Goal: Task Accomplishment & Management: Manage account settings

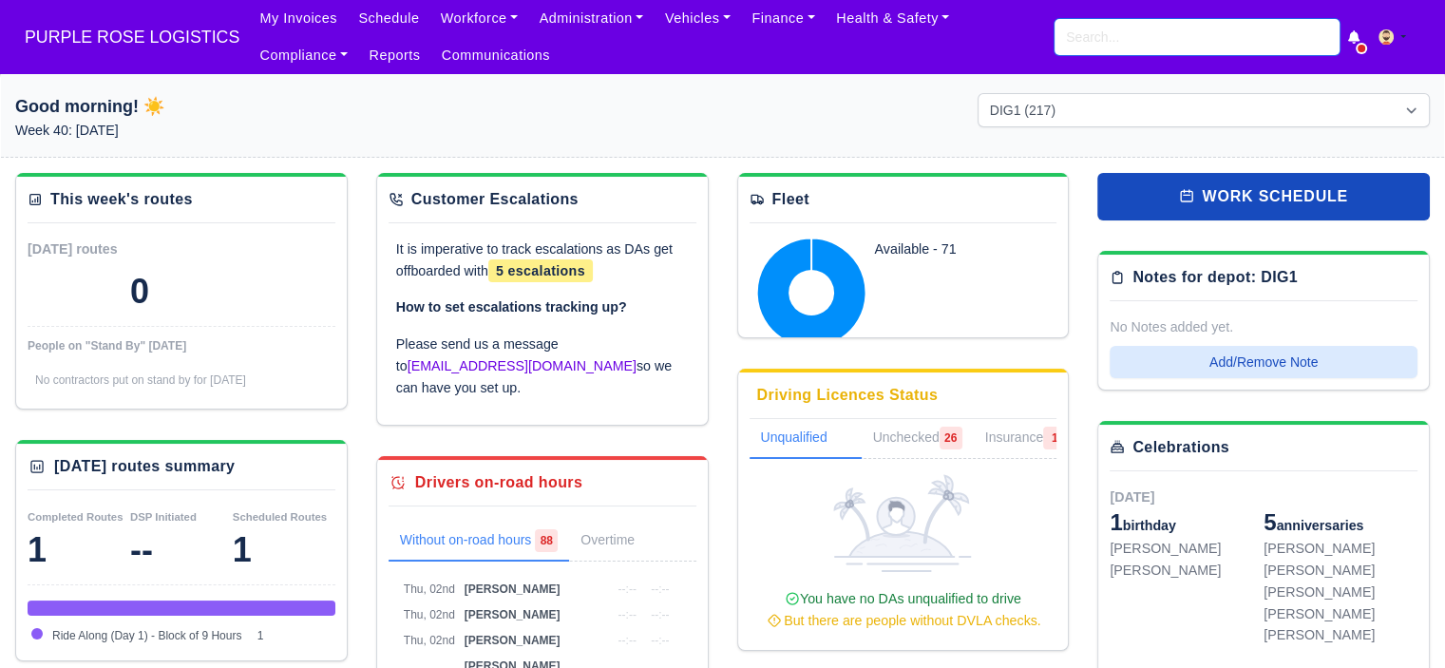
click at [1176, 39] on input "search" at bounding box center [1197, 37] width 285 height 36
type input "ali kazm"
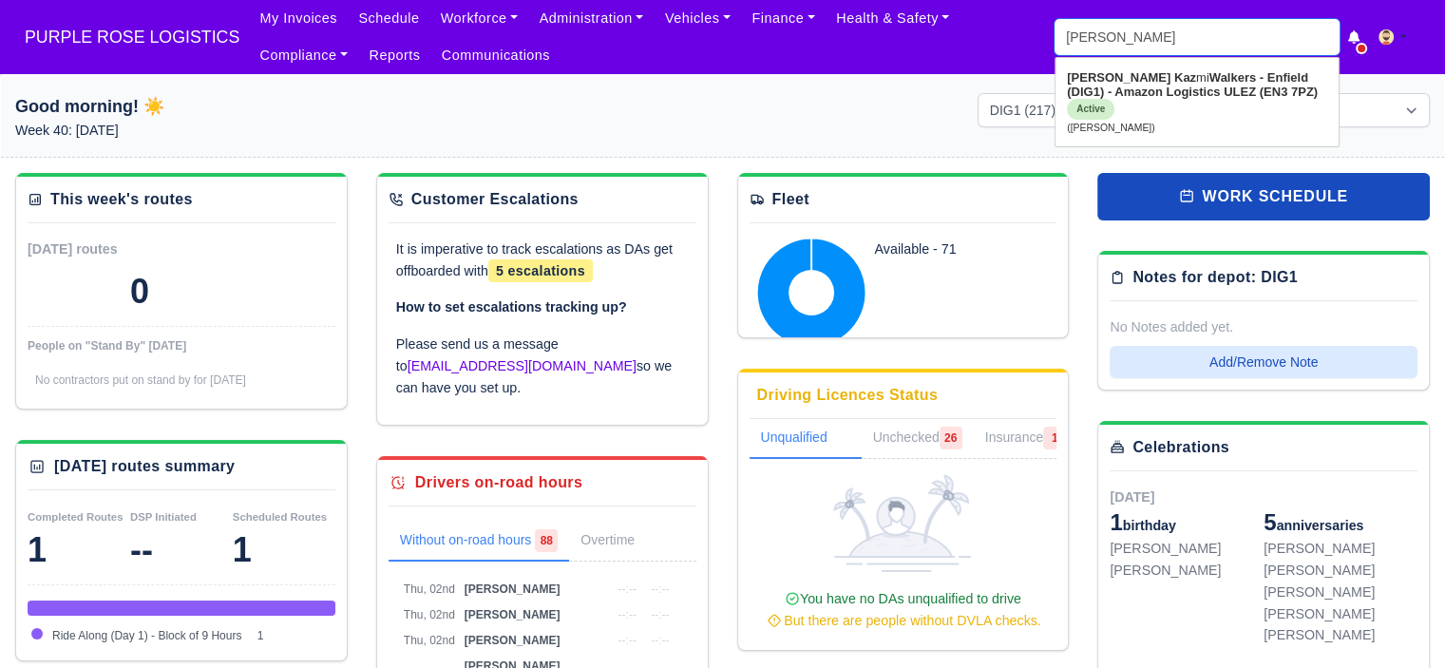
type input "ali kazmi"
click at [1174, 98] on strong "Walkers - Enfield (DIG1) - Amazon Logistics ULEZ (EN3 7PZ)" at bounding box center [1192, 84] width 251 height 29
type input "Ali Kazmi"
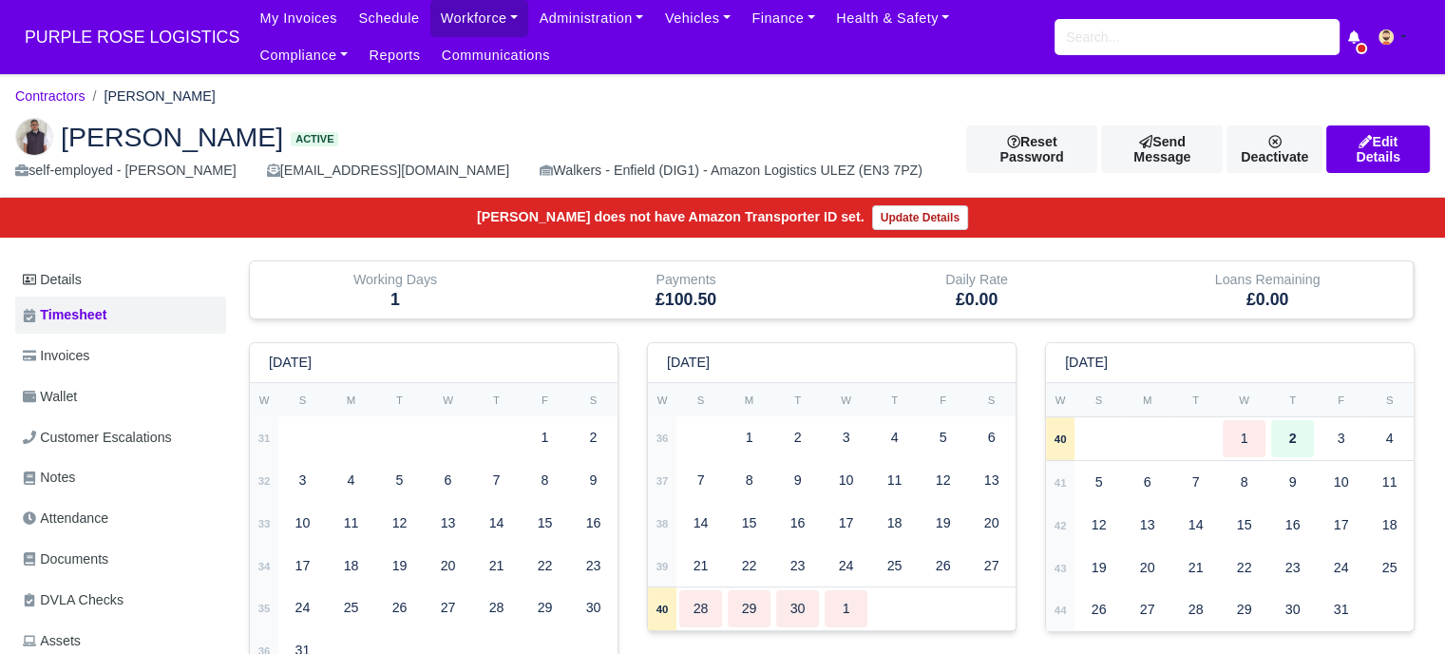
click at [151, 525] on link "Attendance" at bounding box center [120, 518] width 211 height 37
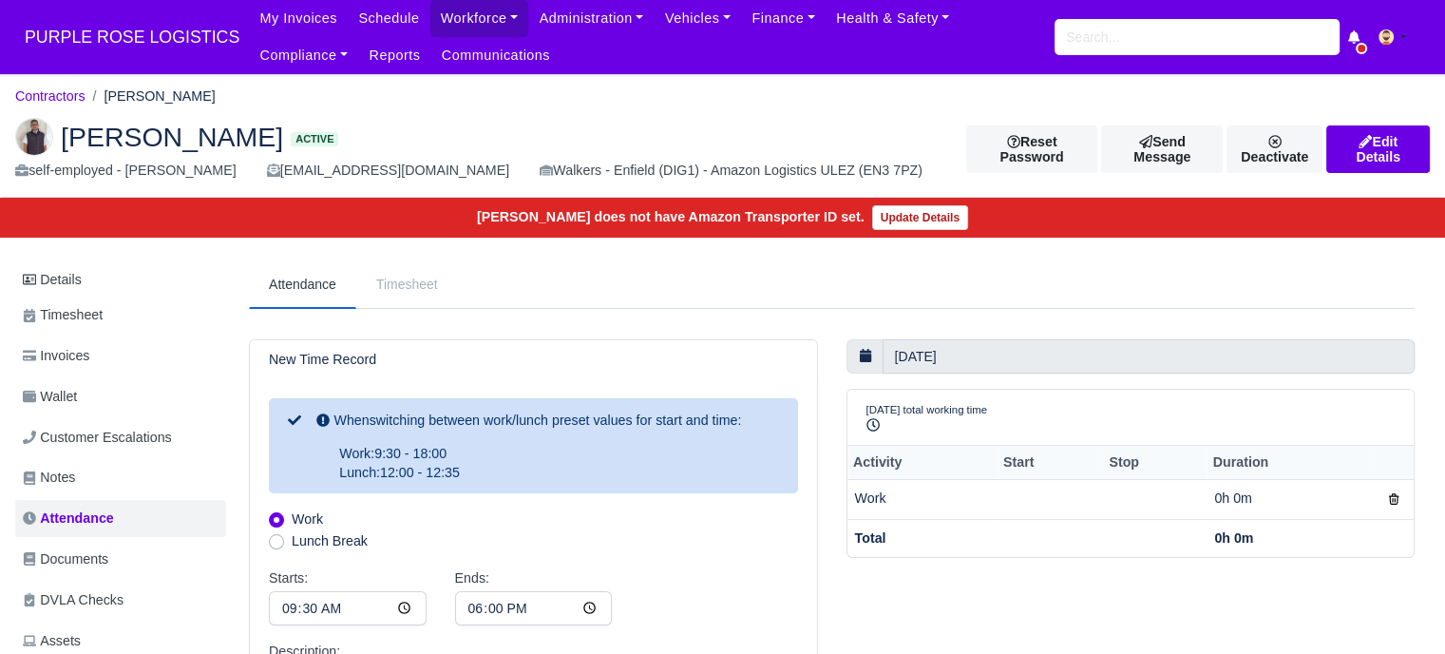
click at [90, 558] on span "Documents" at bounding box center [66, 559] width 86 height 22
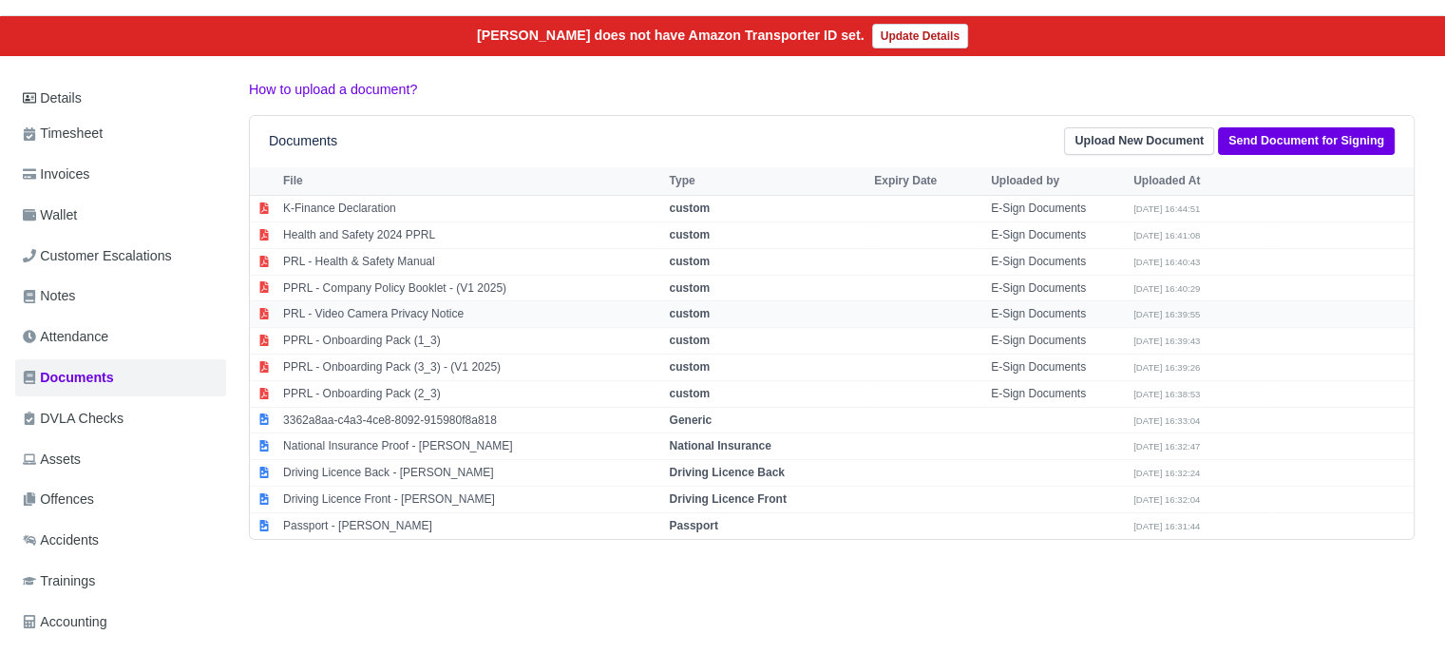
scroll to position [182, 0]
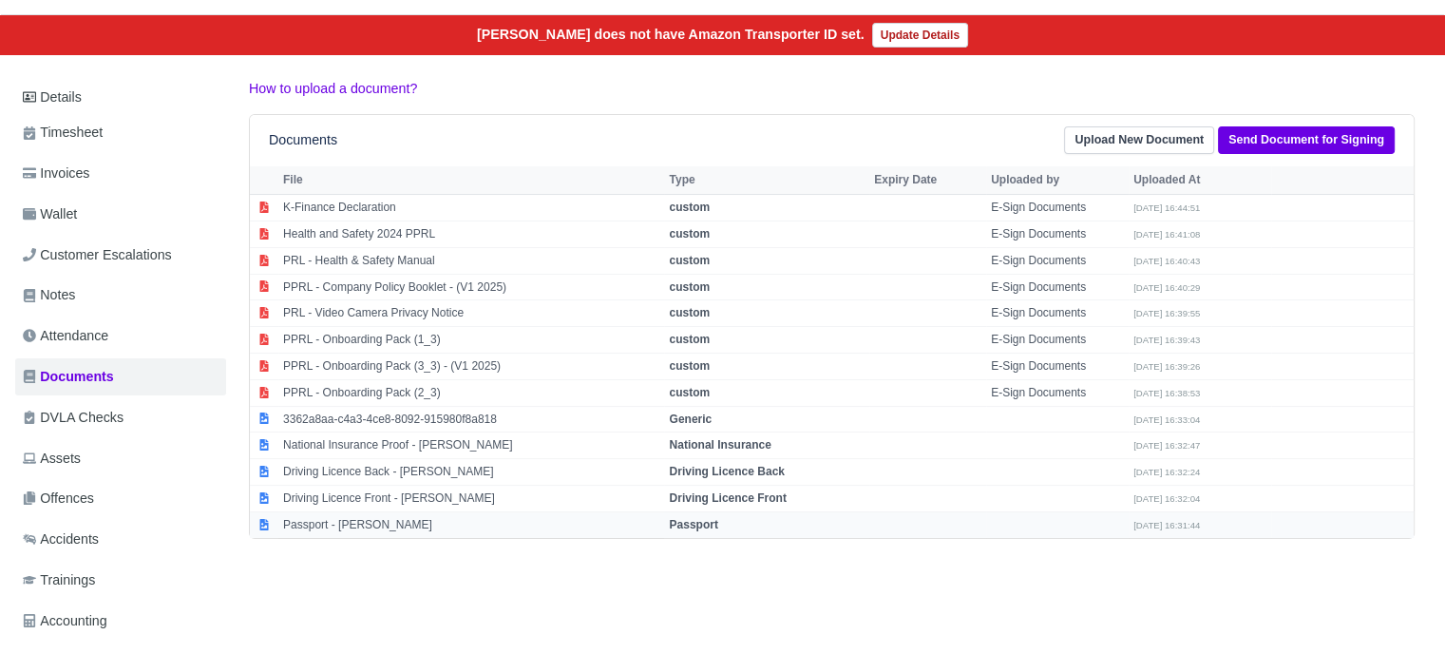
click at [689, 522] on strong "Passport" at bounding box center [693, 524] width 48 height 13
select select "passport"
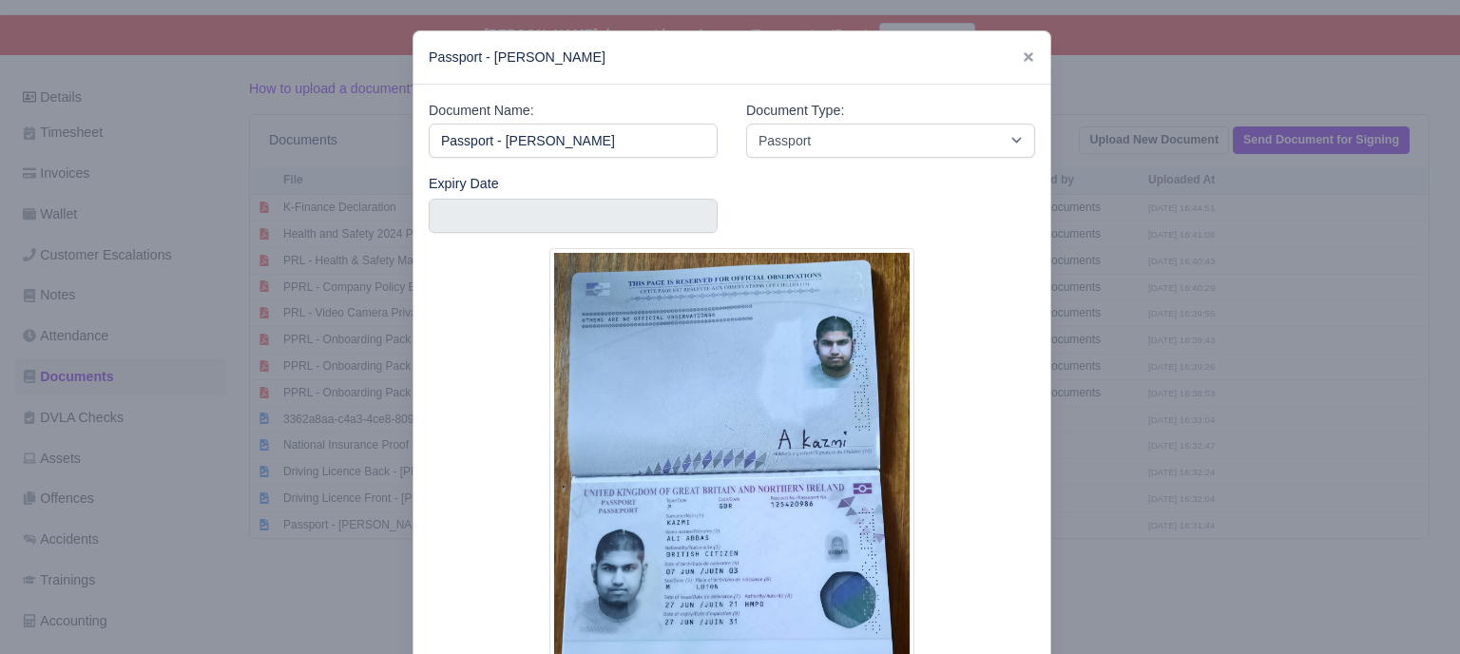
click at [1015, 459] on div at bounding box center [732, 485] width 606 height 475
click at [1023, 58] on icon at bounding box center [1028, 57] width 10 height 10
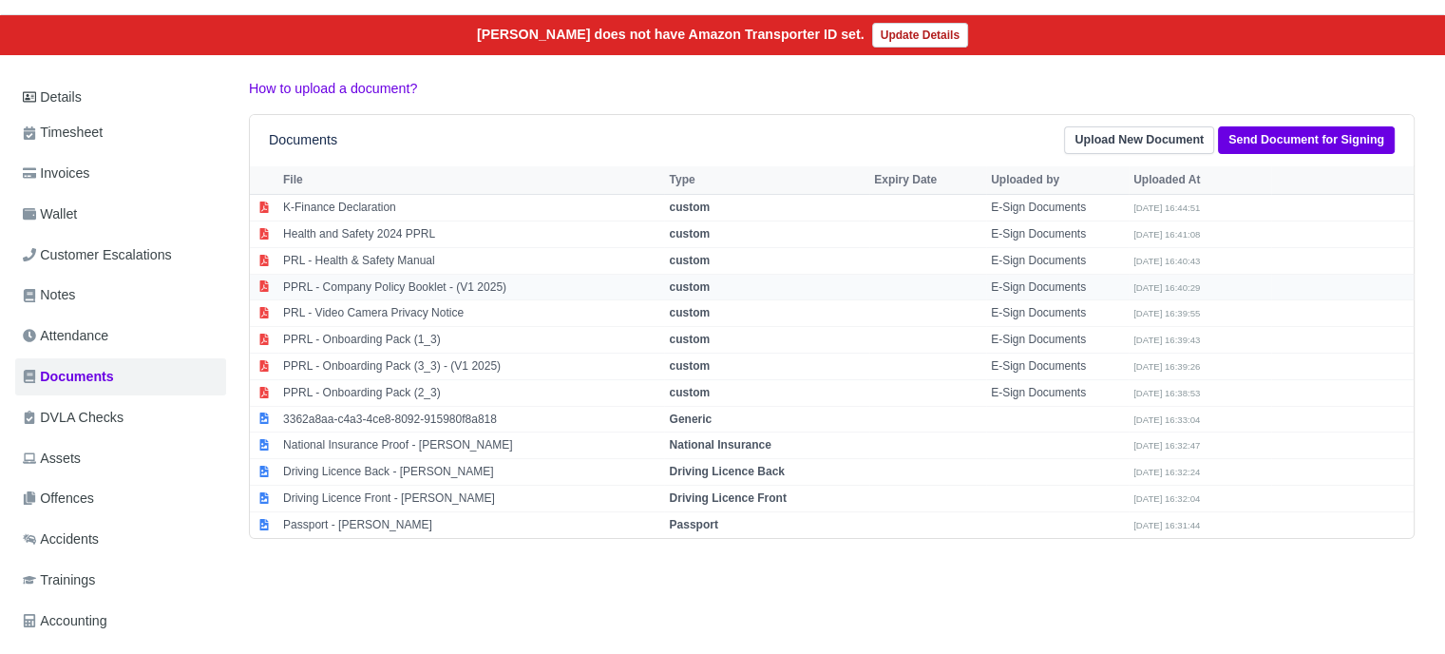
scroll to position [0, 0]
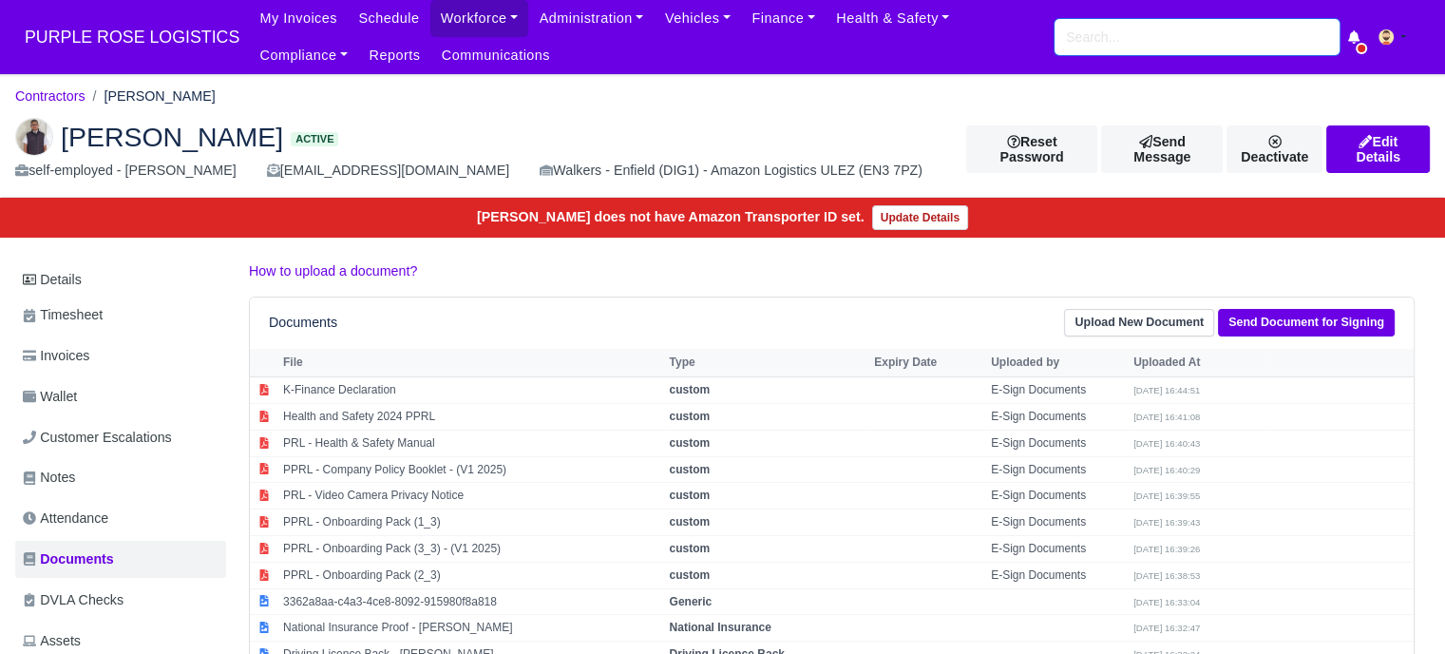
click at [1114, 36] on input "search" at bounding box center [1197, 37] width 285 height 36
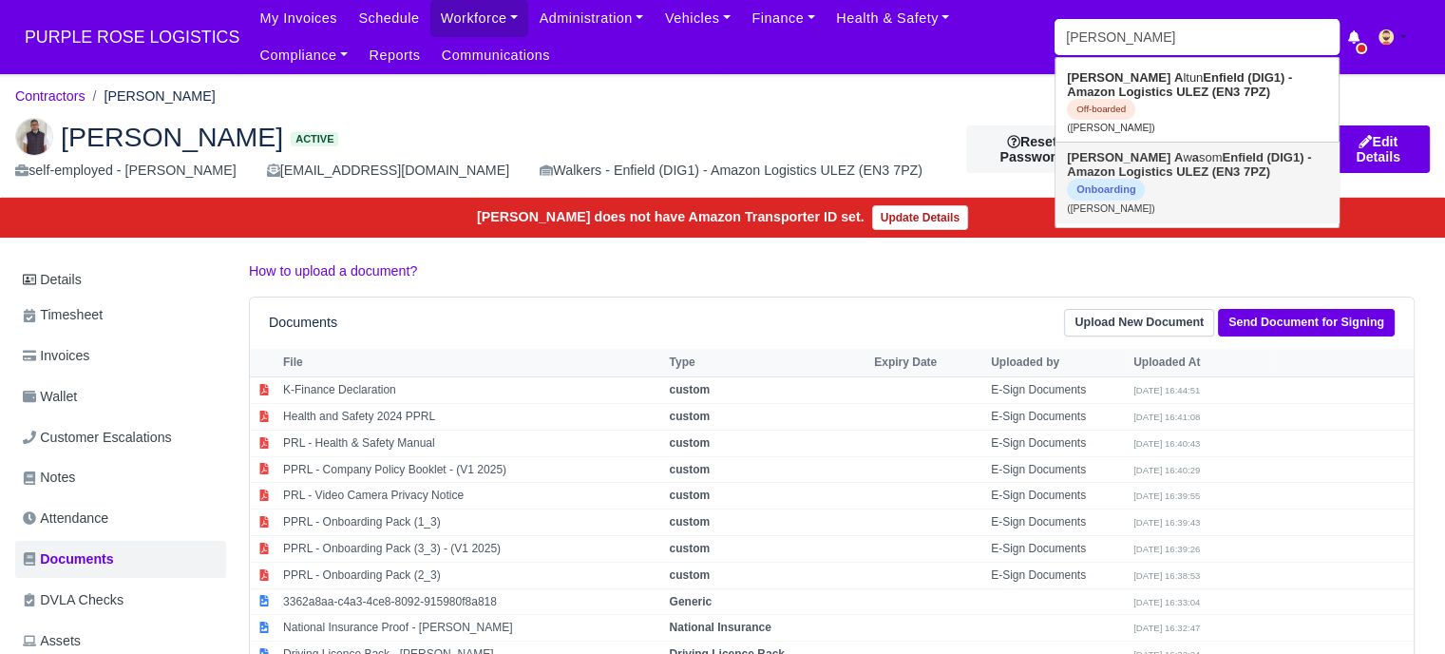
click at [1140, 161] on strong "Enfield (DIG1) - Amazon Logistics ULEZ (EN3 7PZ)" at bounding box center [1189, 164] width 244 height 29
type input "[PERSON_NAME]"
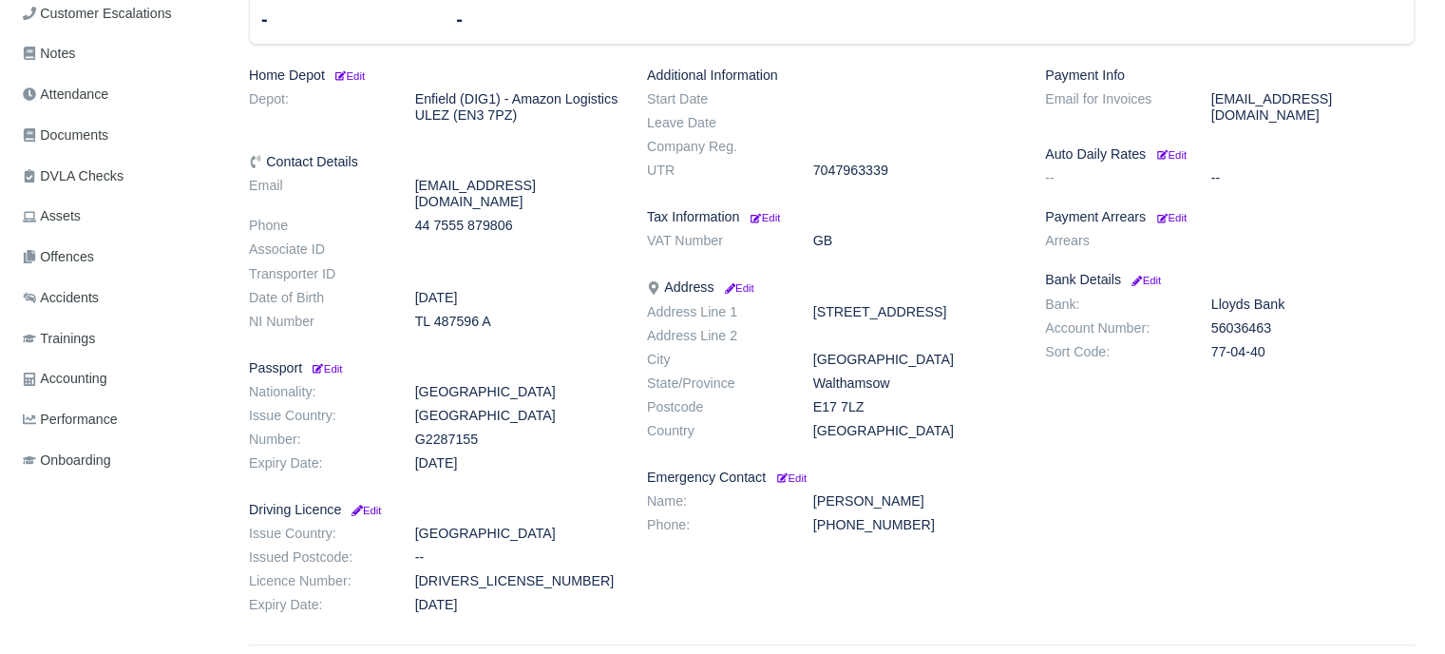
scroll to position [451, 0]
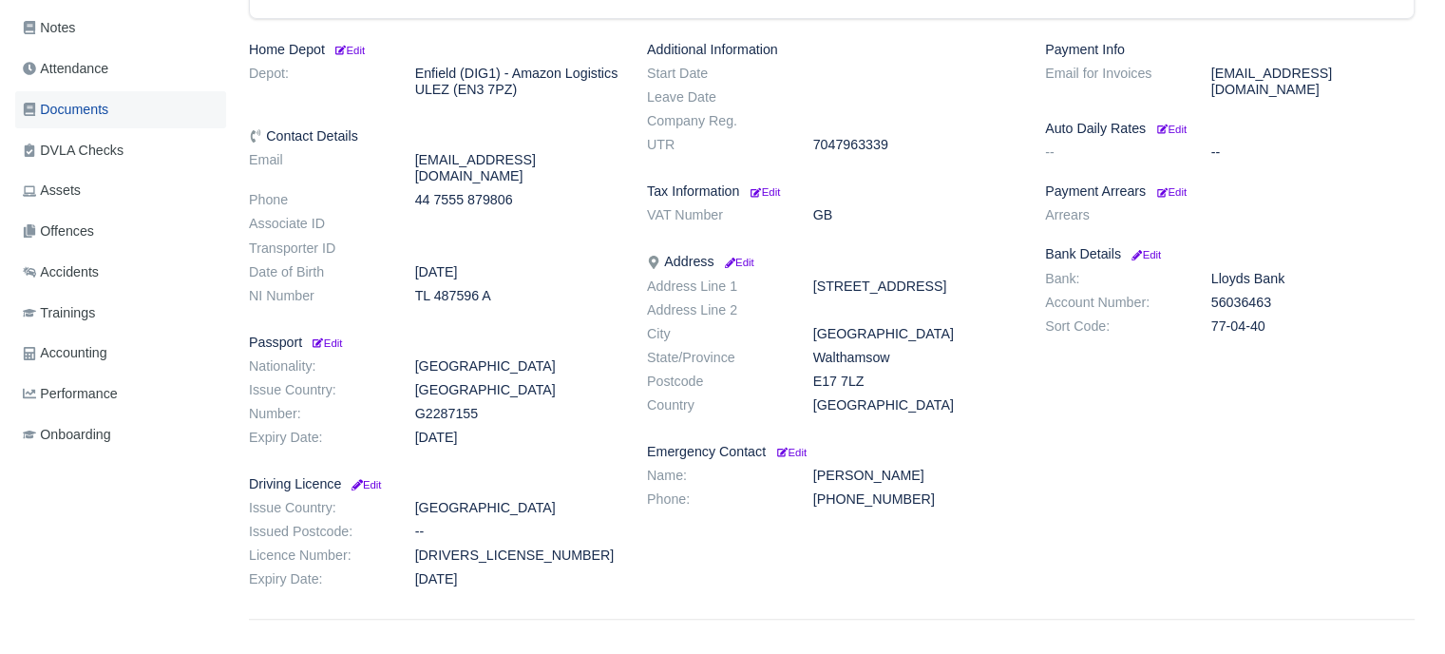
click at [114, 105] on link "Documents" at bounding box center [120, 109] width 211 height 37
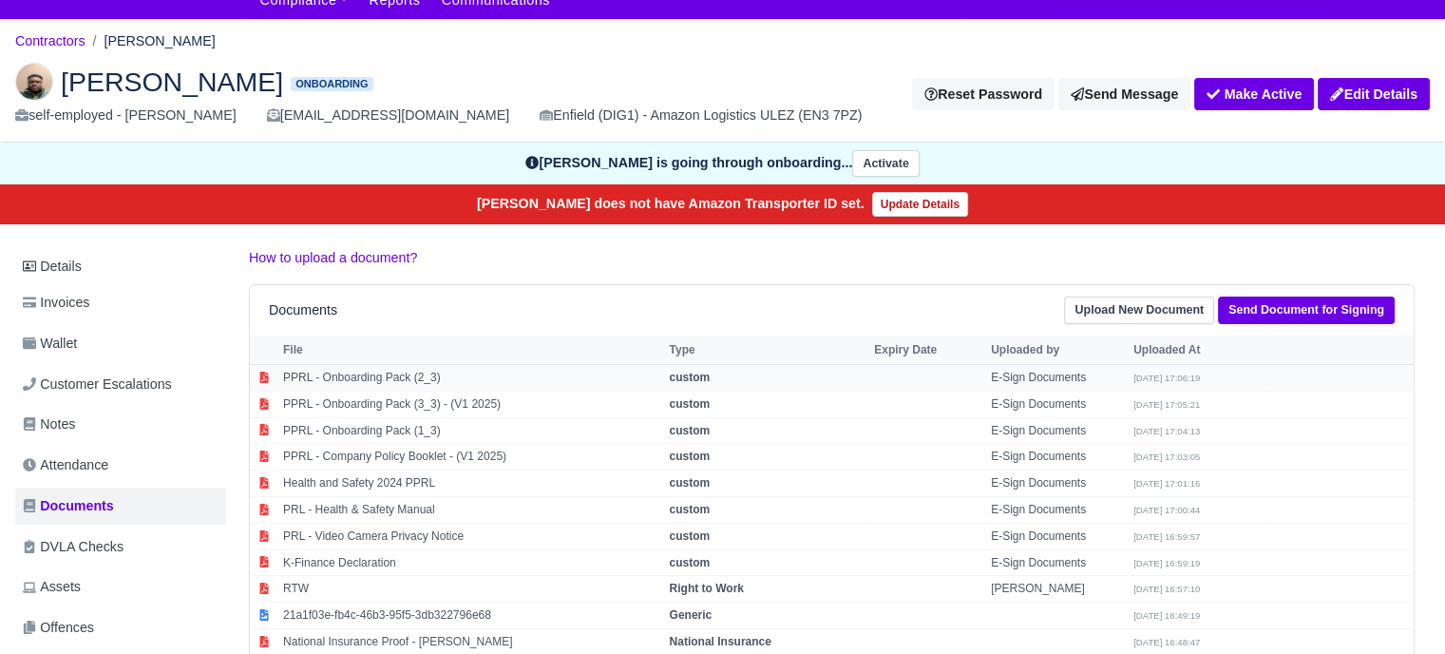
scroll to position [52, 0]
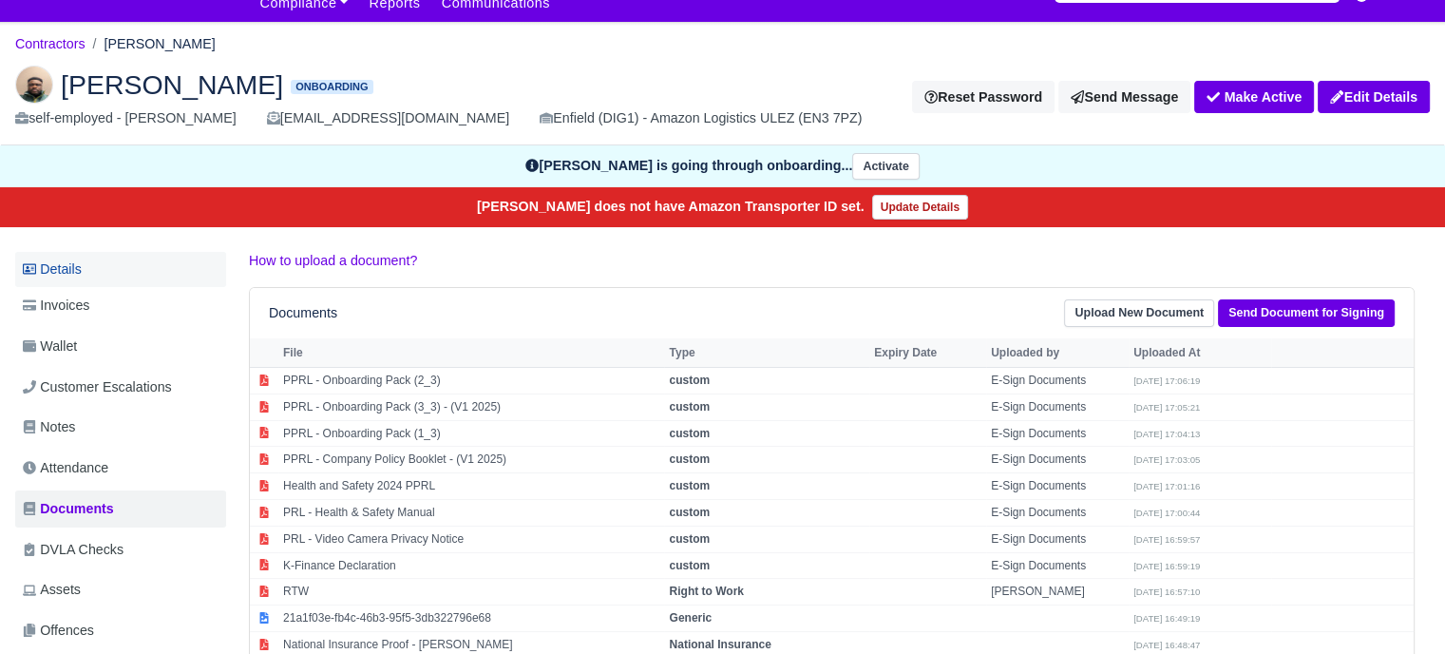
click at [72, 262] on link "Details" at bounding box center [120, 269] width 211 height 35
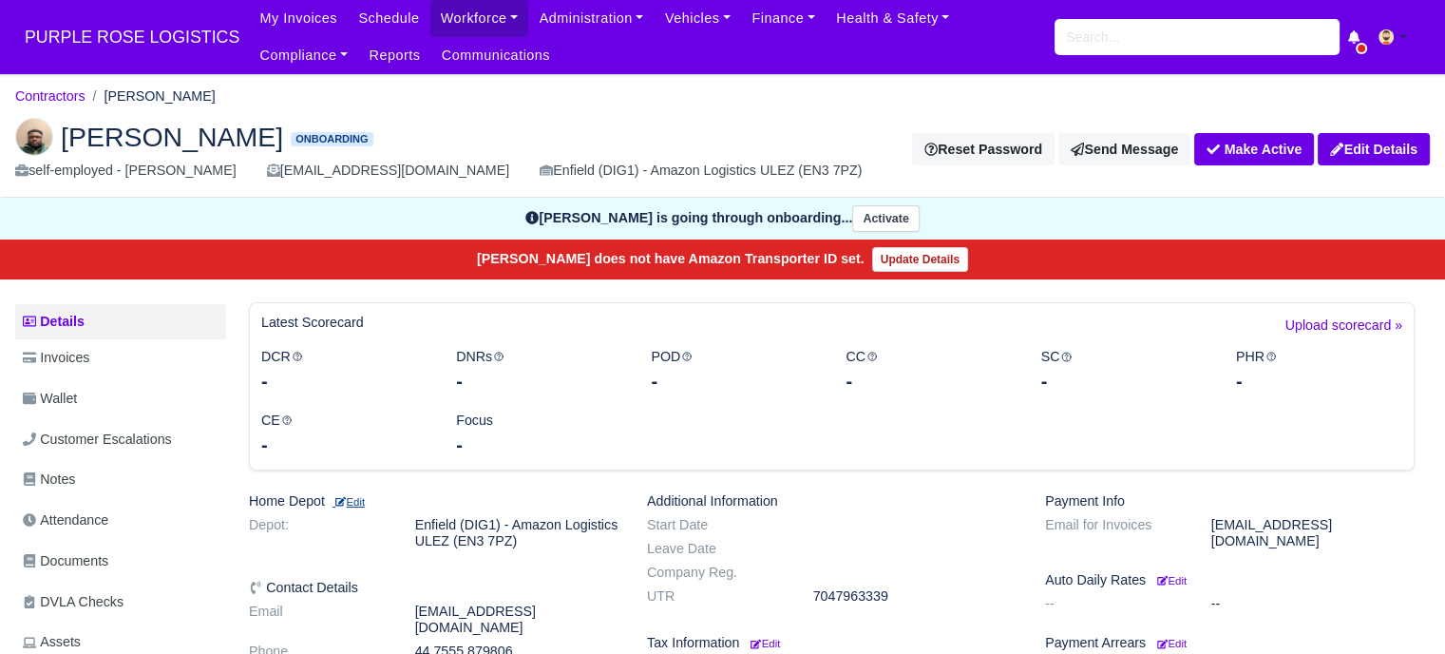
click at [358, 499] on small "Edit" at bounding box center [349, 501] width 32 height 11
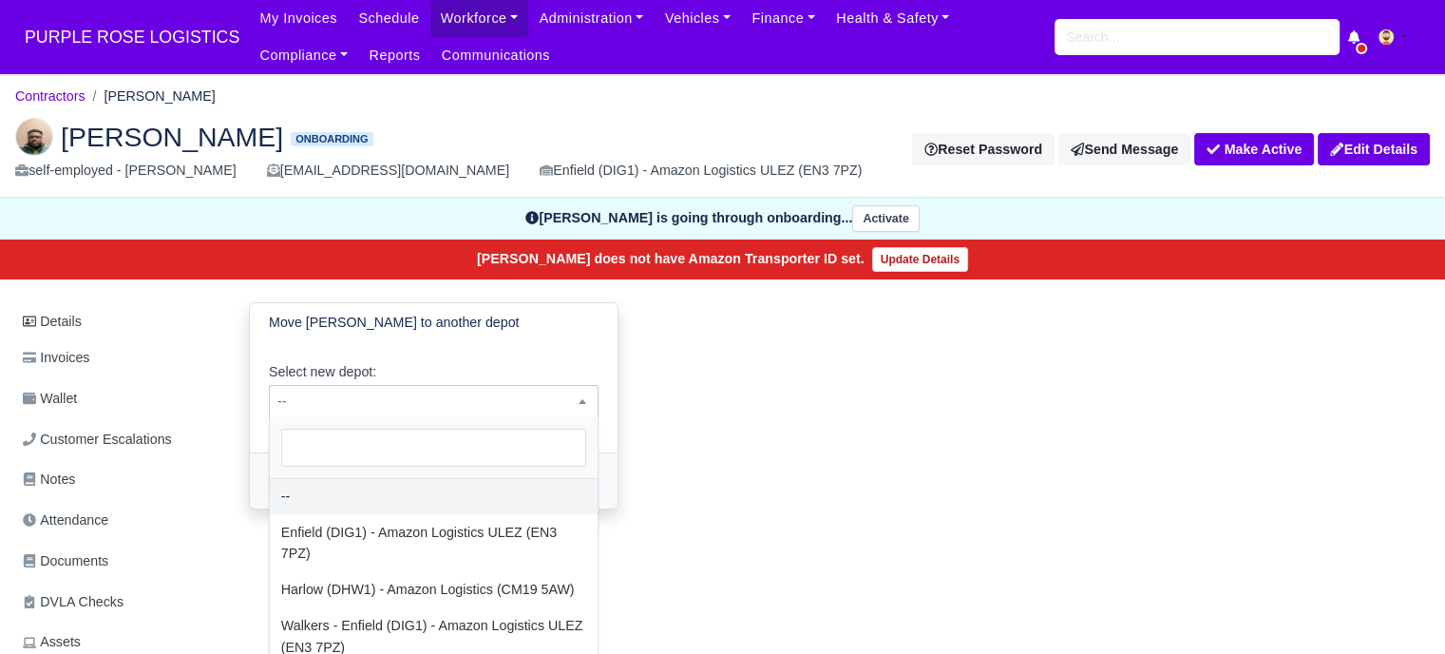
click at [361, 402] on span "--" at bounding box center [434, 402] width 328 height 24
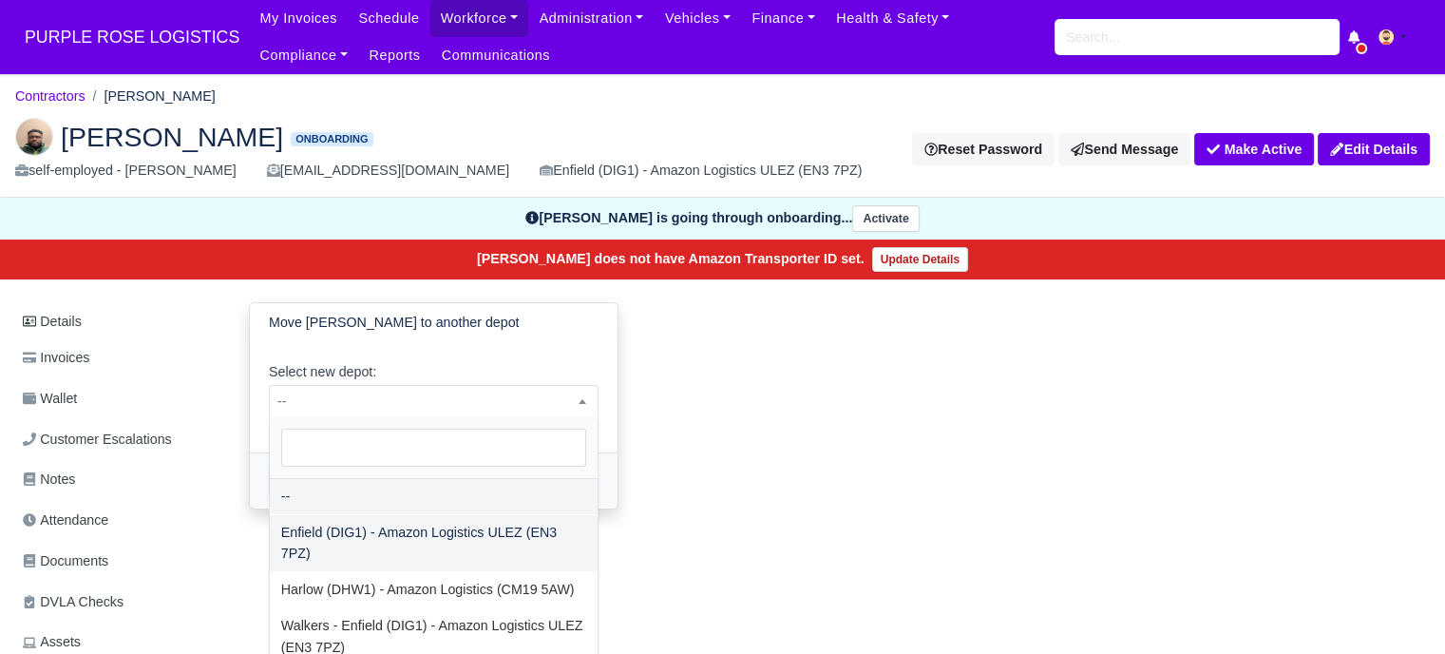
scroll to position [53, 0]
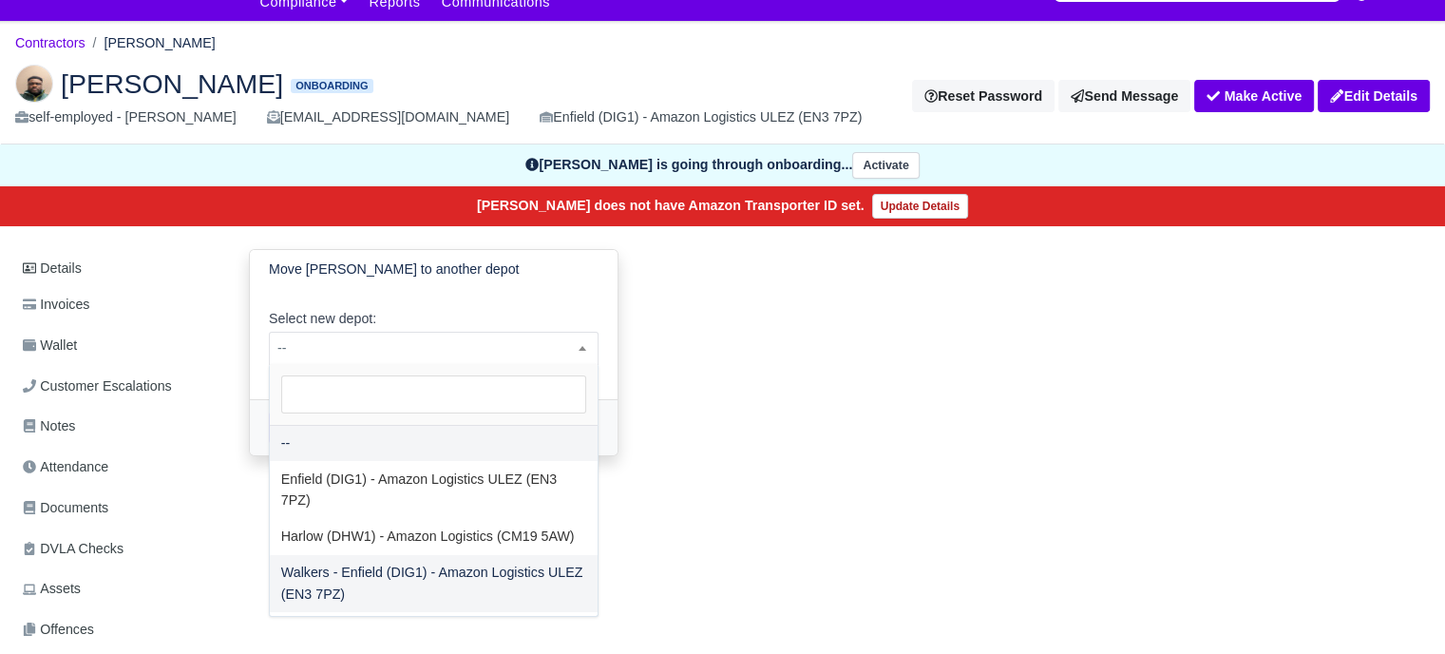
select select "5"
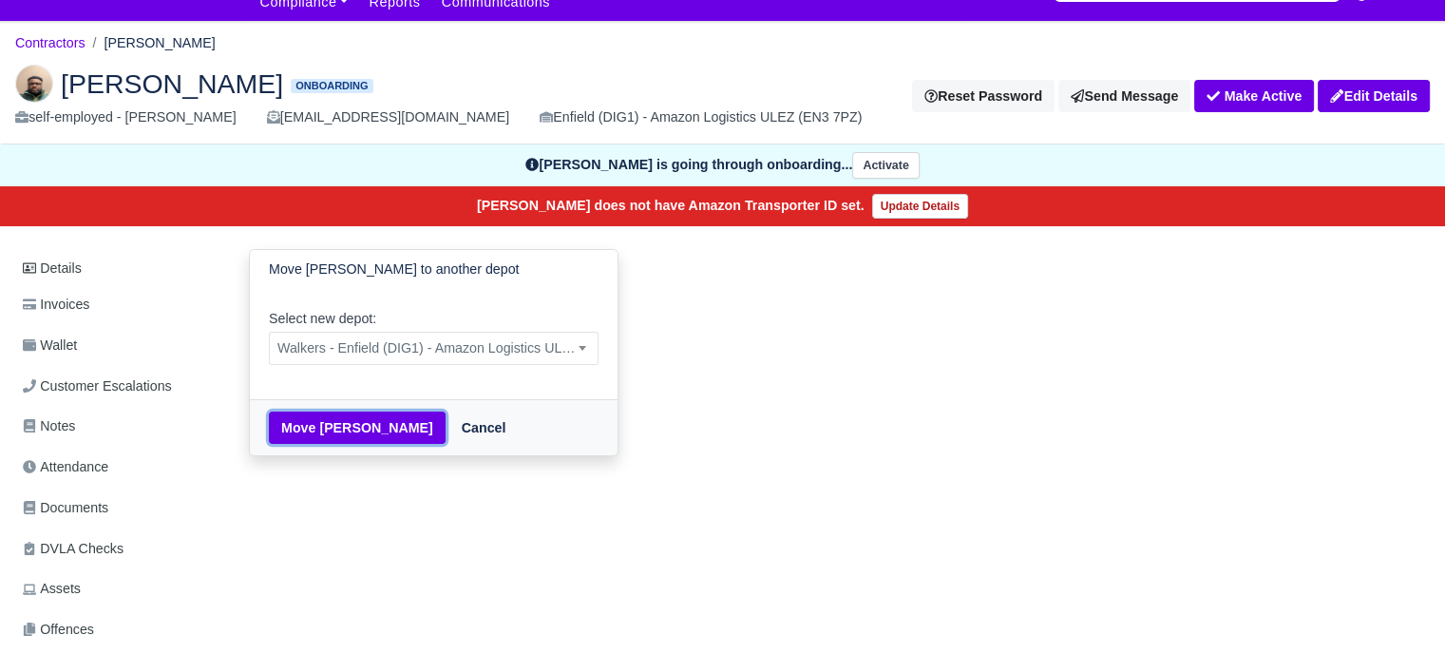
click at [353, 425] on button "Move Alex Awasom" at bounding box center [357, 427] width 177 height 32
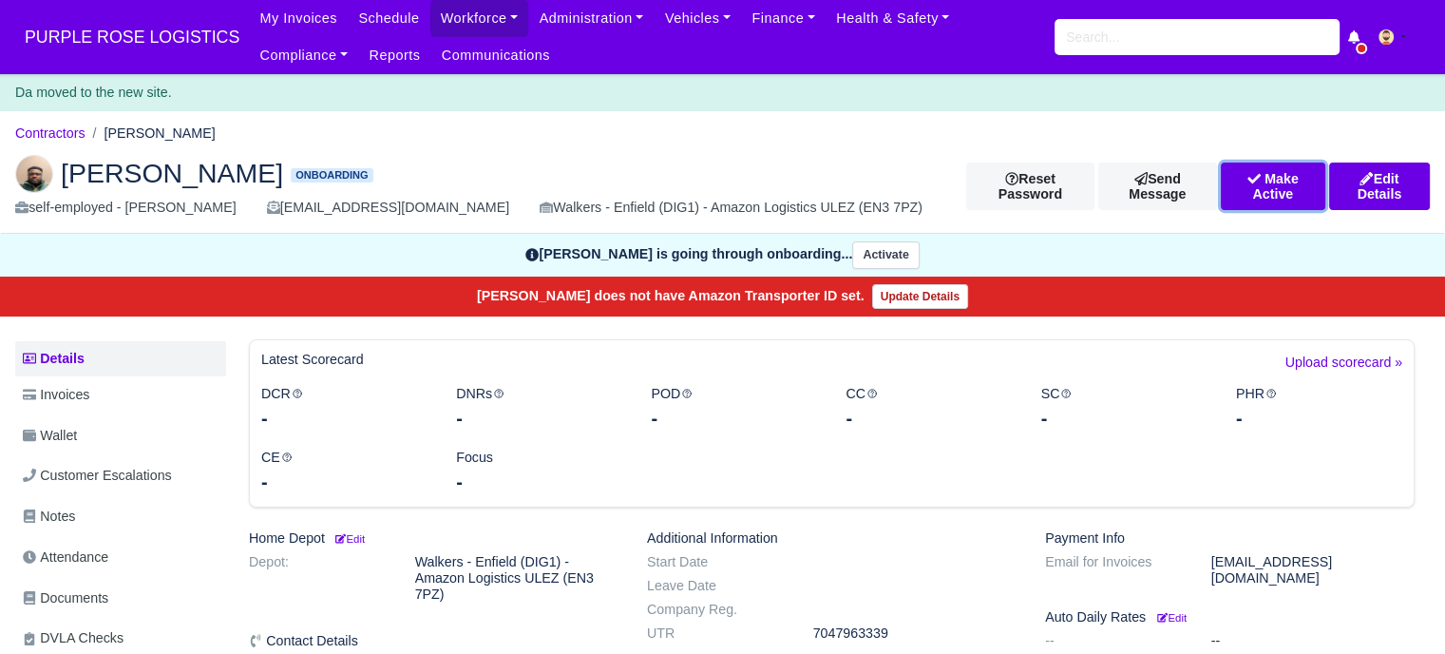
click at [1254, 193] on button "Make Active" at bounding box center [1273, 187] width 105 height 48
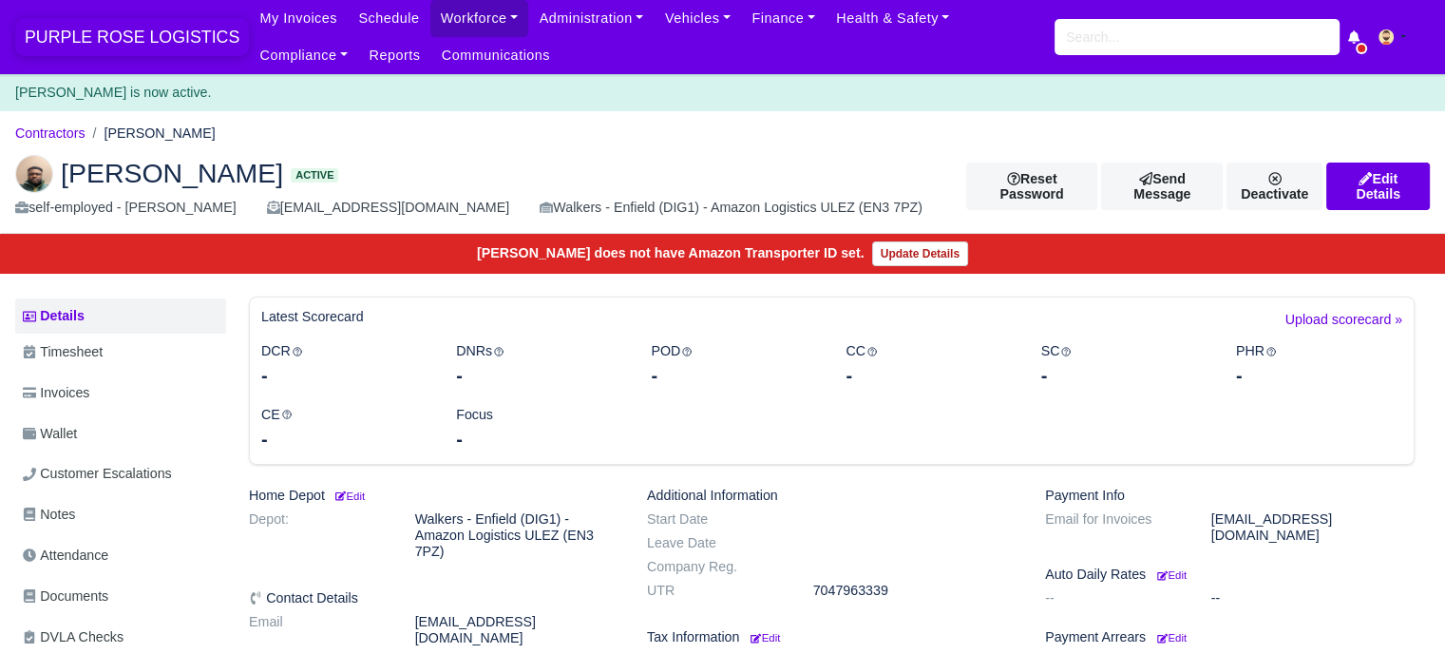
click at [131, 22] on span "PURPLE ROSE LOGISTICS" at bounding box center [132, 37] width 234 height 38
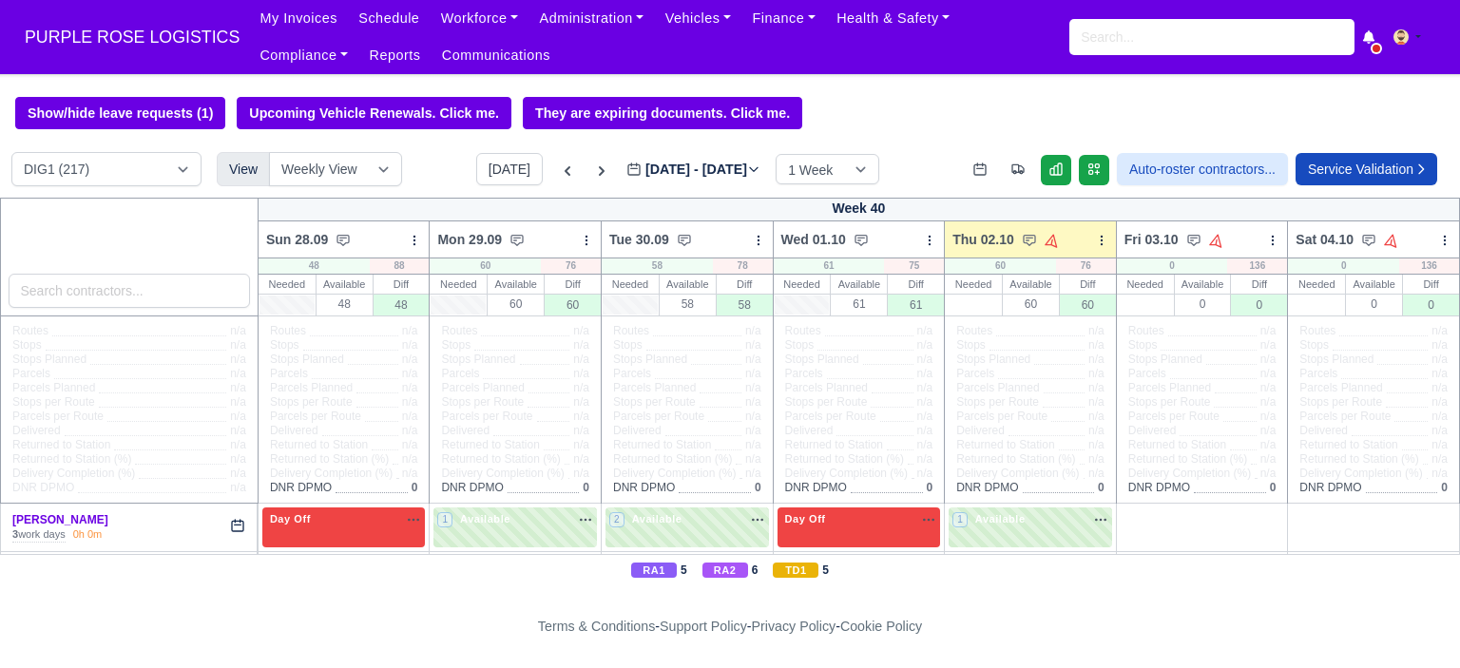
click at [189, 172] on select "DIG1 (217) DAK1 (1) GIMD (79)" at bounding box center [106, 169] width 190 height 34
select select "5"
click at [11, 154] on select "DIG1 (217) DAK1 (1) GIMD (79)" at bounding box center [106, 169] width 190 height 34
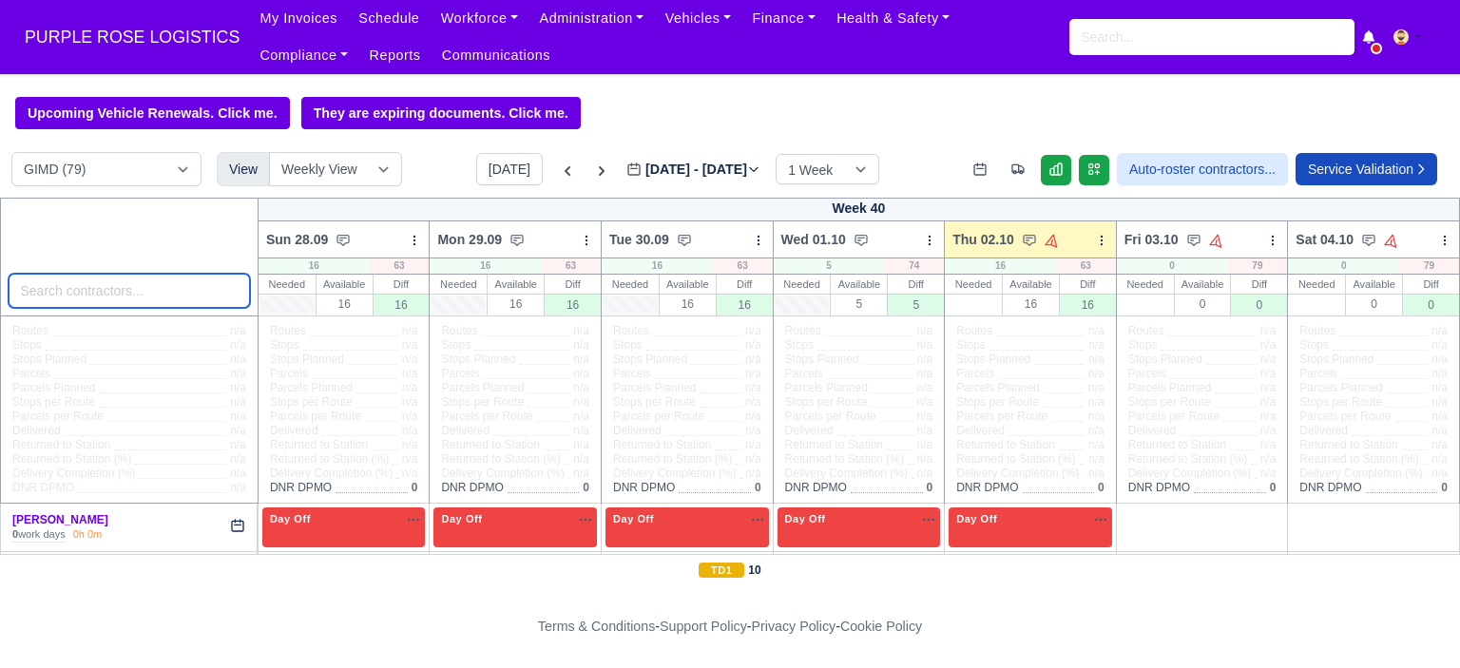
click at [124, 299] on input "search" at bounding box center [129, 291] width 241 height 34
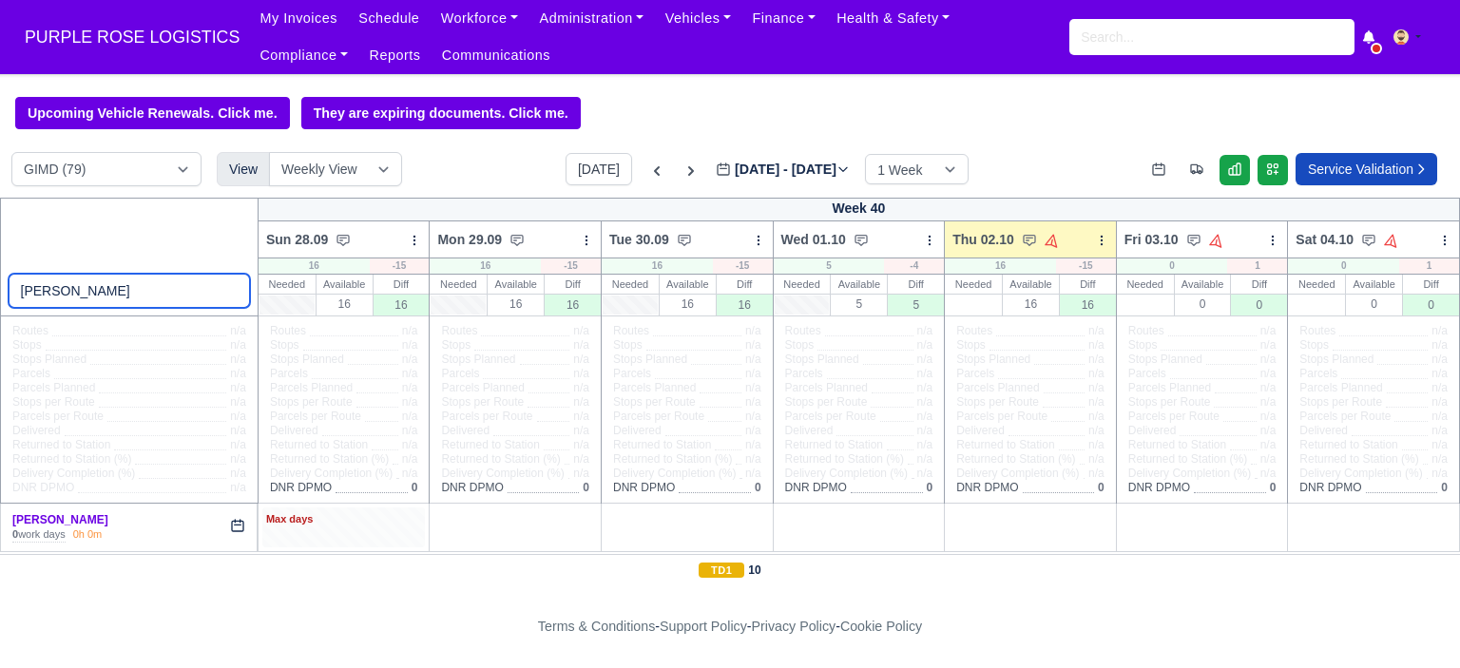
type input "alex a"
click at [323, 527] on div "Max days" at bounding box center [344, 519] width 156 height 17
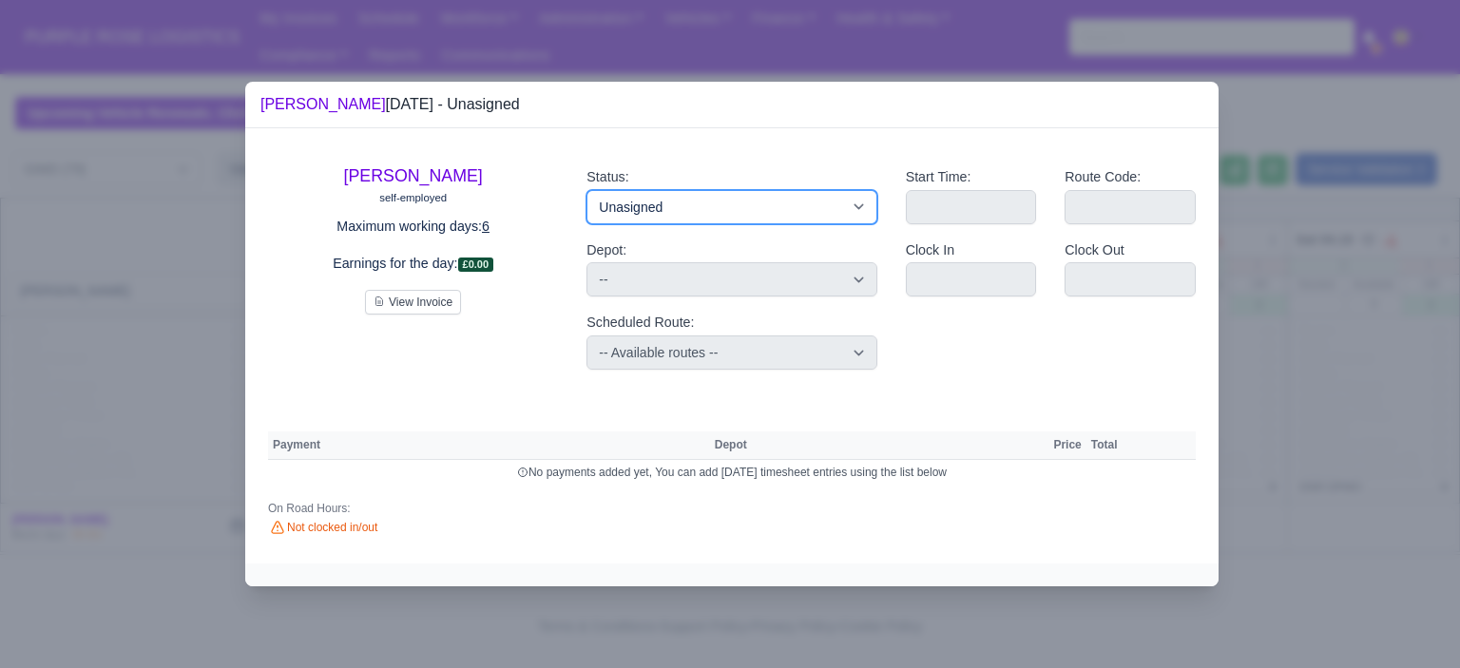
click at [684, 196] on select "Available Day Off Stand By Holiday Other Depot In Office OSM Ridealong Nursery …" at bounding box center [731, 207] width 290 height 34
select select "Day Off"
click at [586, 190] on select "Available Day Off Stand By Holiday Other Depot In Office OSM Ridealong Nursery …" at bounding box center [731, 207] width 290 height 34
select select
select select "na"
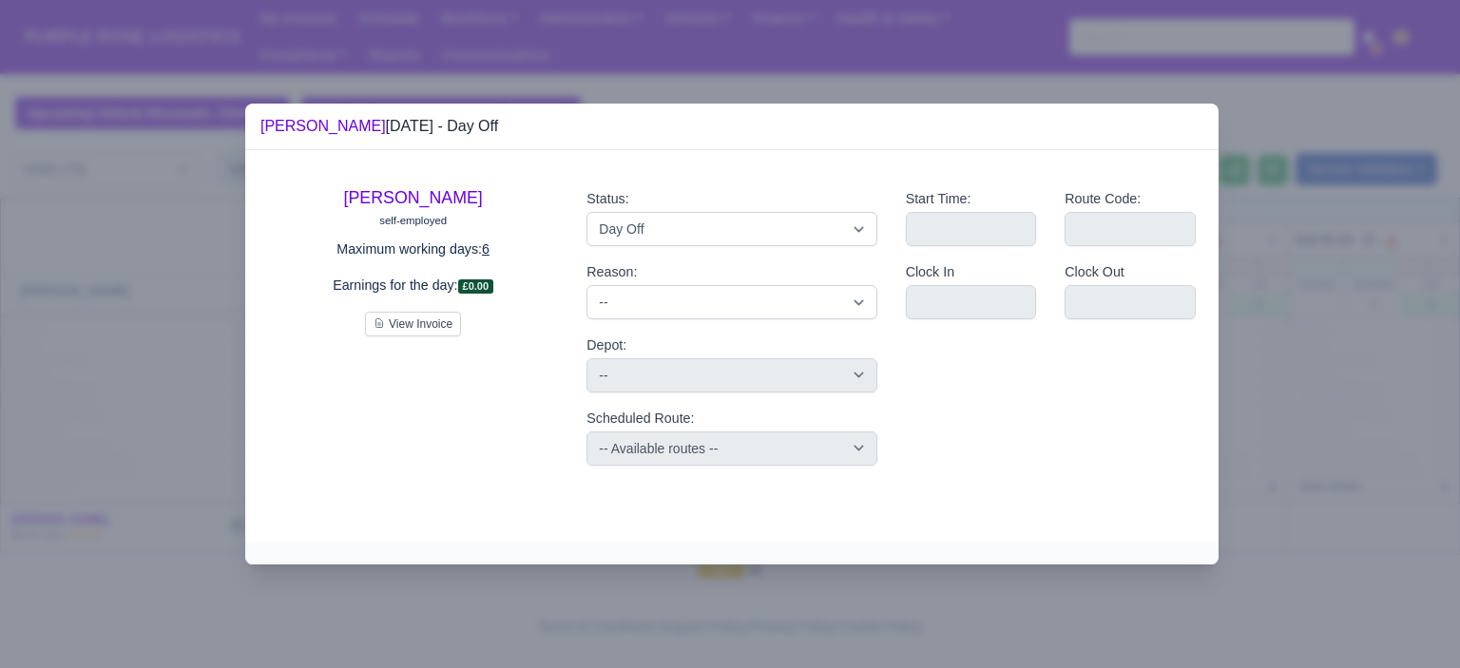
click at [648, 592] on div at bounding box center [730, 334] width 1460 height 668
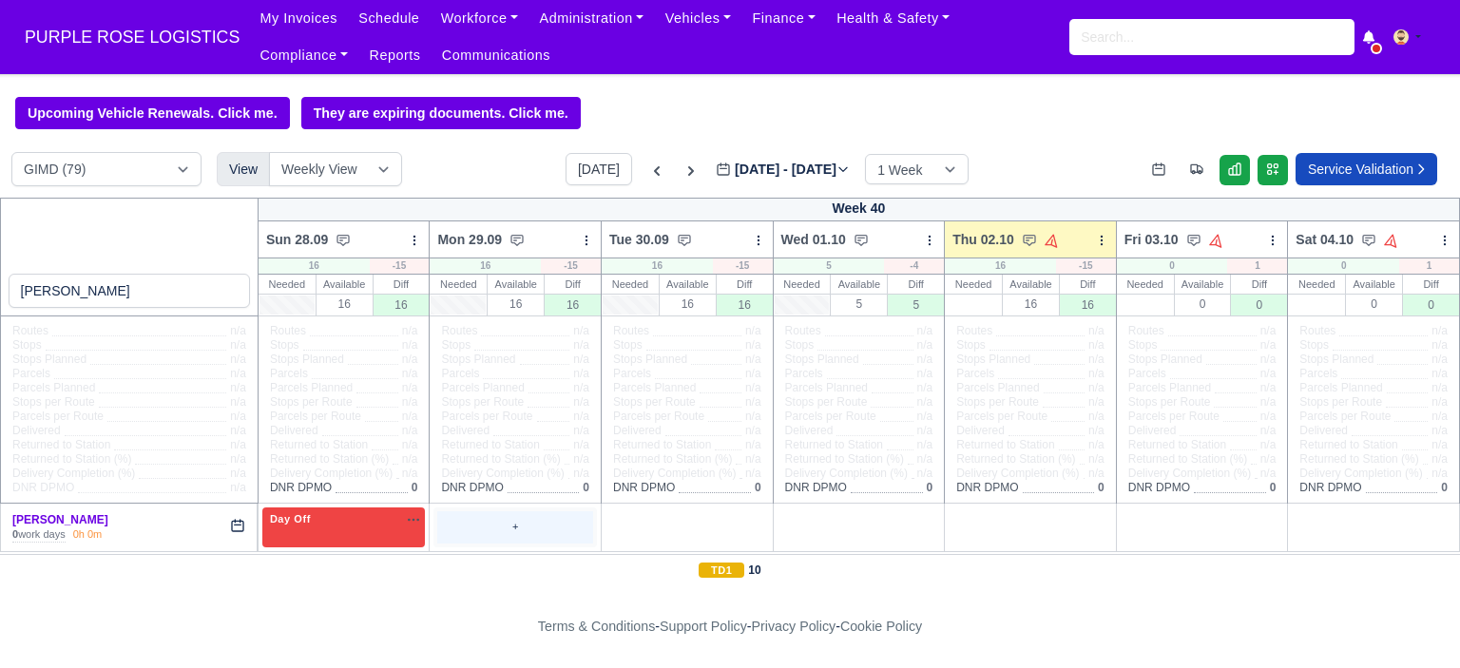
click at [517, 535] on div "+" at bounding box center [515, 526] width 156 height 31
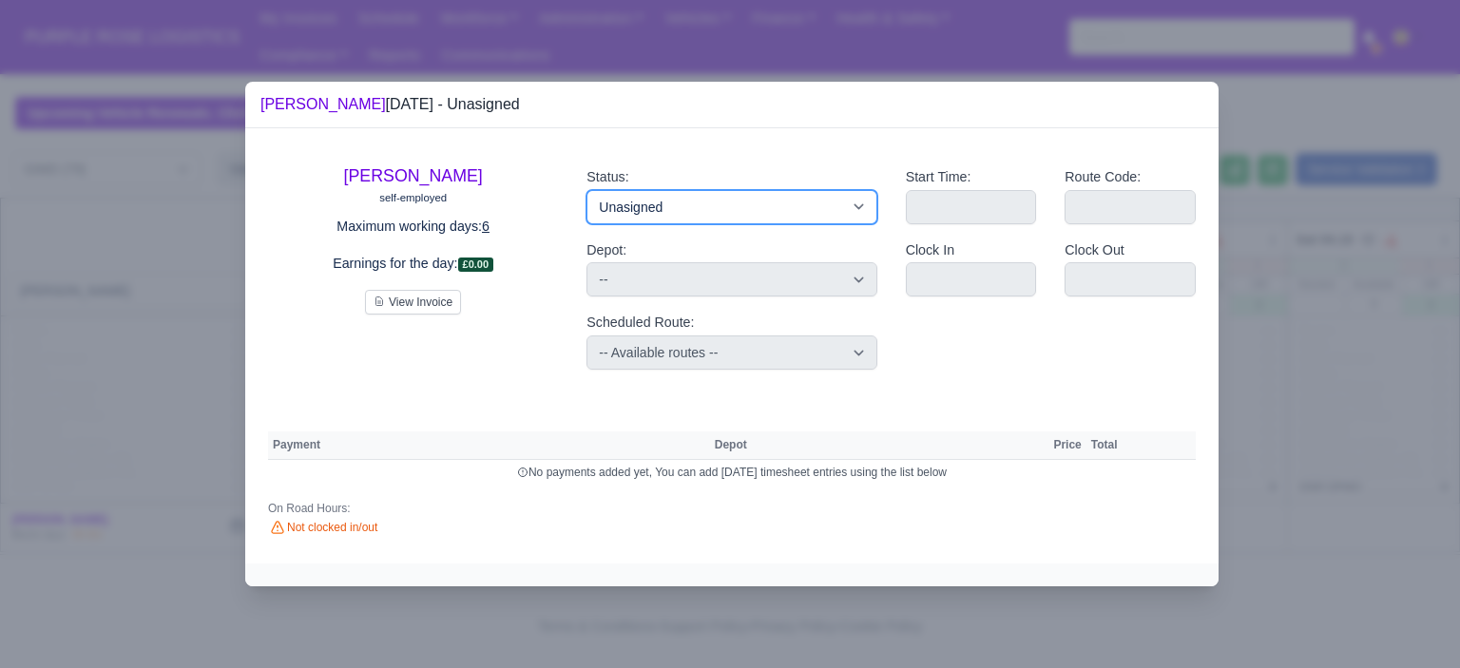
click at [683, 197] on select "Available Day Off Stand By Holiday Other Depot In Office OSM Ridealong Nursery …" at bounding box center [731, 207] width 290 height 34
select select "Day Off"
click at [586, 190] on select "Available Day Off Stand By Holiday Other Depot In Office OSM Ridealong Nursery …" at bounding box center [731, 207] width 290 height 34
select select
select select "na"
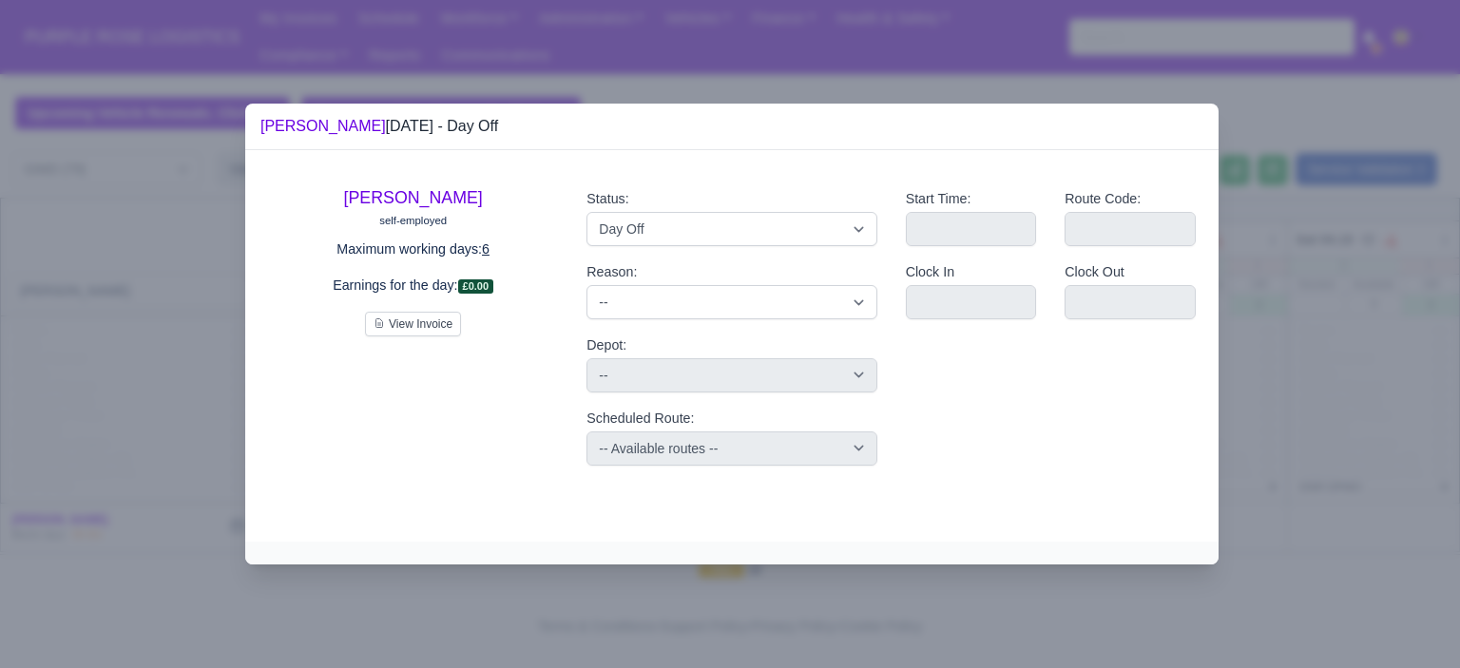
click at [474, 627] on div at bounding box center [730, 334] width 1460 height 668
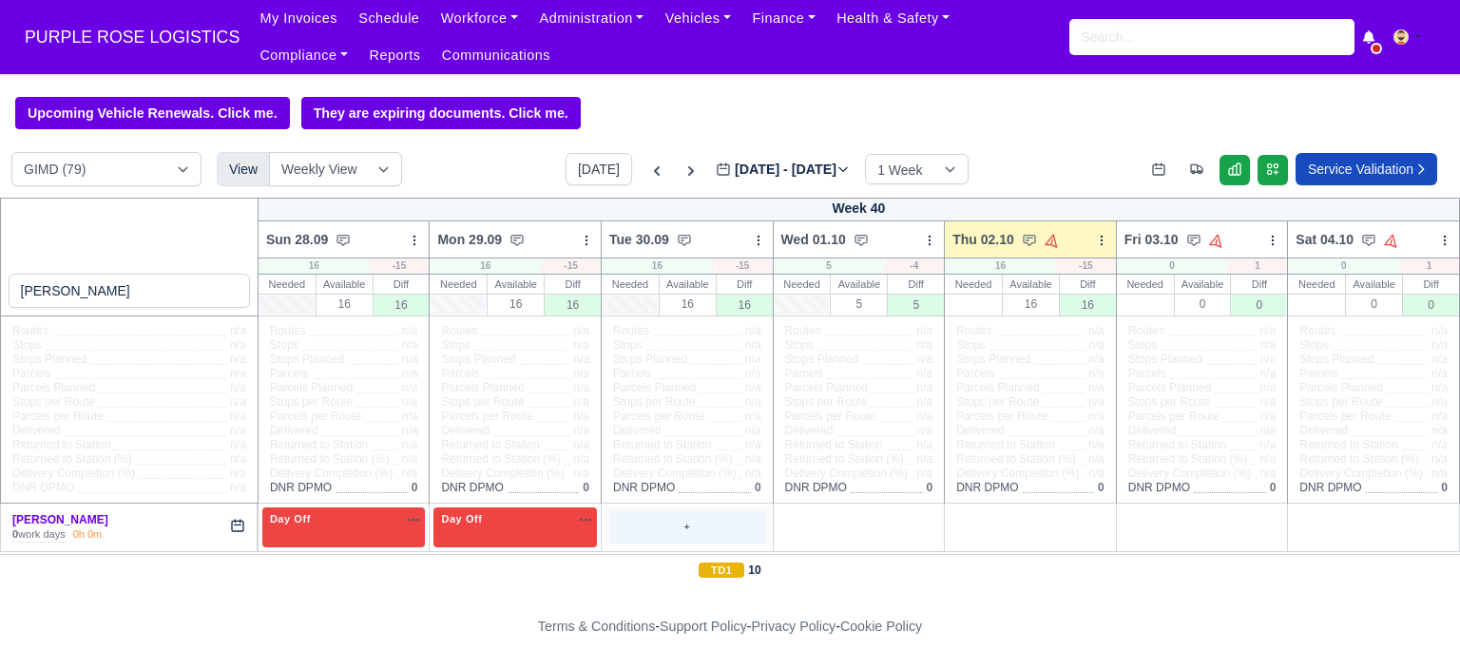
click at [687, 516] on div "+" at bounding box center [687, 526] width 156 height 31
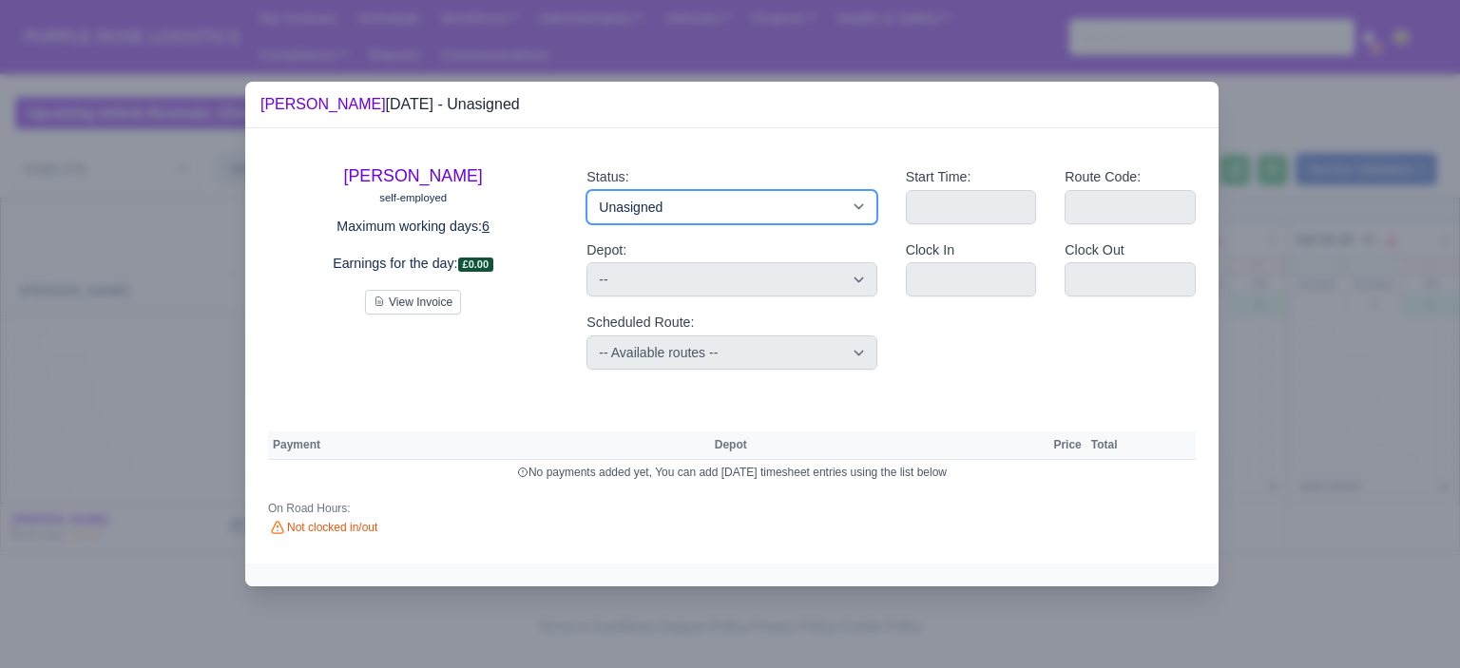
click at [732, 212] on select "Available Day Off Stand By Holiday Other Depot In Office OSM Ridealong Nursery …" at bounding box center [731, 207] width 290 height 34
select select "Day Off"
click at [586, 190] on select "Available Day Off Stand By Holiday Other Depot In Office OSM Ridealong Nursery …" at bounding box center [731, 207] width 290 height 34
select select
select select "na"
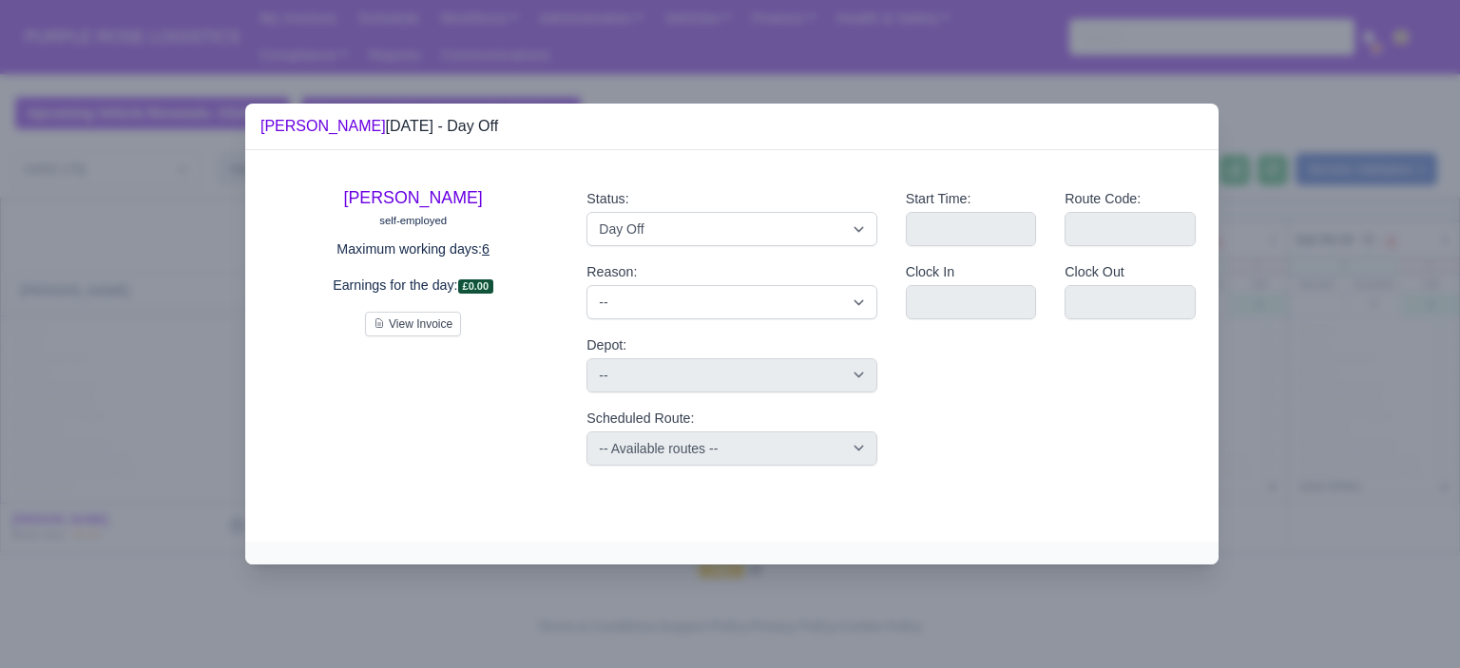
click at [608, 617] on div at bounding box center [730, 334] width 1460 height 668
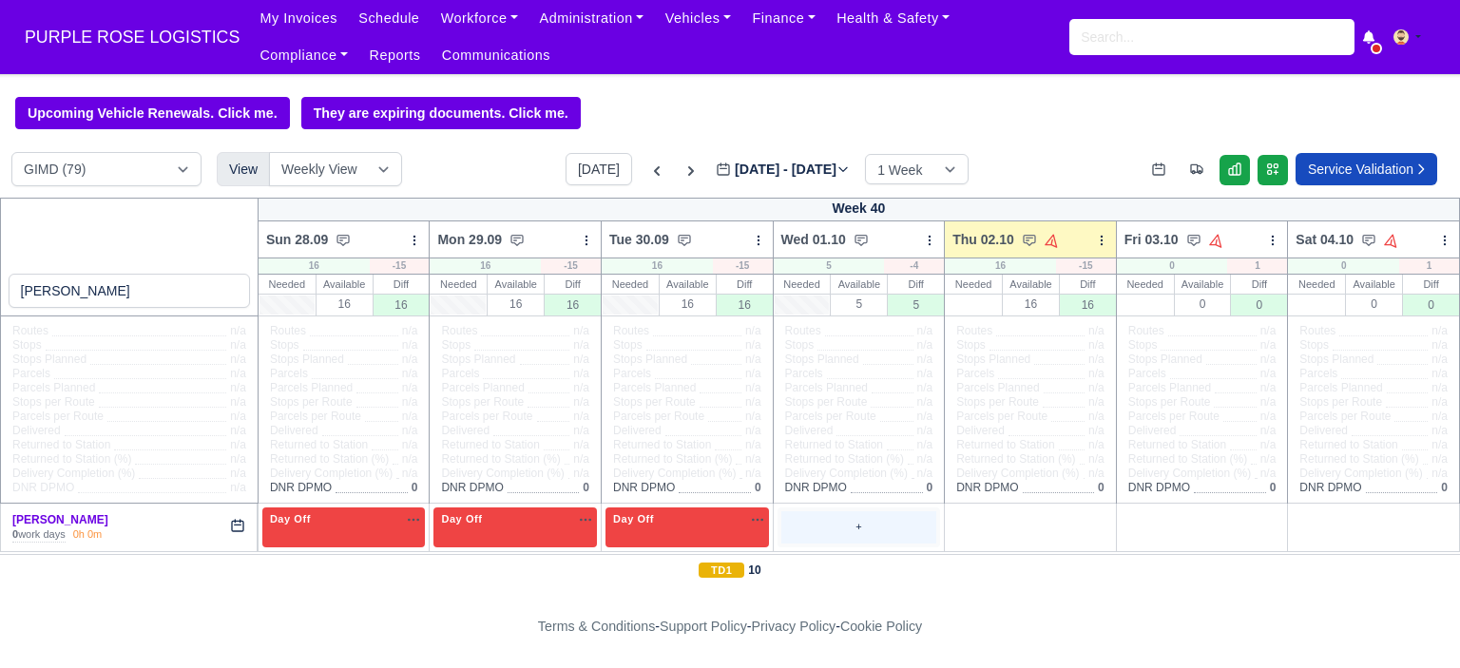
click at [863, 527] on div "+" at bounding box center [859, 526] width 156 height 31
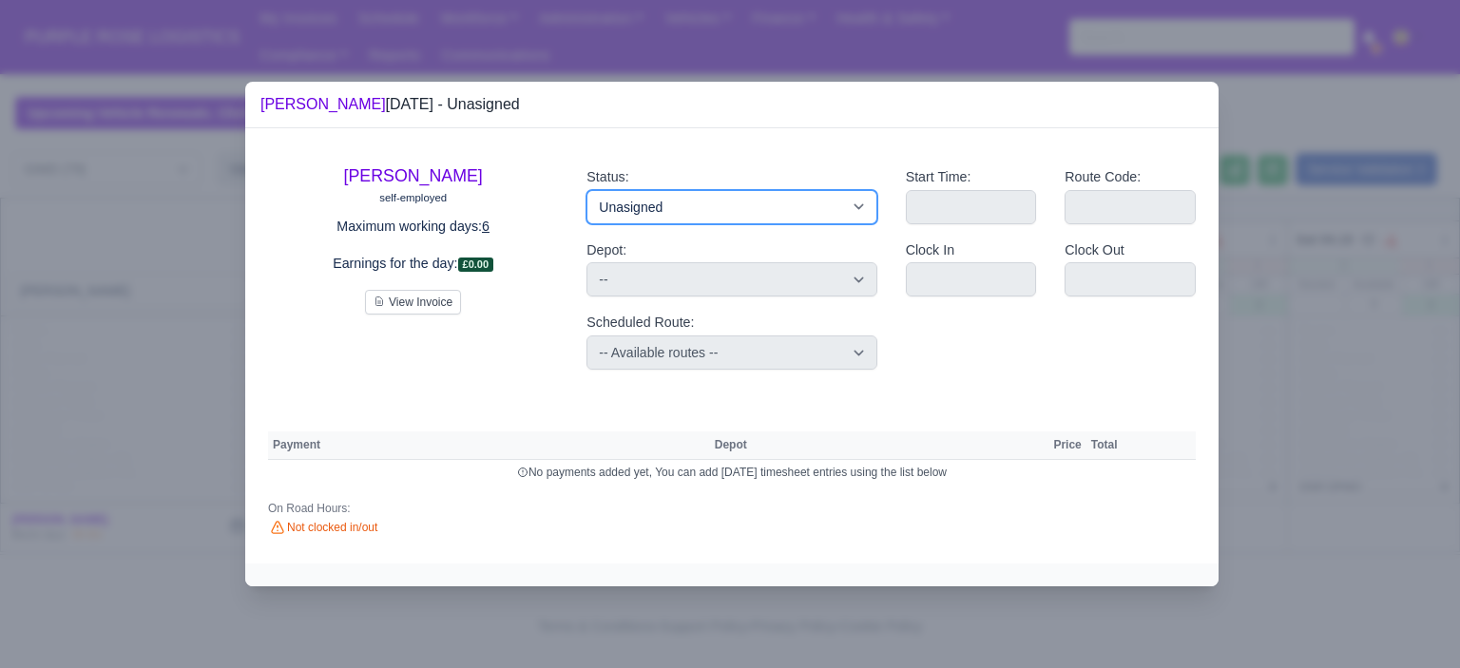
click at [798, 208] on select "Available Day Off Stand By Holiday Other Depot In Office OSM Ridealong Nursery …" at bounding box center [731, 207] width 290 height 34
select select "Day Off"
click at [586, 190] on select "Available Day Off Stand By Holiday Other Depot In Office OSM Ridealong Nursery …" at bounding box center [731, 207] width 290 height 34
select select
select select "na"
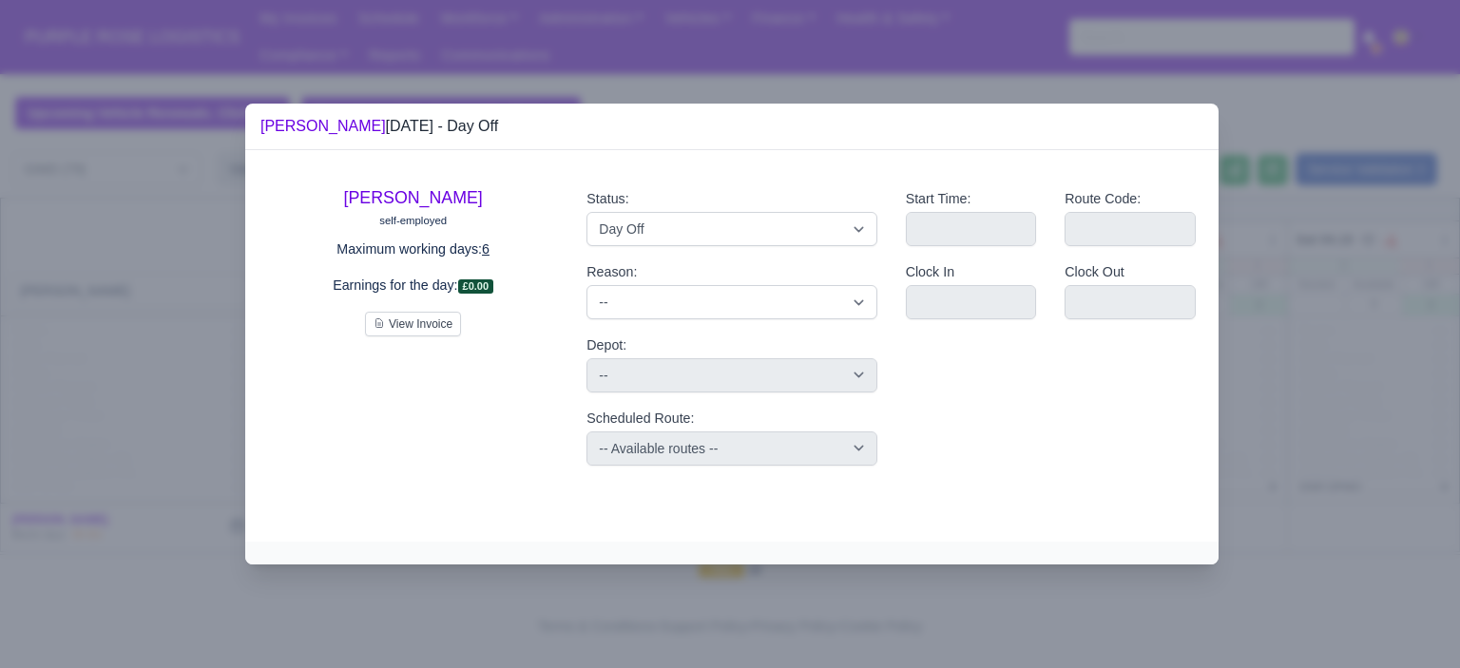
click at [1310, 355] on div at bounding box center [730, 334] width 1460 height 668
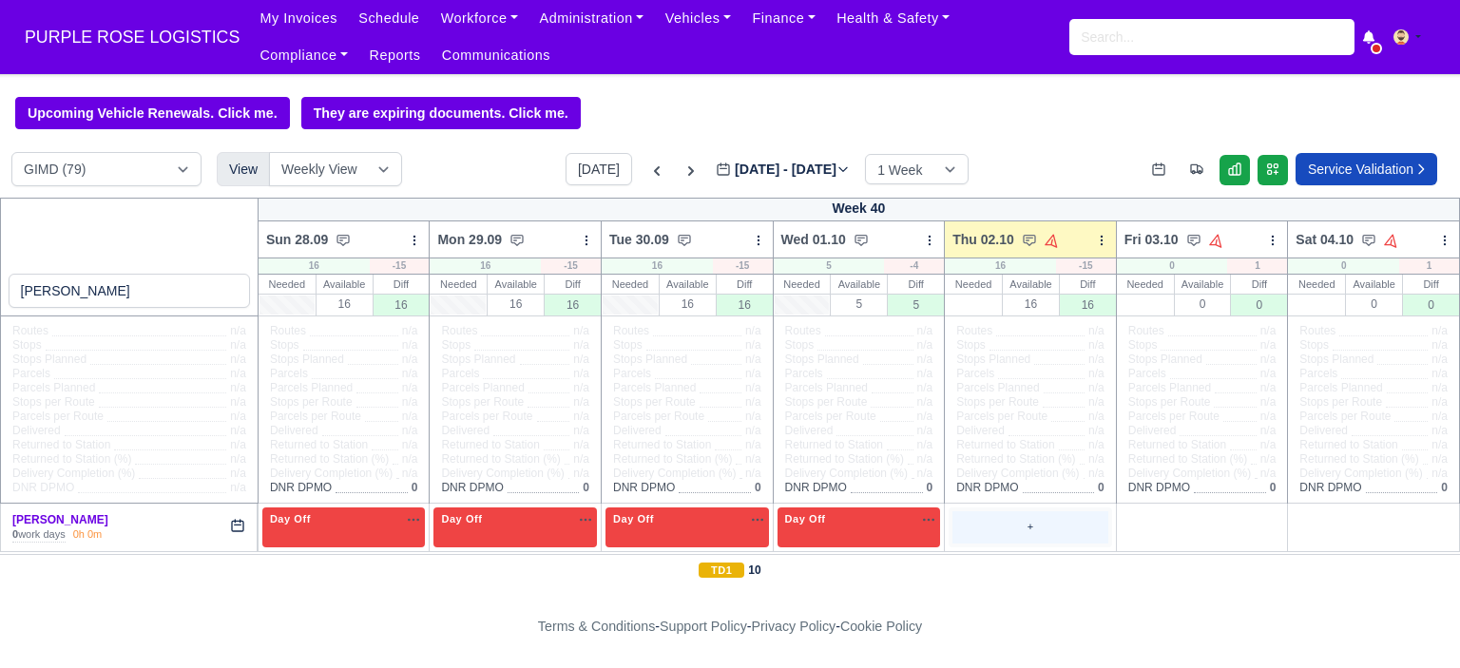
click at [997, 534] on div "+" at bounding box center [1030, 526] width 156 height 31
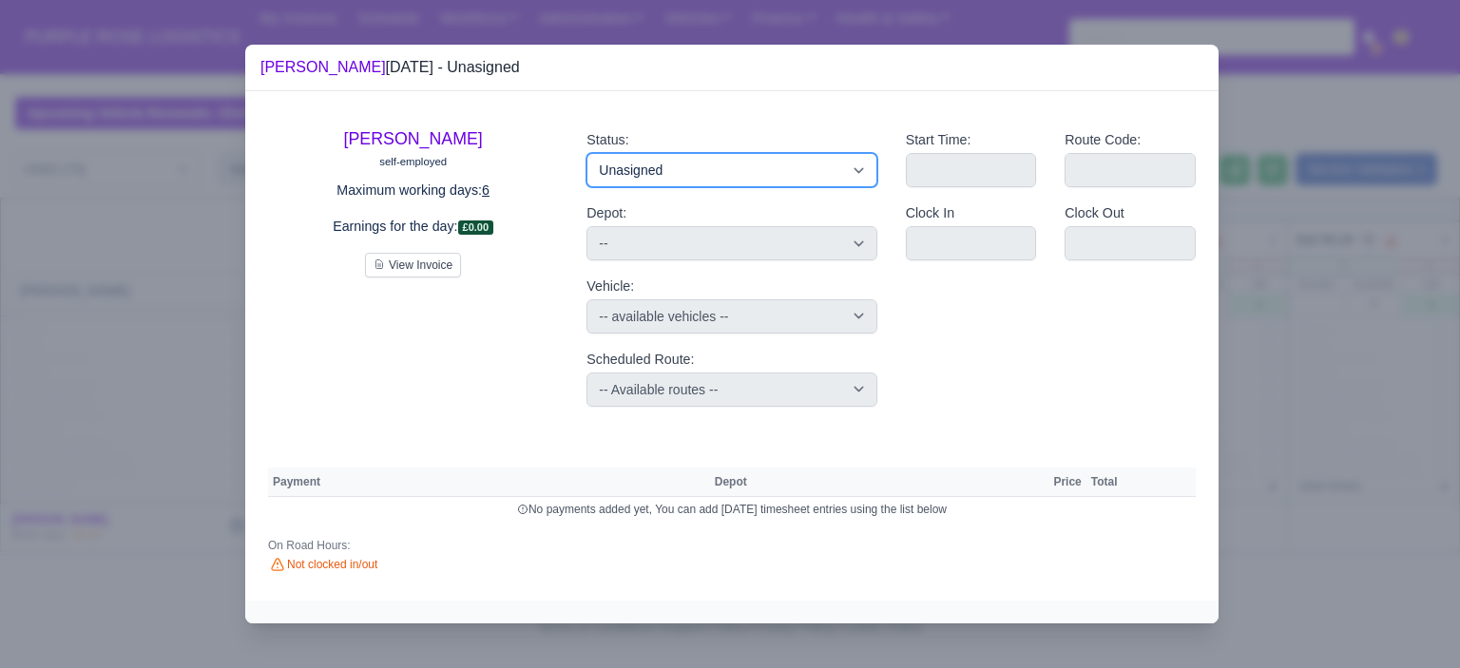
click at [771, 177] on select "Available Day Off Stand By Holiday Other Depot In Office OSM Ridealong Nursery …" at bounding box center [731, 170] width 290 height 34
select select "Training"
click at [586, 153] on select "Available Day Off Stand By Holiday Other Depot In Office OSM Ridealong Nursery …" at bounding box center [731, 170] width 290 height 34
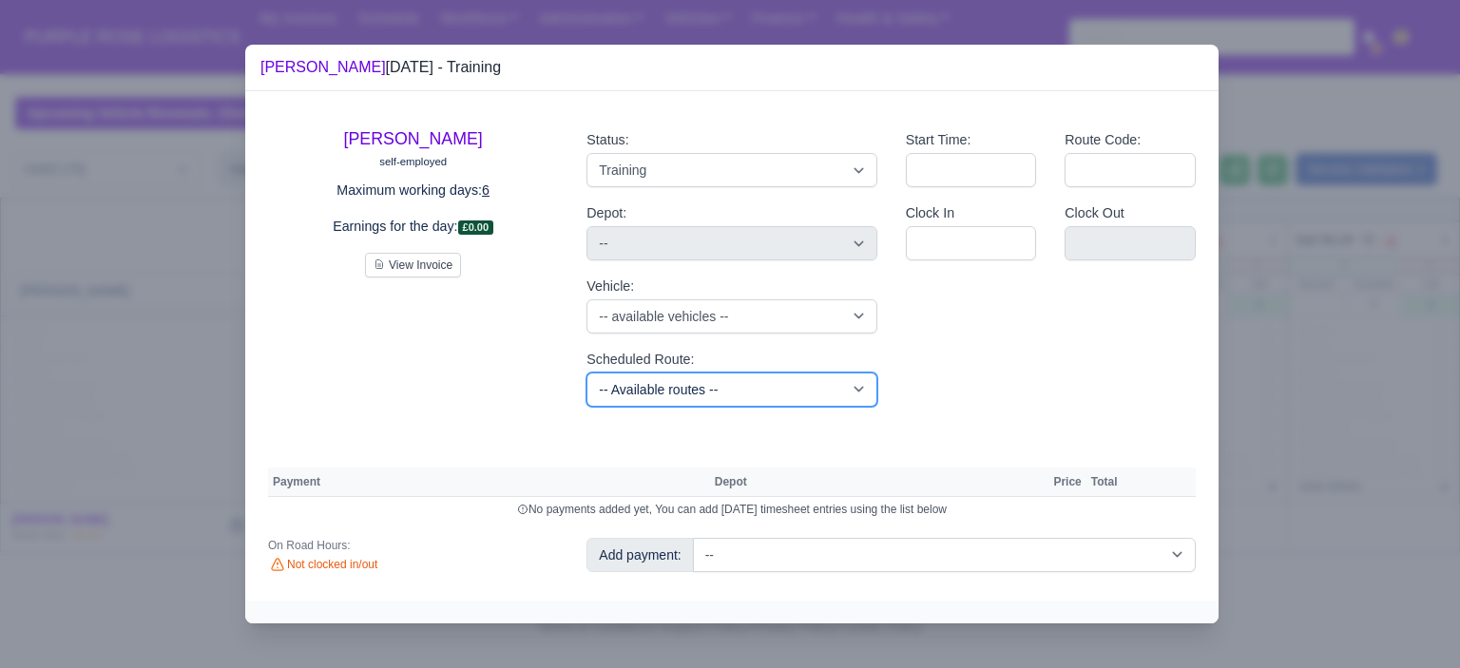
click at [751, 389] on select "-- Available routes -- Standard Parcel - Block of 6 Hours - (SD6) AmFlex RTS Ve…" at bounding box center [731, 390] width 290 height 34
select select "6"
click at [586, 373] on select "-- Available routes -- Standard Parcel - Block of 6 Hours - (SD6) AmFlex RTS Ve…" at bounding box center [731, 390] width 290 height 34
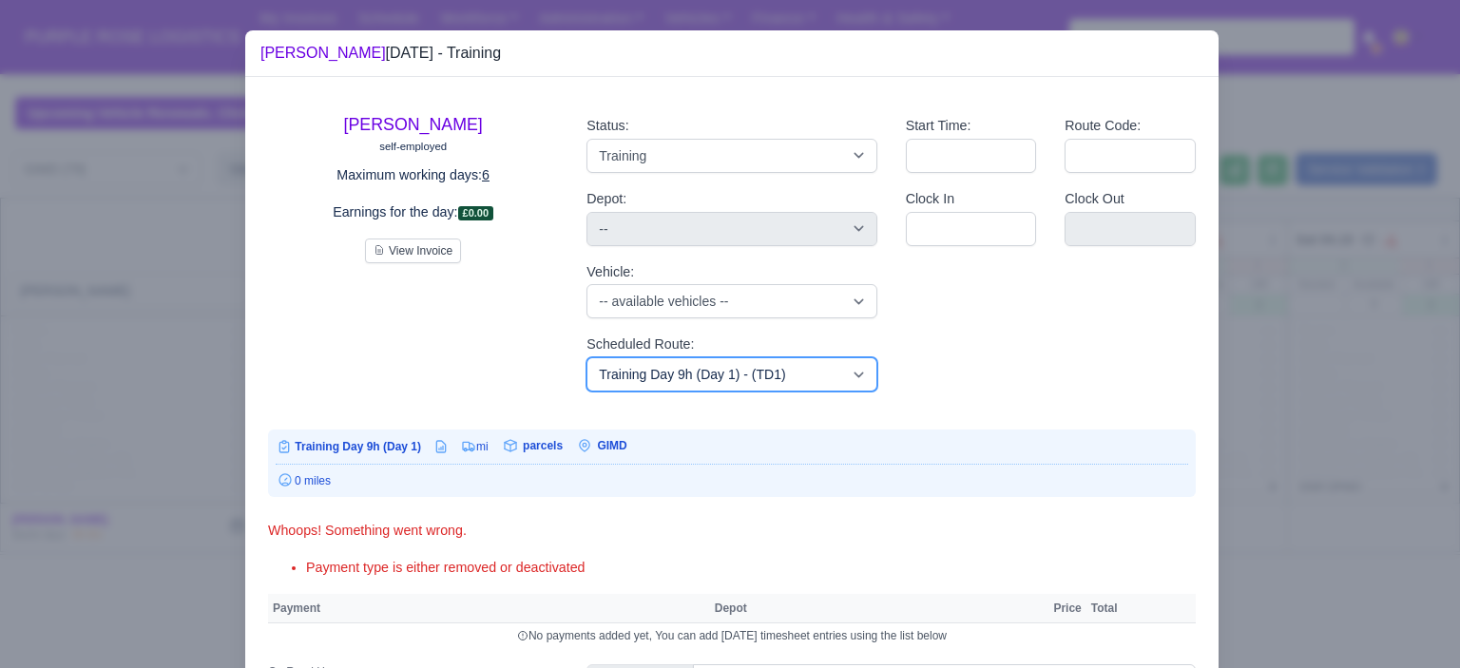
scroll to position [112, 0]
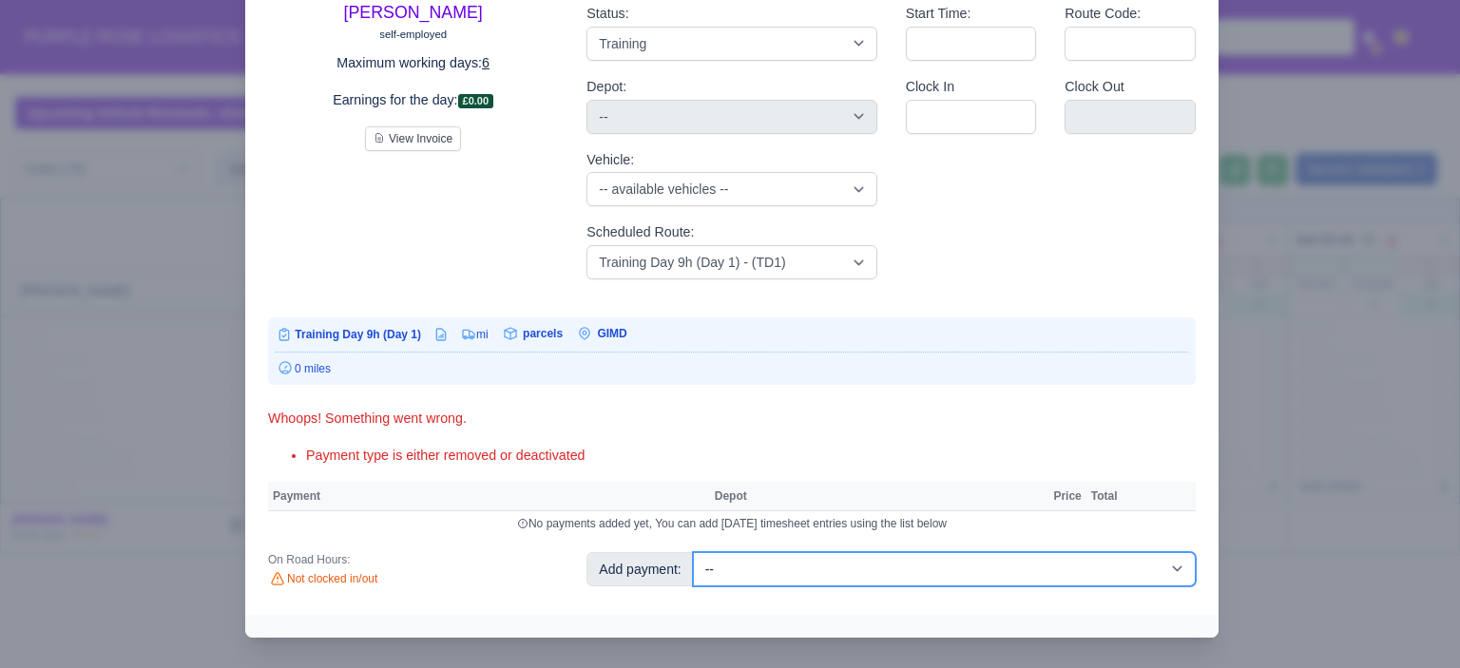
click at [1147, 574] on select "-- Additional Hour Support (£14.50) Additional Hour Support (Walkers) (£13.50) …" at bounding box center [944, 569] width 503 height 34
select select "85"
click at [693, 552] on select "-- Additional Hour Support (£14.50) Additional Hour Support (Walkers) (£13.50) …" at bounding box center [944, 569] width 503 height 34
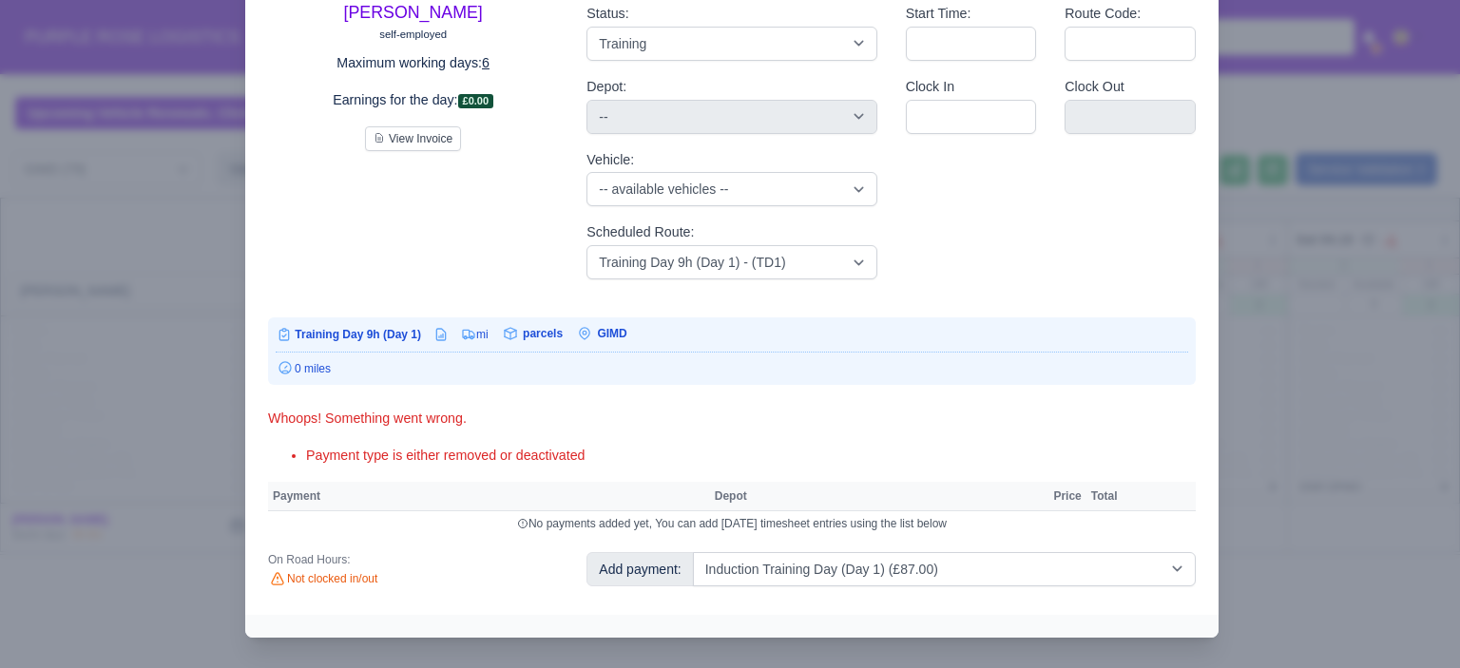
select select "5"
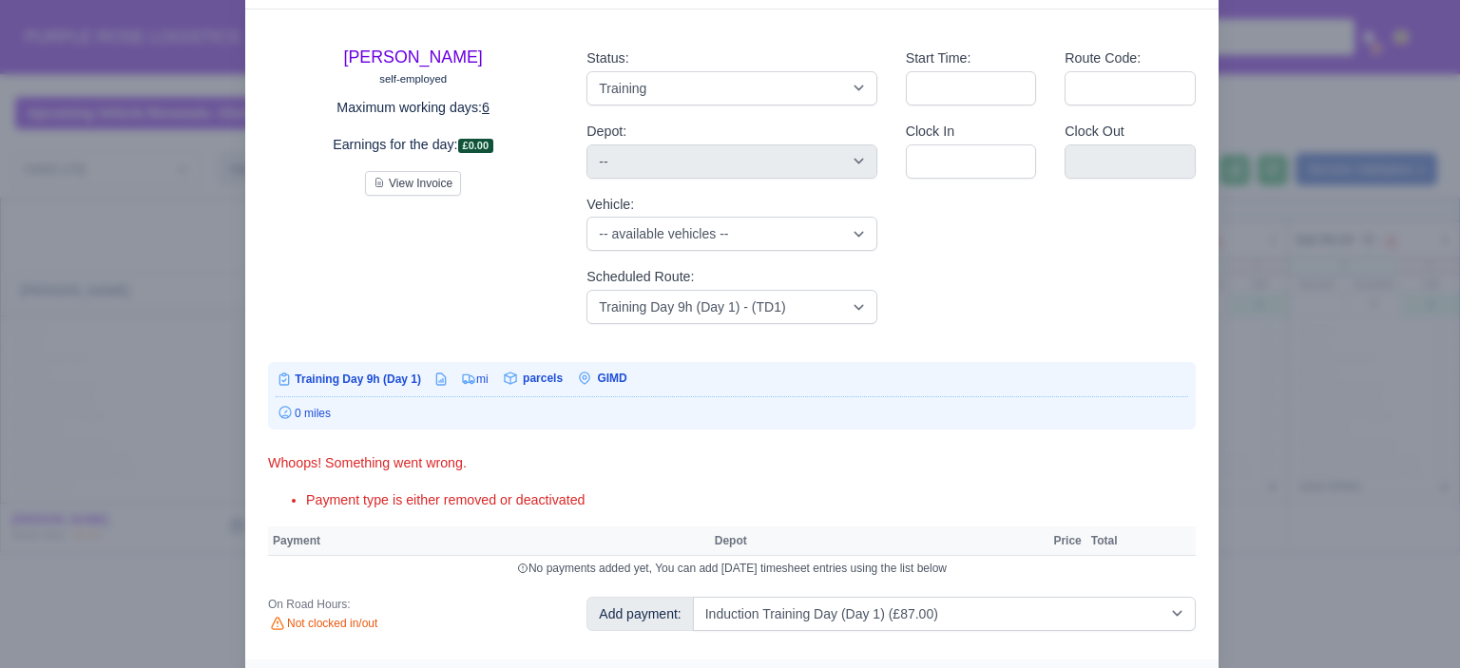
select select "5"
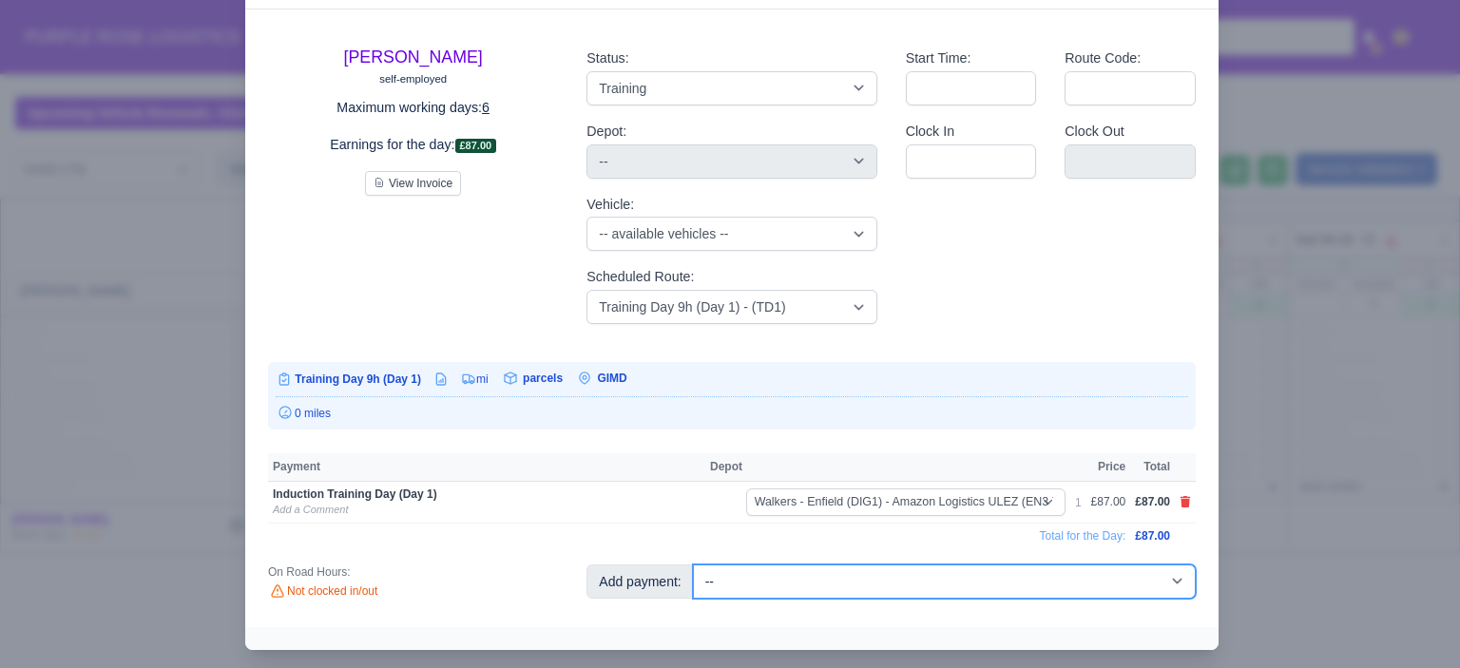
click at [1150, 589] on select "-- Additional Hour Support (£14.50) Additional Hour Support (Walkers) (£13.50) …" at bounding box center [944, 581] width 503 height 34
select select "104"
click at [693, 564] on select "-- Additional Hour Support (£14.50) Additional Hour Support (Walkers) (£13.50) …" at bounding box center [944, 581] width 503 height 34
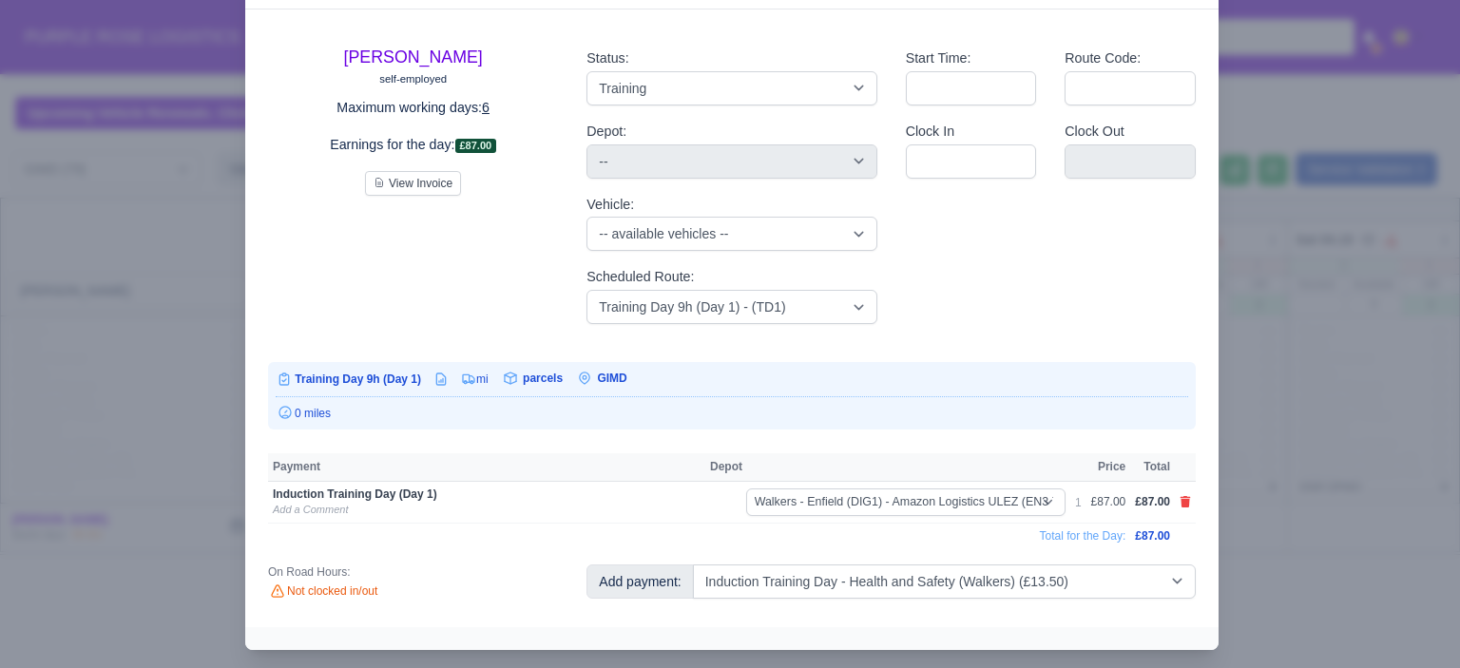
select select "5"
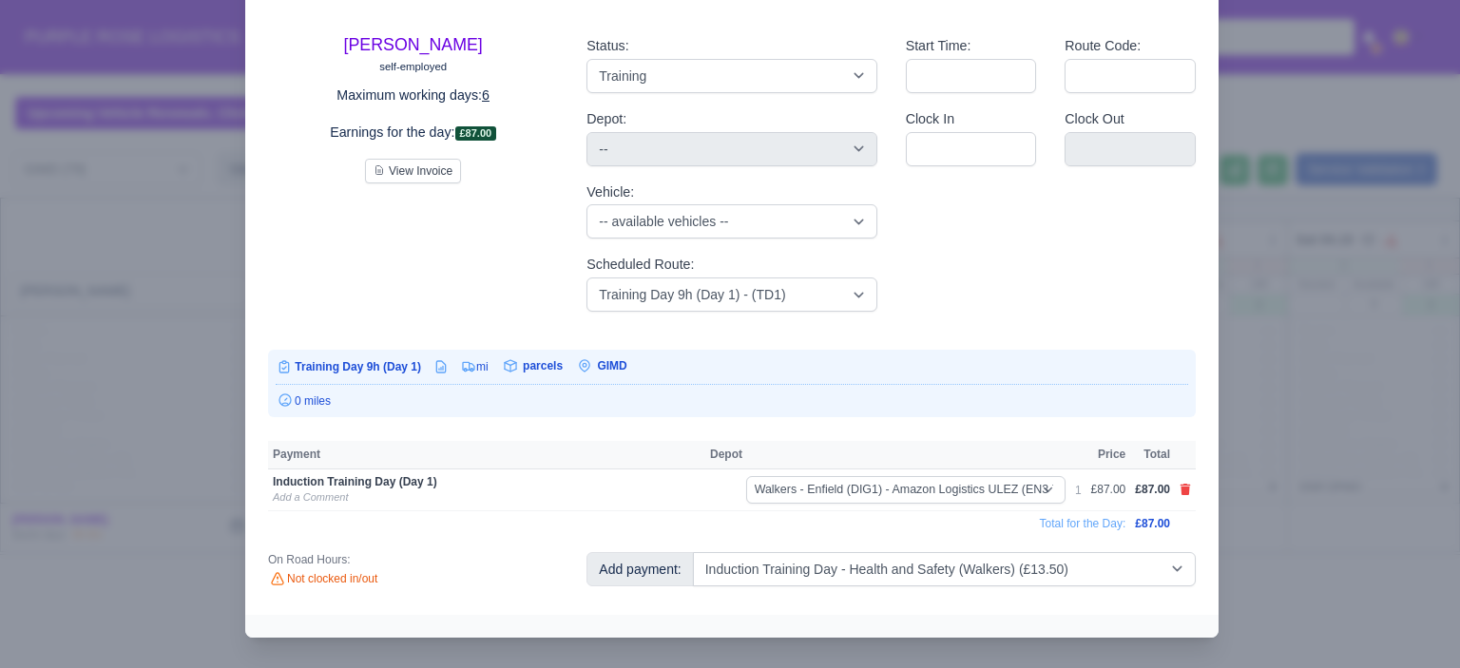
select select "5"
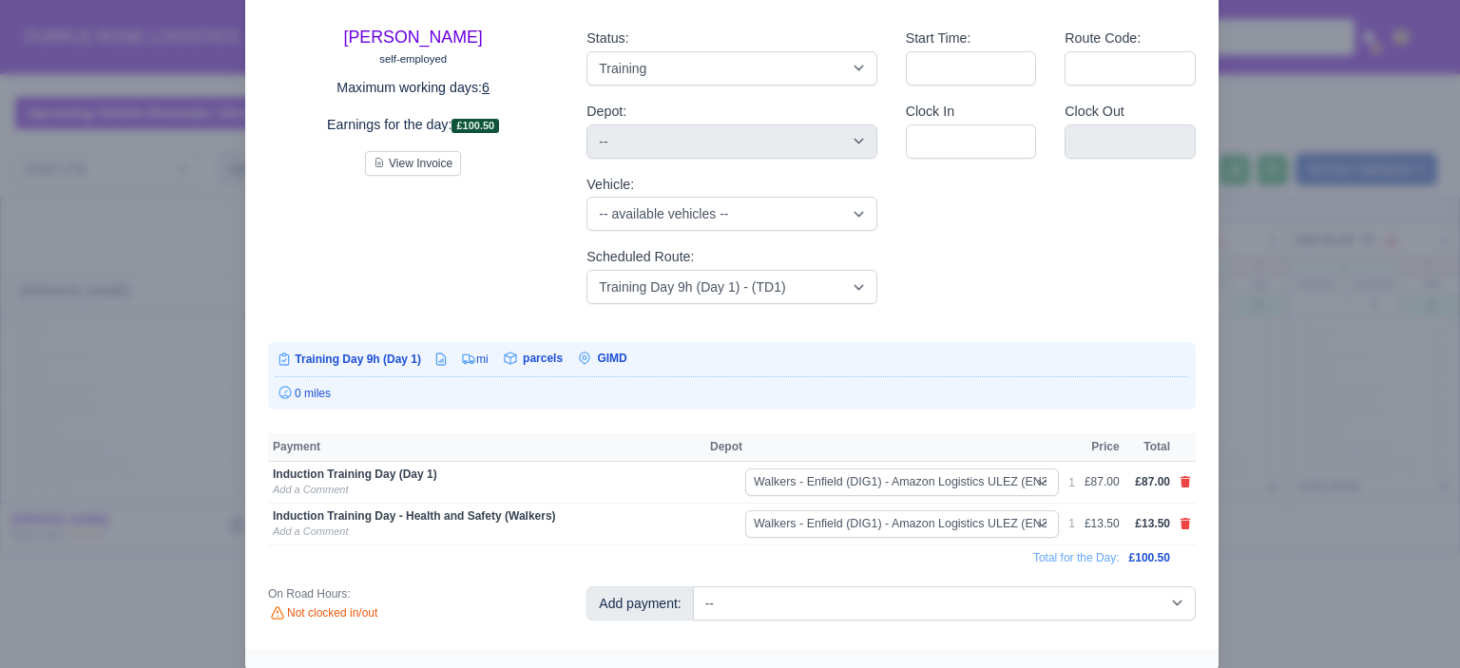
click at [1329, 366] on div at bounding box center [730, 334] width 1460 height 668
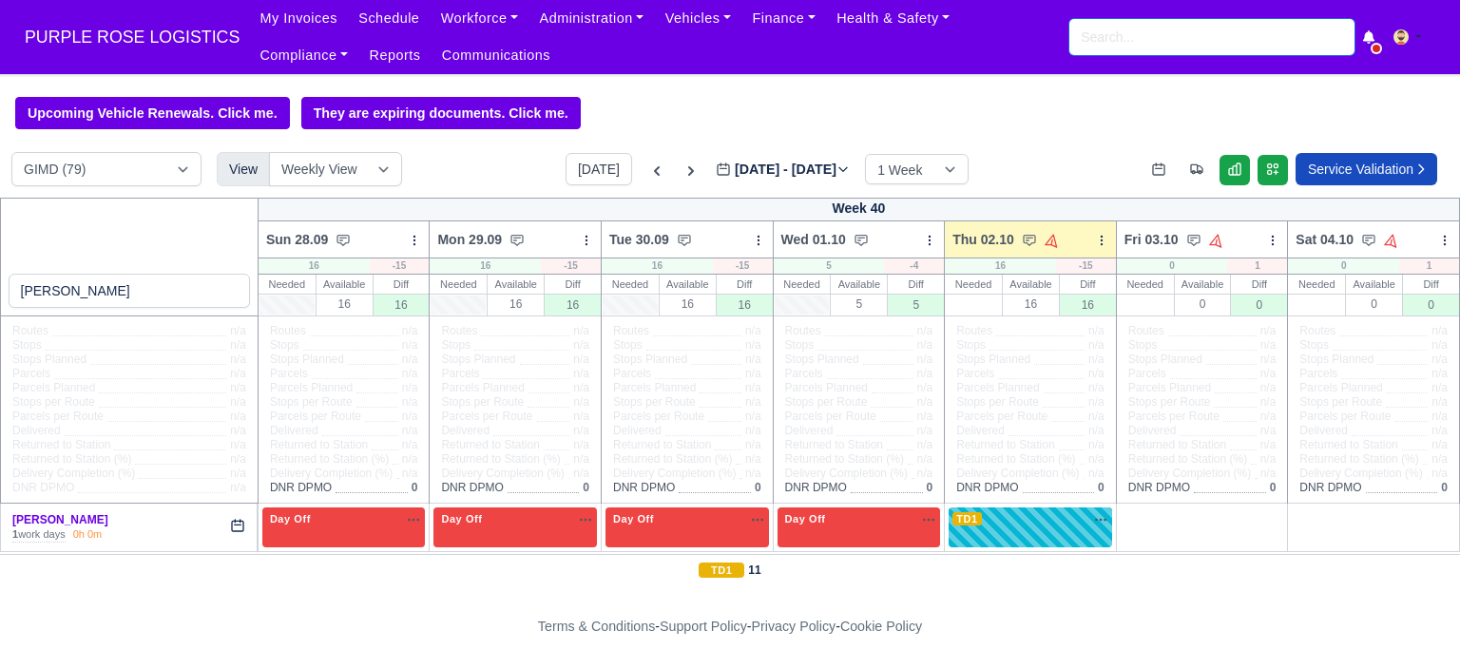
click at [1158, 32] on input "search" at bounding box center [1211, 37] width 285 height 36
type input "adam pa"
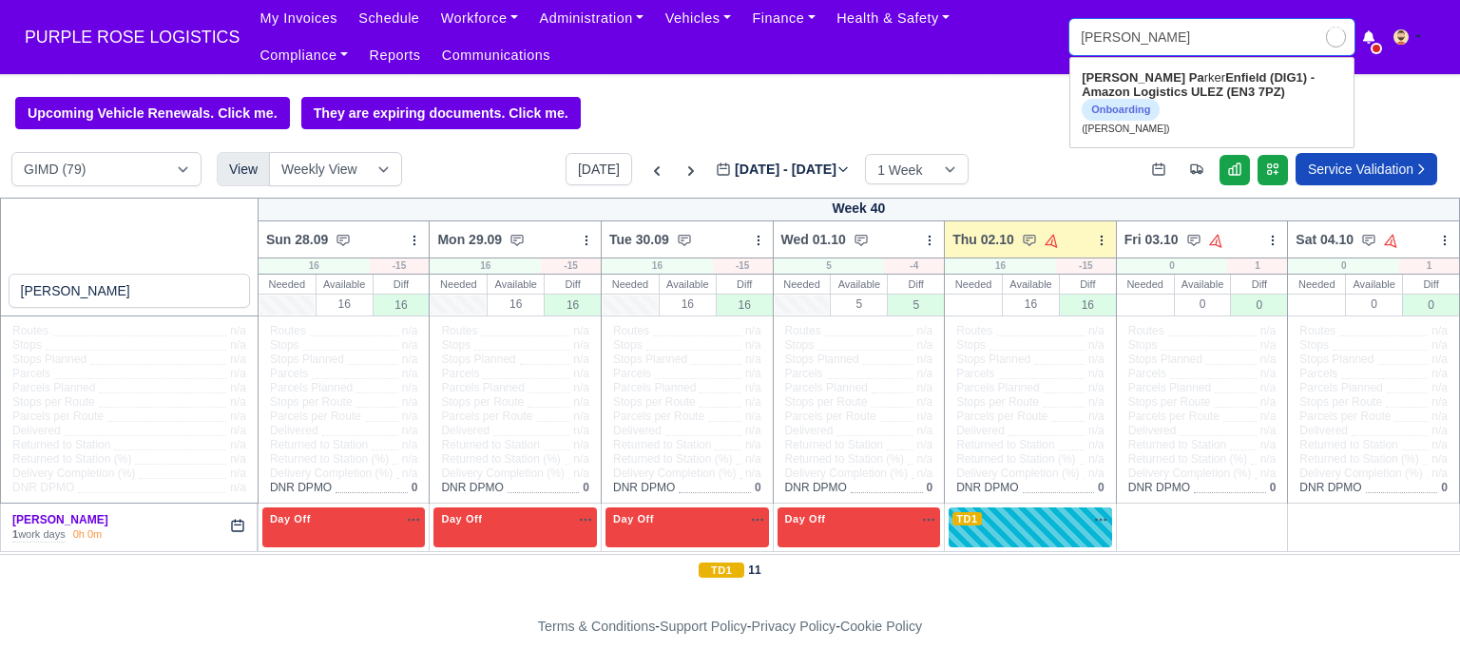
type input "adam parker"
type input "adam pak"
type input "adam pa"
type input "adam parker"
click at [1194, 92] on strong "Enfield (DIG1) - Amazon Logistics ULEZ (EN3 7PZ)" at bounding box center [1197, 84] width 233 height 29
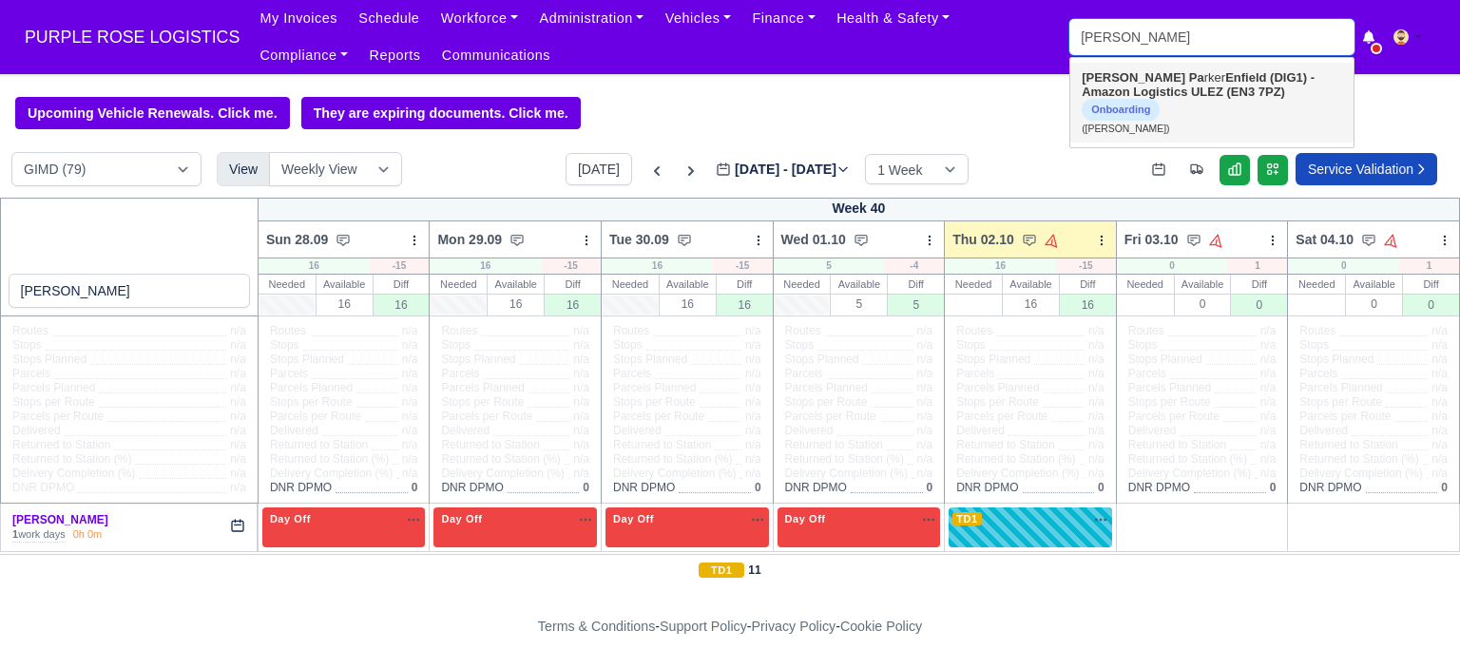
type input "Adam Parker"
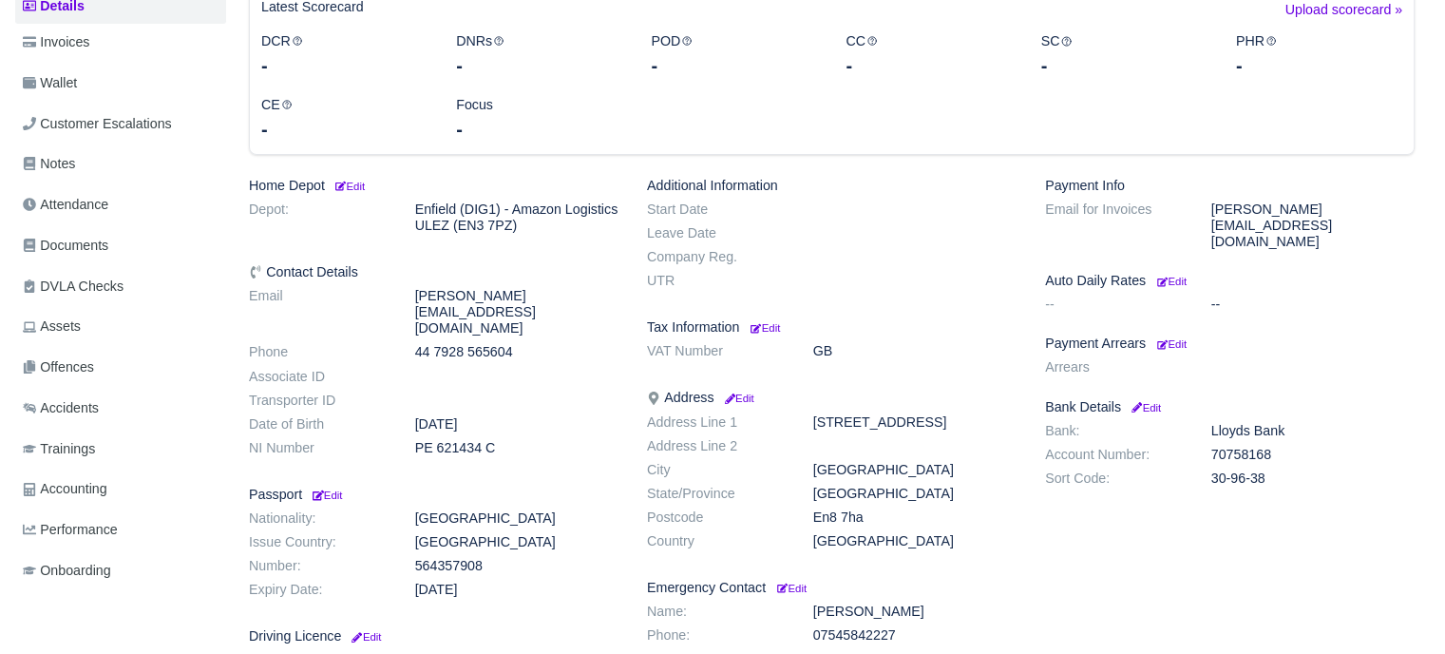
scroll to position [316, 0]
click at [64, 250] on span "Documents" at bounding box center [66, 246] width 86 height 22
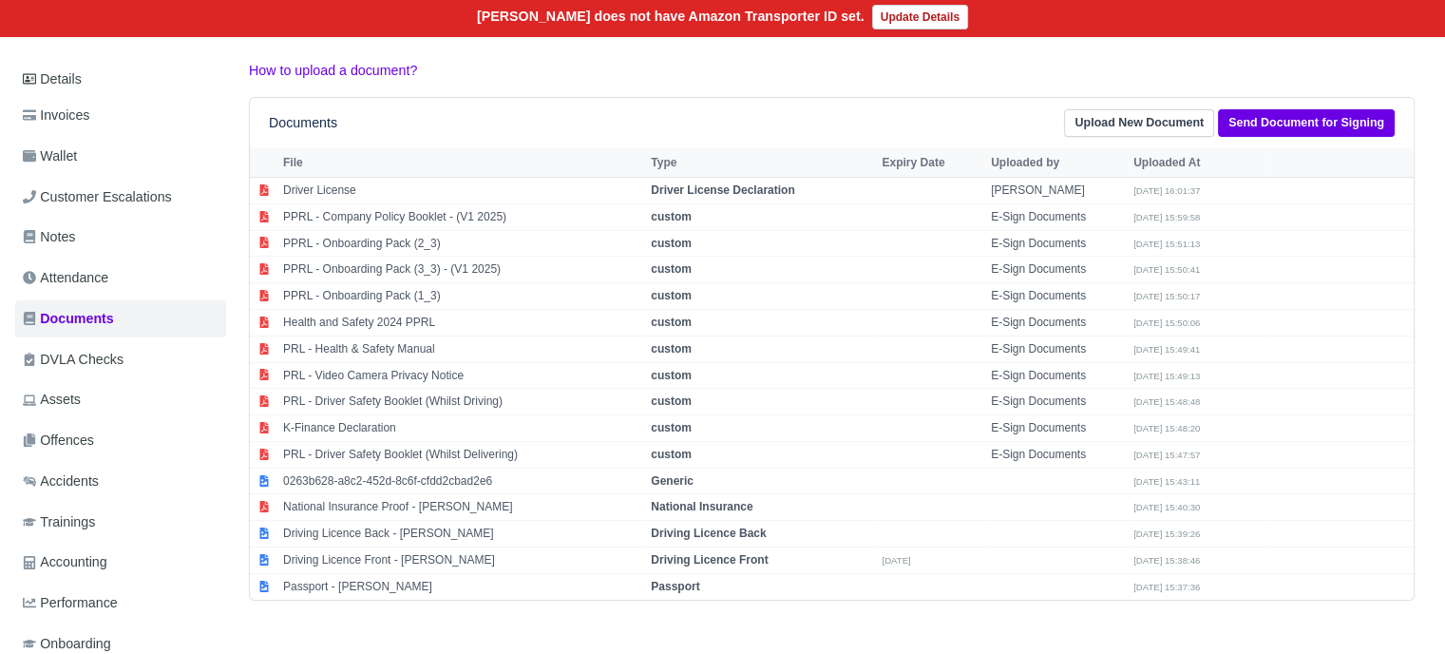
scroll to position [260, 0]
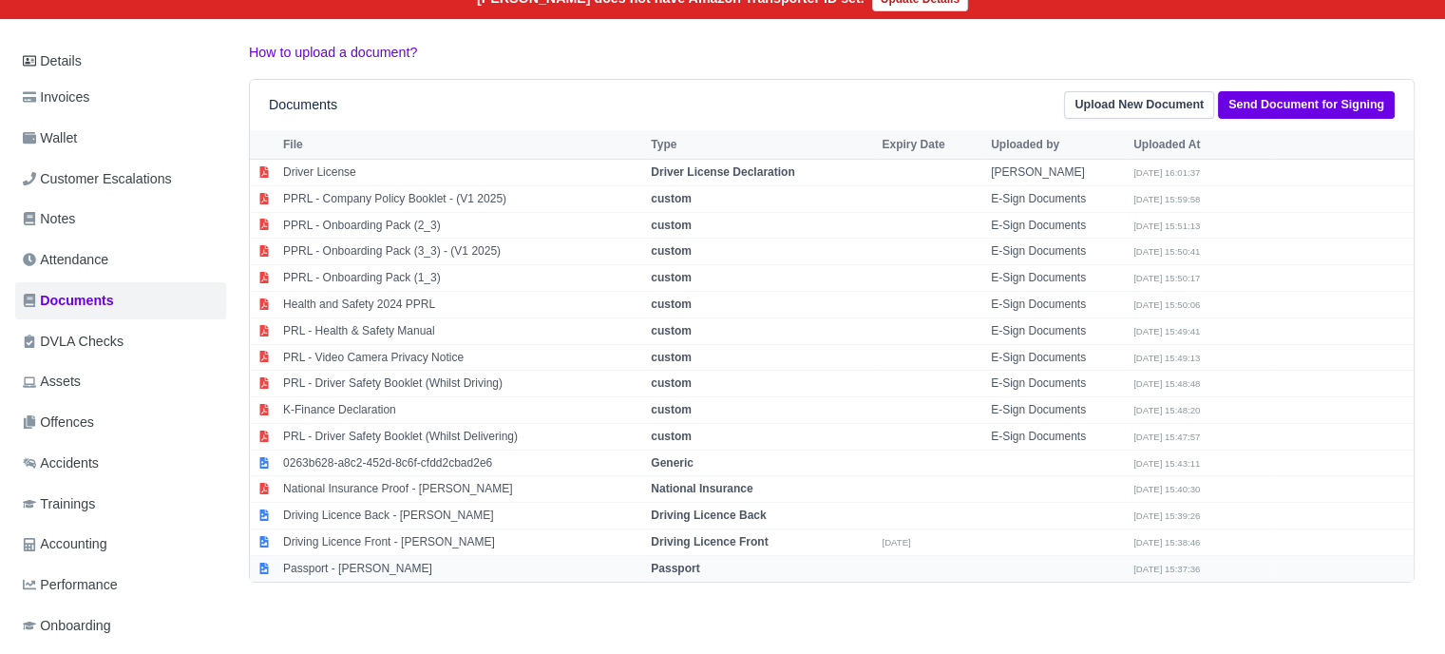
click at [705, 556] on td "Passport" at bounding box center [761, 568] width 231 height 26
select select "passport"
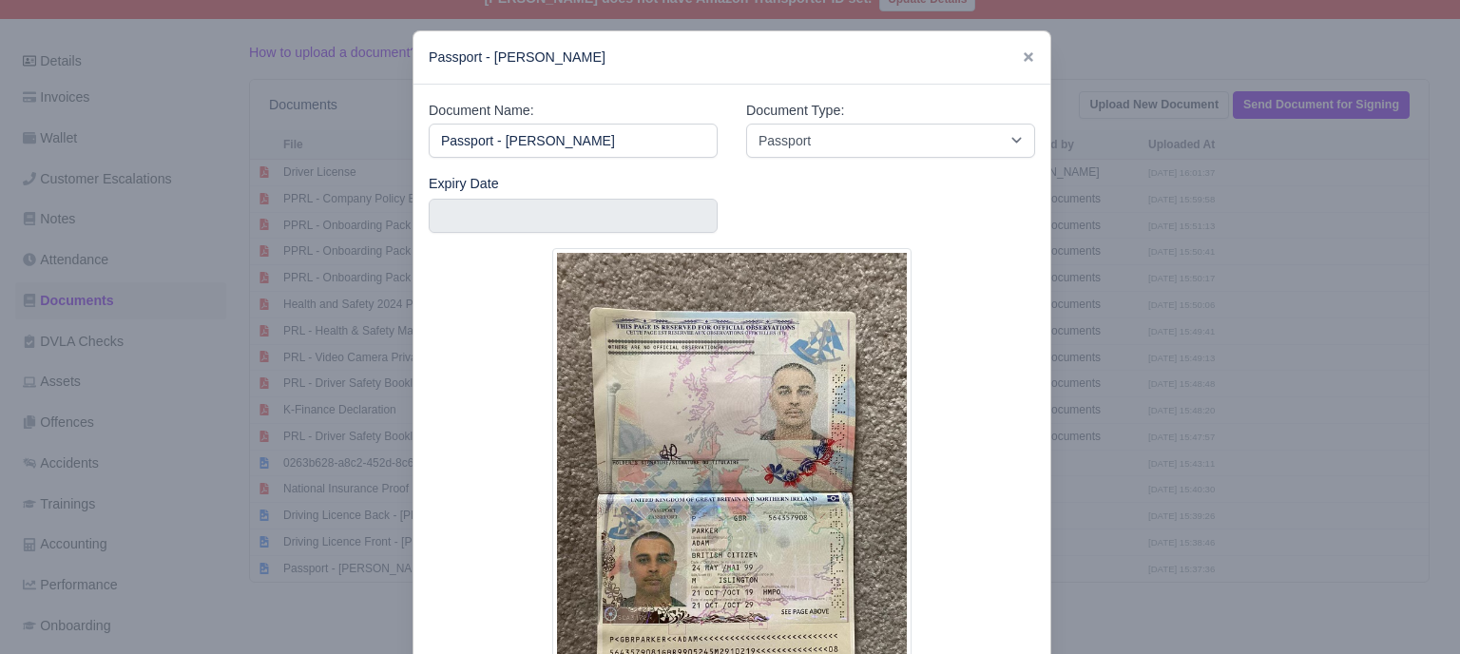
click at [1155, 314] on div at bounding box center [730, 327] width 1460 height 654
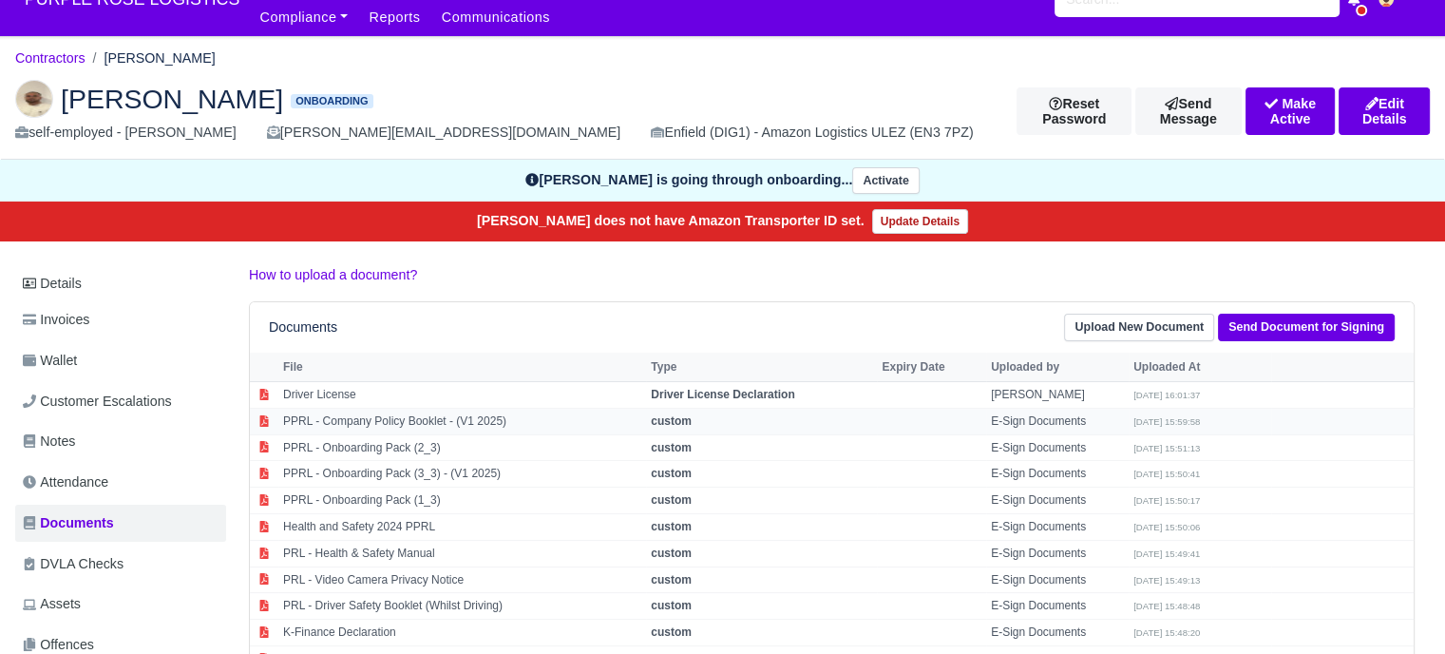
scroll to position [0, 0]
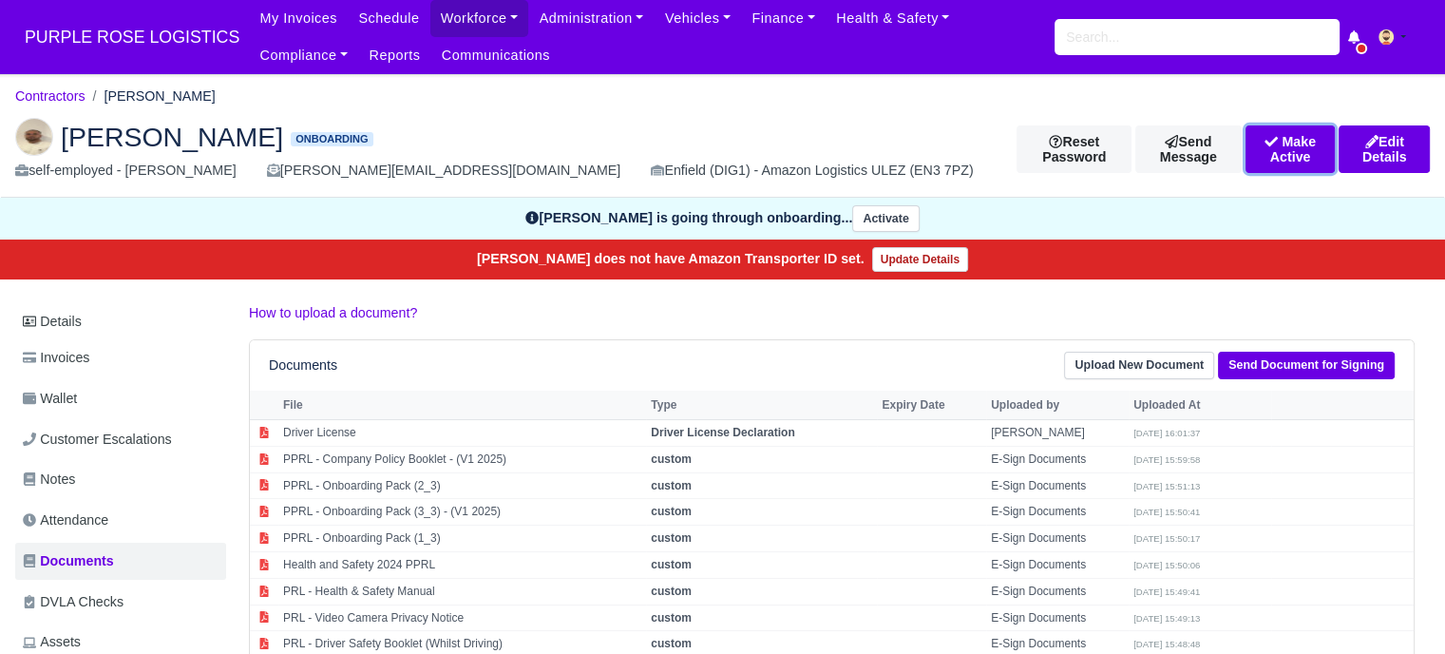
click at [1255, 150] on button "Make Active" at bounding box center [1291, 149] width 90 height 48
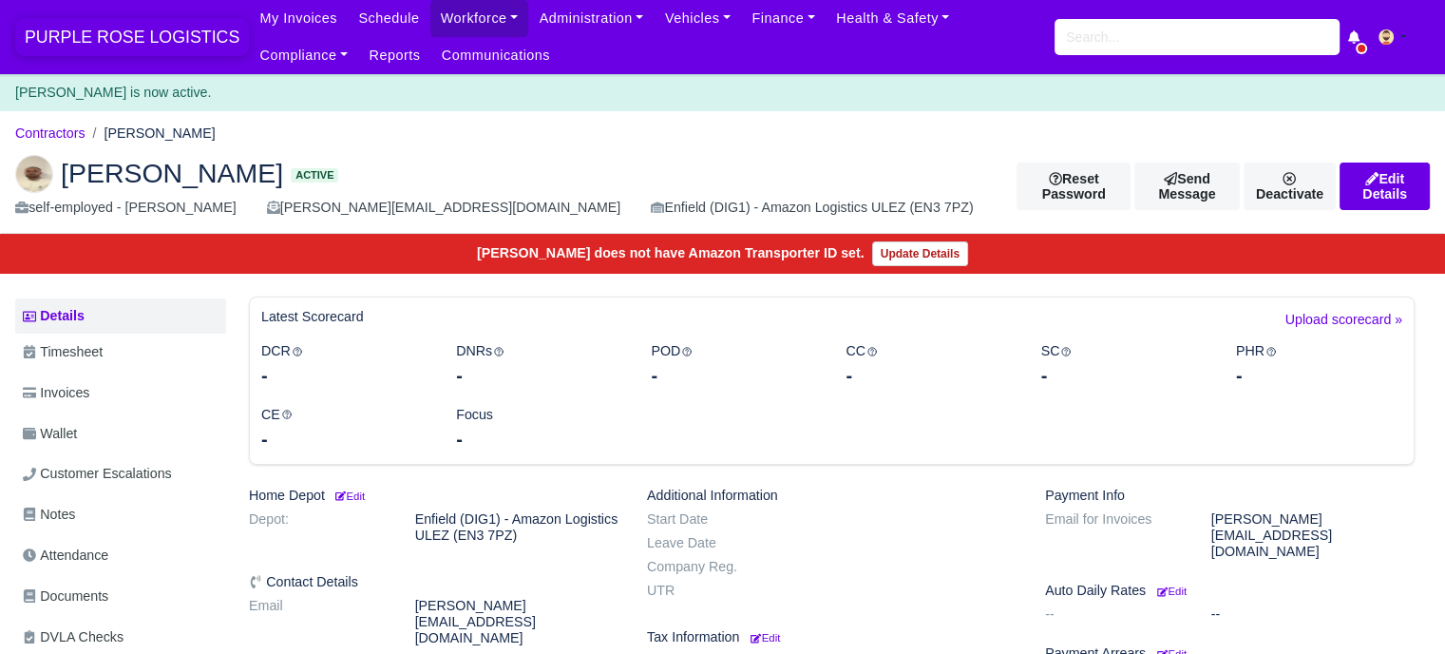
click at [146, 45] on span "PURPLE ROSE LOGISTICS" at bounding box center [132, 37] width 234 height 38
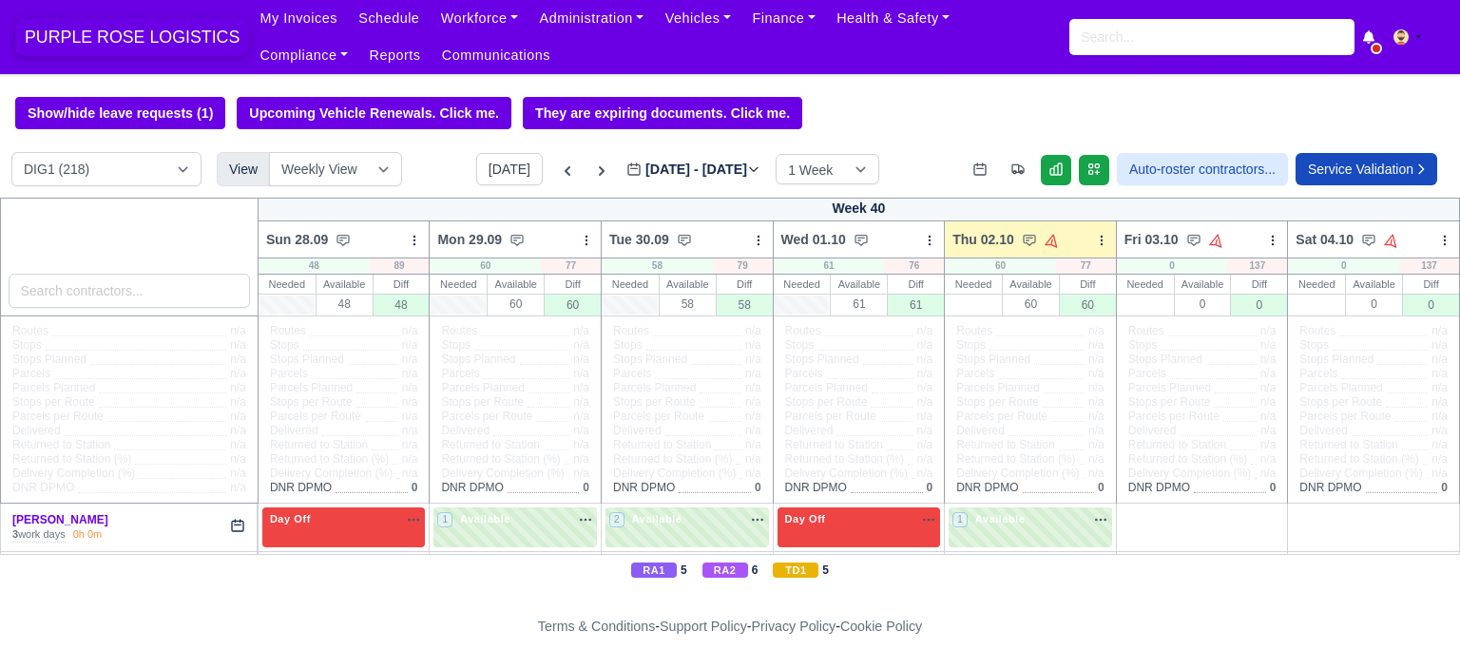
click at [125, 38] on span "PURPLE ROSE LOGISTICS" at bounding box center [132, 37] width 234 height 38
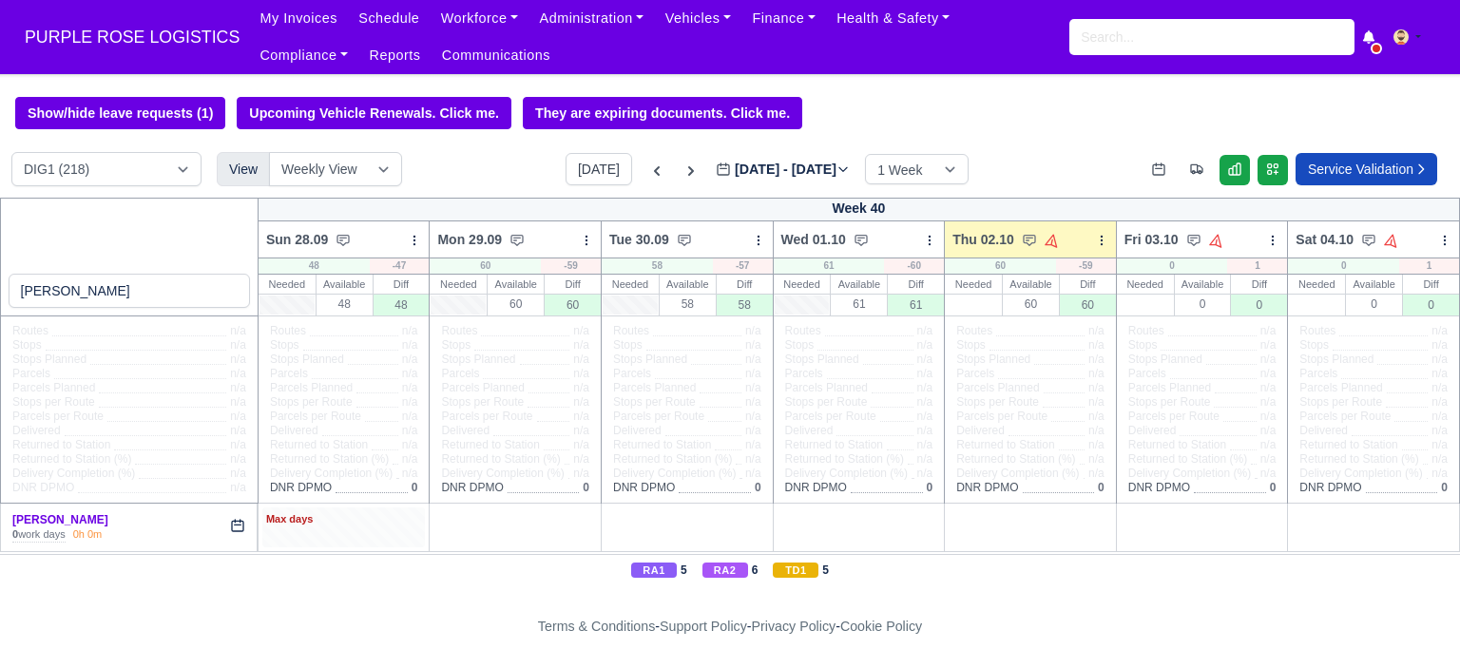
type input "adam parker"
click at [395, 528] on div "Max days" at bounding box center [344, 519] width 156 height 17
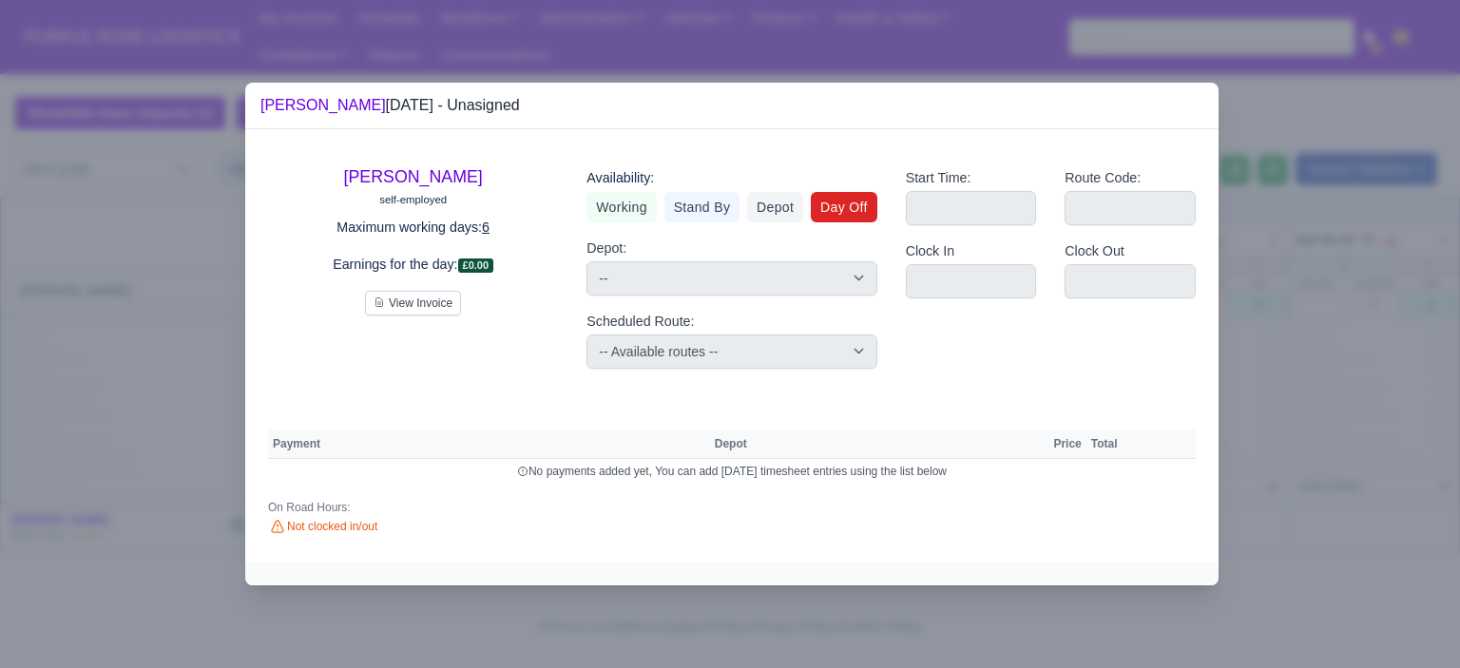
click at [860, 204] on link "Day Off" at bounding box center [844, 207] width 67 height 30
select select
select select "na"
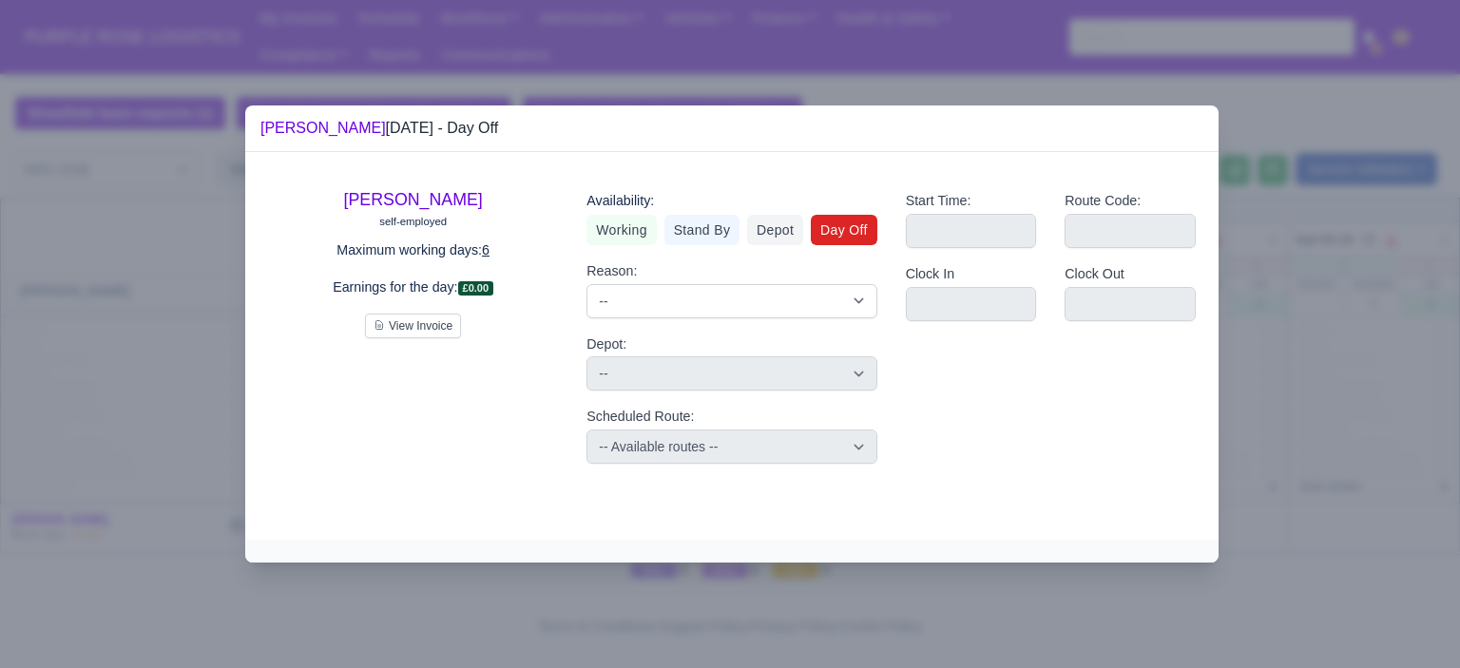
click at [1273, 235] on div at bounding box center [730, 334] width 1460 height 668
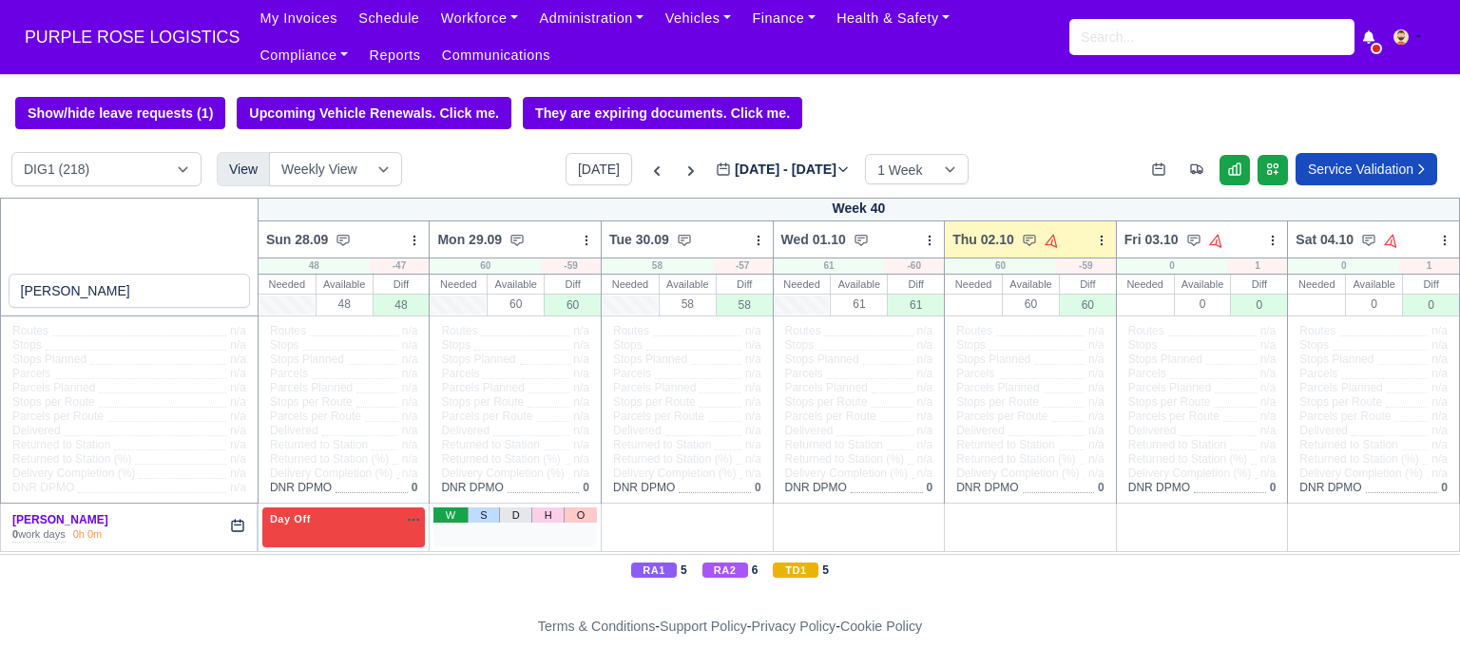
click at [448, 514] on link "W" at bounding box center [449, 514] width 33 height 15
click at [527, 517] on div "1 Available na" at bounding box center [515, 519] width 156 height 16
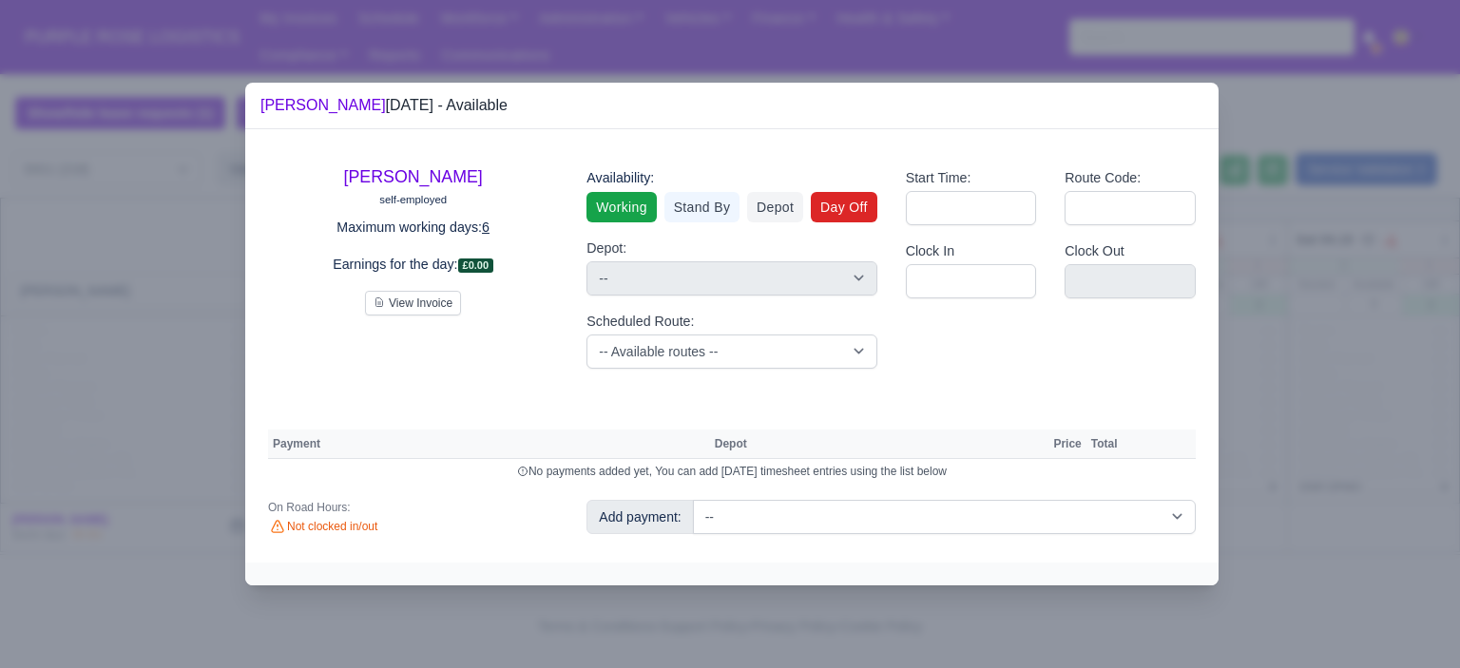
click at [848, 208] on link "Day Off" at bounding box center [844, 207] width 67 height 30
select select
select select "na"
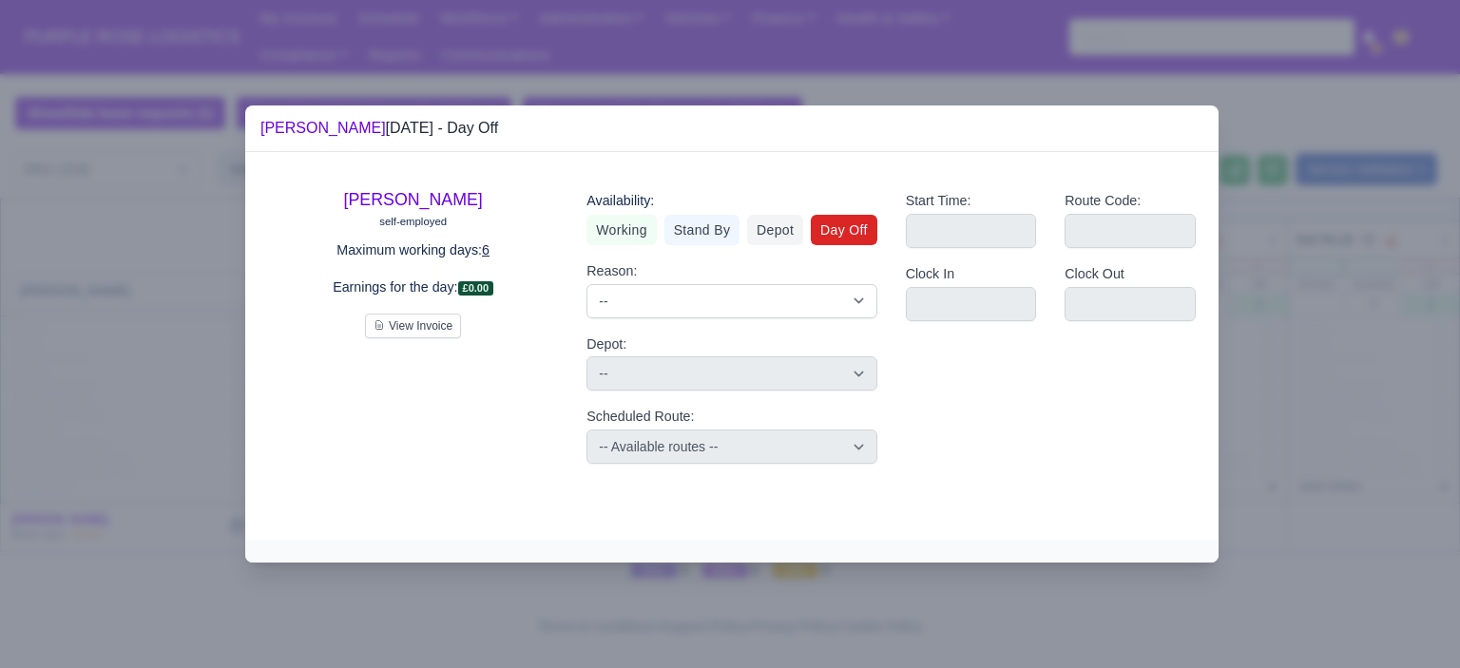
click at [1334, 321] on div at bounding box center [730, 334] width 1460 height 668
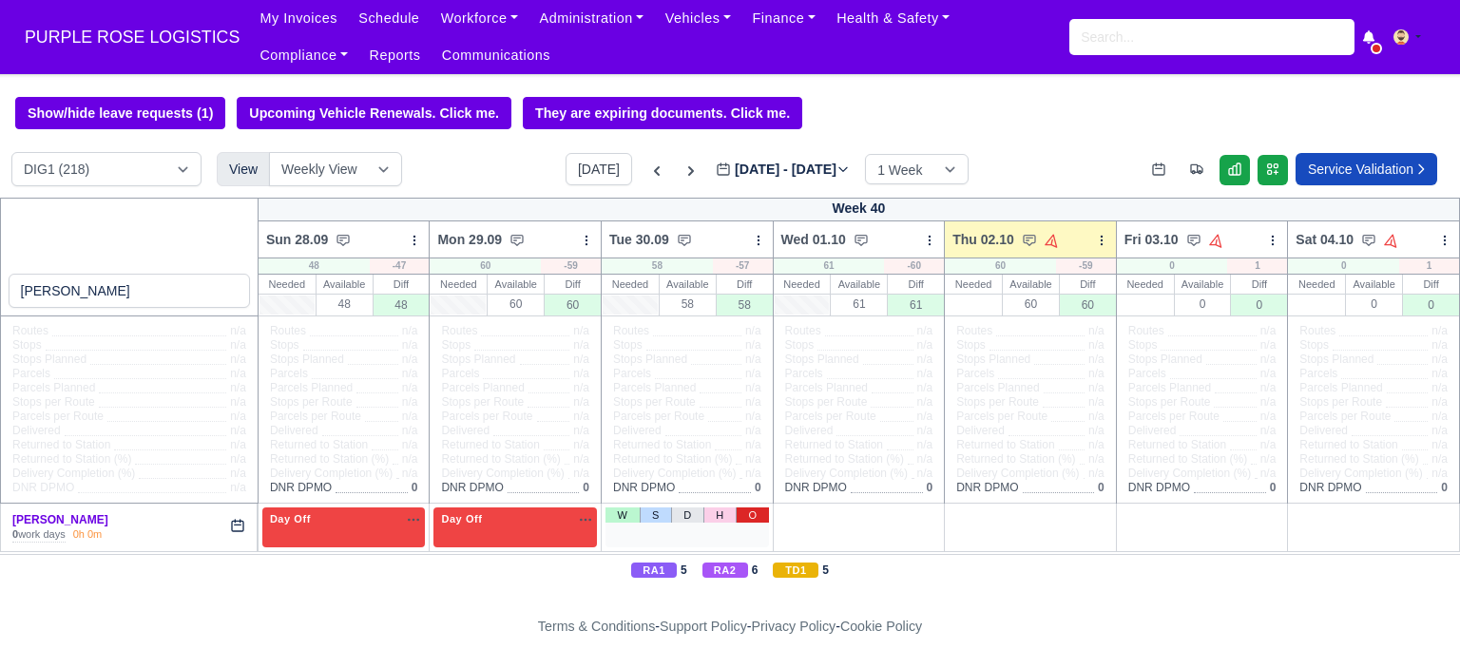
click at [756, 520] on link "O" at bounding box center [752, 514] width 33 height 15
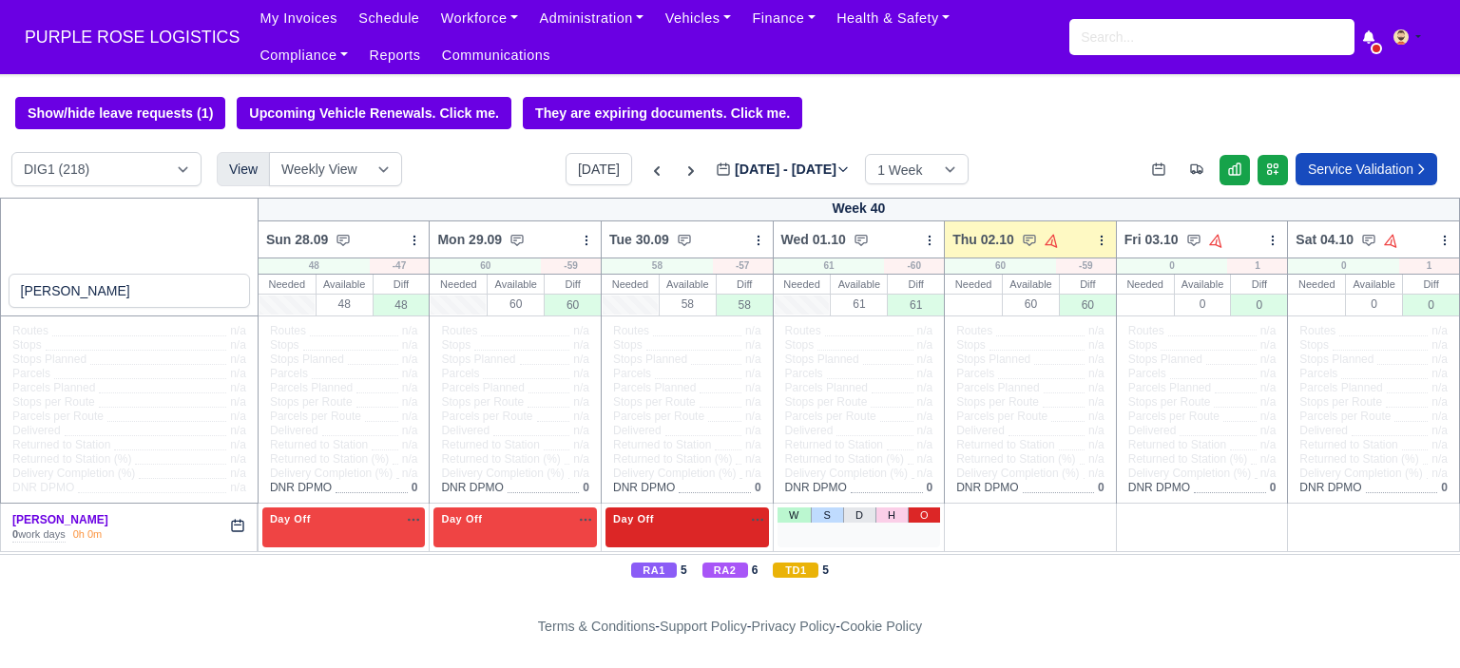
click at [919, 517] on link "O" at bounding box center [924, 514] width 33 height 15
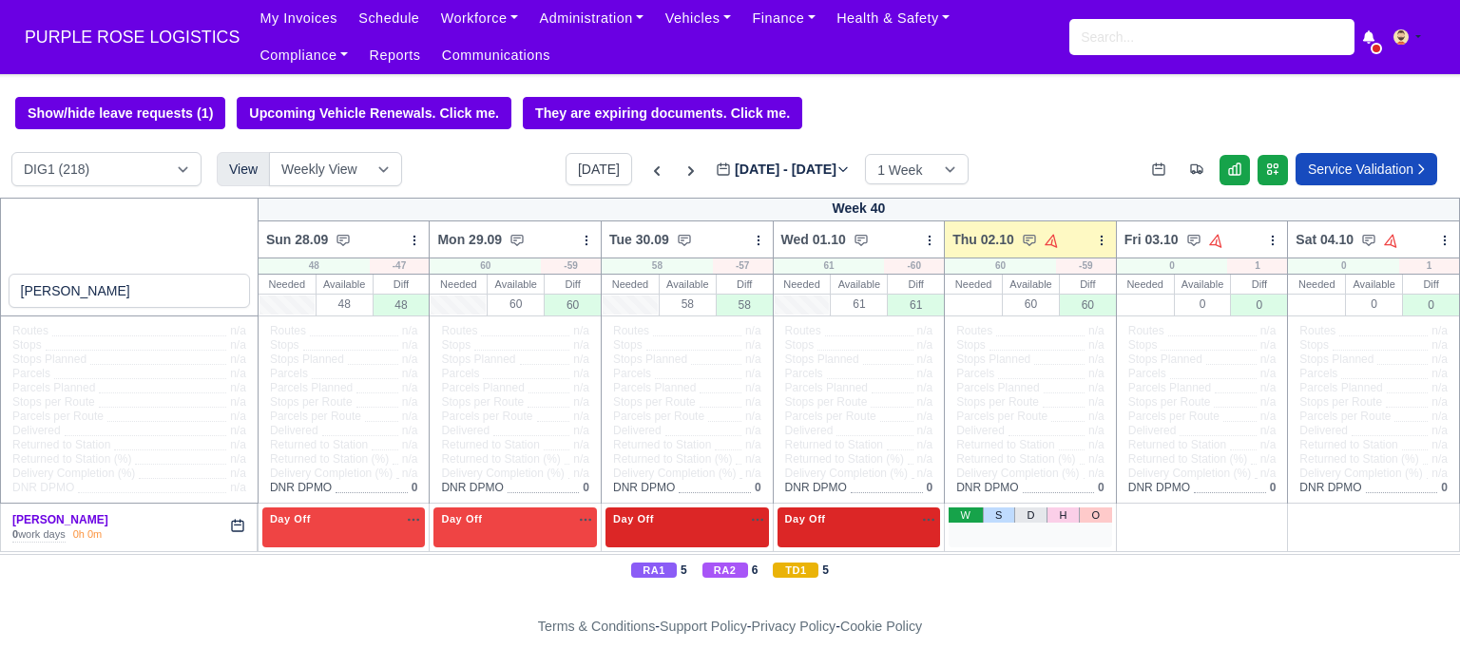
click at [958, 514] on link "W" at bounding box center [964, 514] width 33 height 15
click at [1005, 520] on span "Available" at bounding box center [1000, 518] width 58 height 13
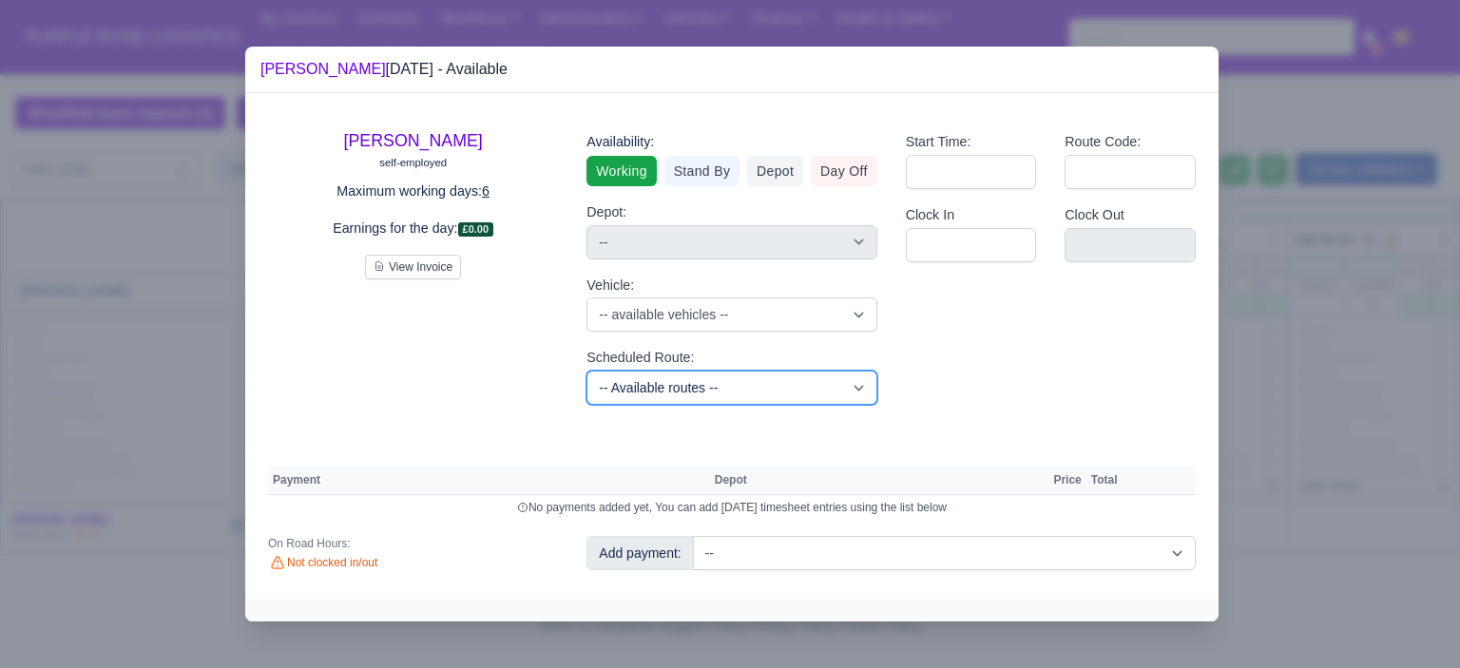
click at [806, 379] on select "-- Available routes -- Standard Parcel - Block of 6 Hours - (SD6) AmFlex RTS Ve…" at bounding box center [731, 388] width 290 height 34
select select "6"
click at [586, 371] on select "-- Available routes -- Standard Parcel - Block of 6 Hours - (SD6) AmFlex RTS Ve…" at bounding box center [731, 388] width 290 height 34
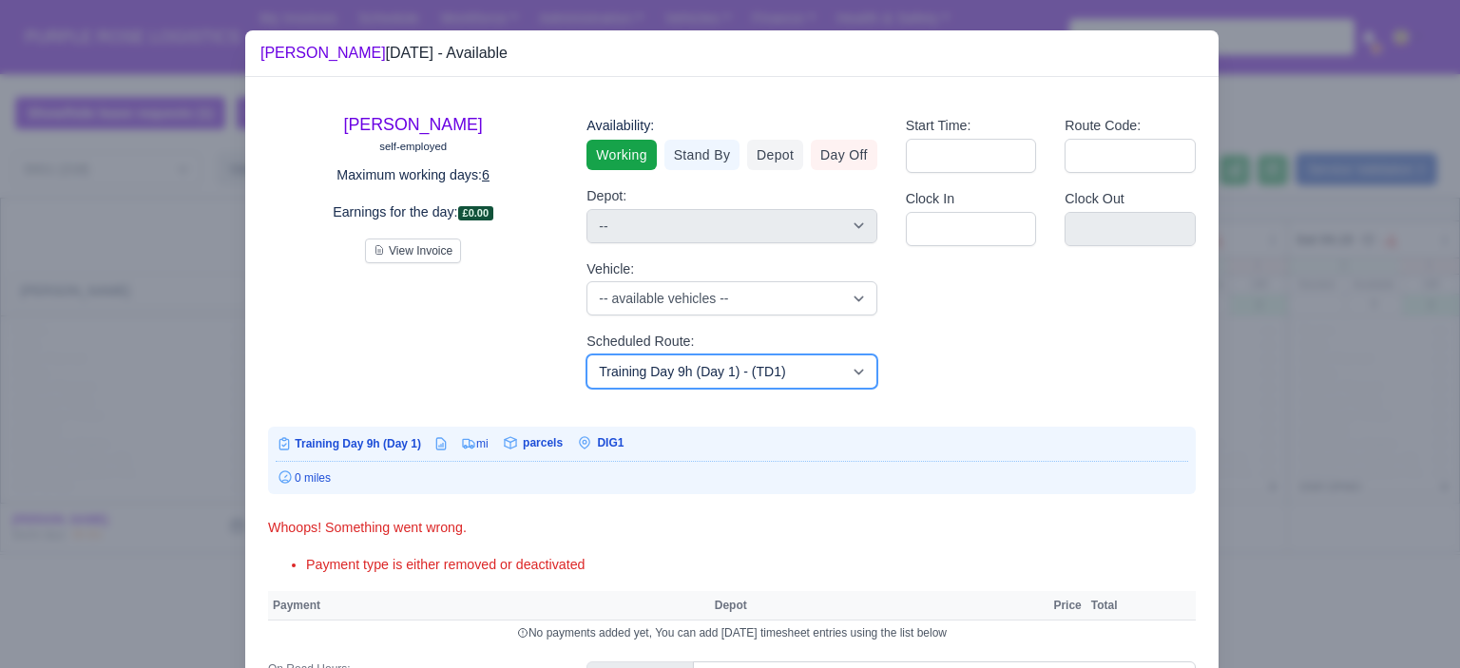
scroll to position [109, 0]
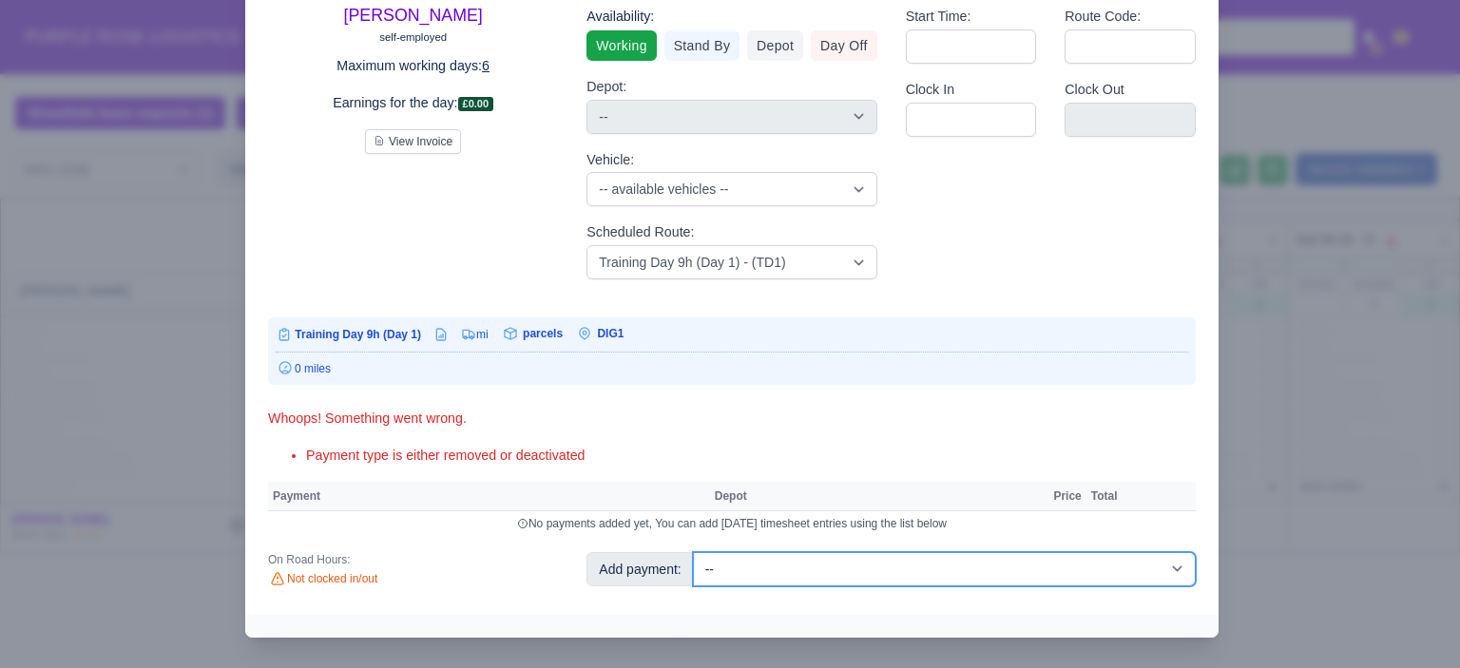
click at [909, 579] on select "-- Additional Hour Support (£14.50) Additional Hour Support (Walkers) (£13.50) …" at bounding box center [944, 569] width 503 height 34
select select "103"
click at [693, 552] on select "-- Additional Hour Support (£14.50) Additional Hour Support (Walkers) (£13.50) …" at bounding box center [944, 569] width 503 height 34
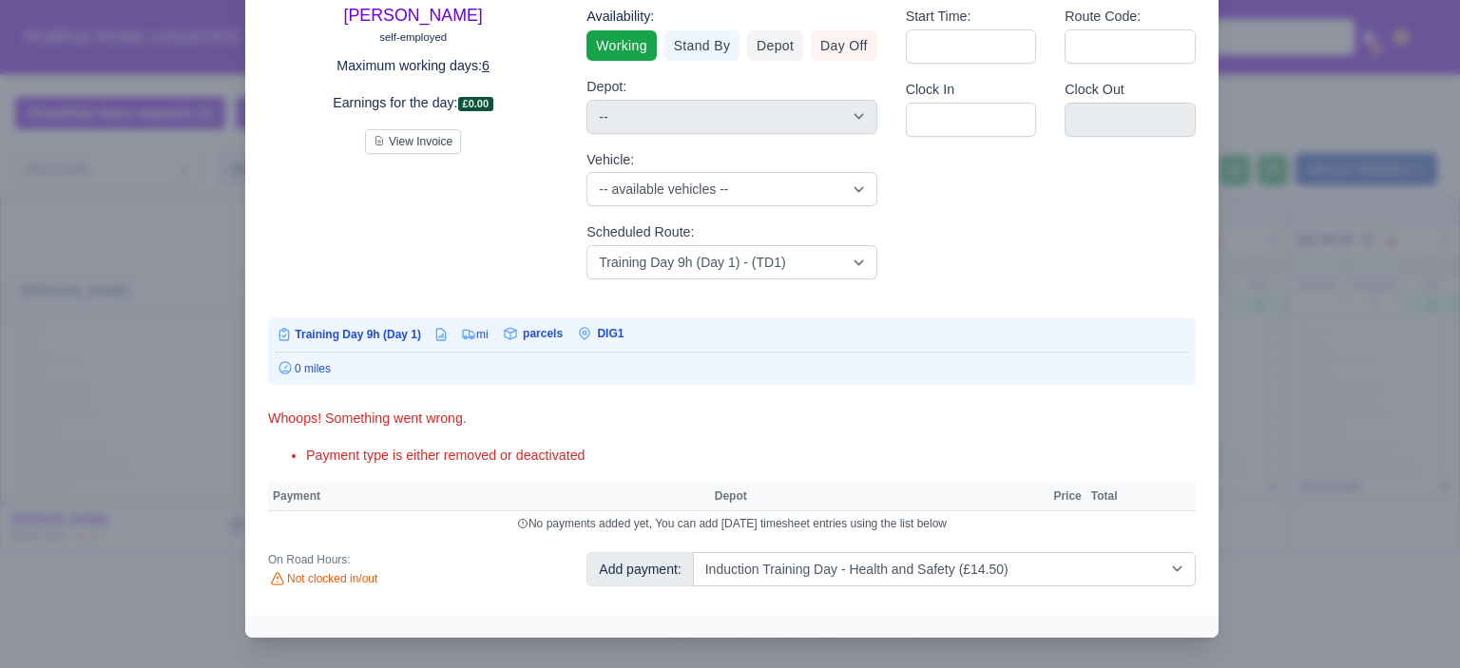
select select "1"
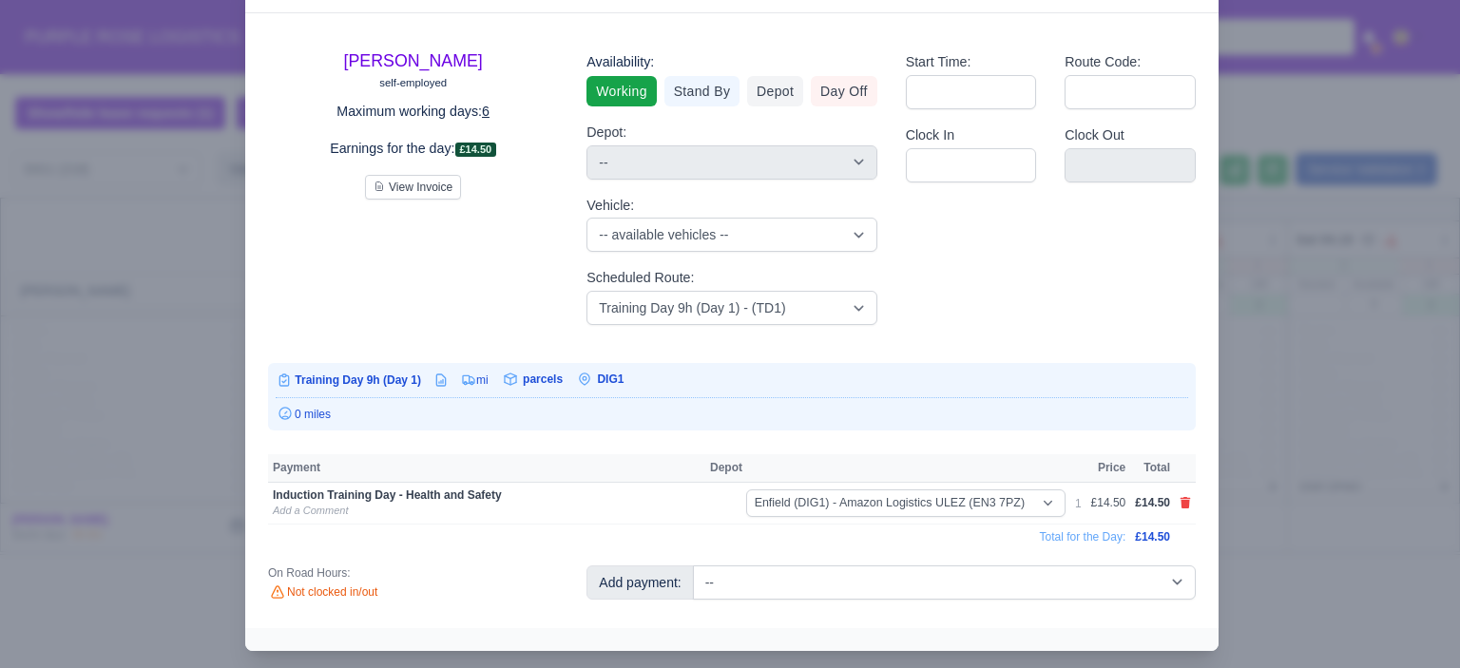
click at [1256, 371] on div at bounding box center [730, 334] width 1460 height 668
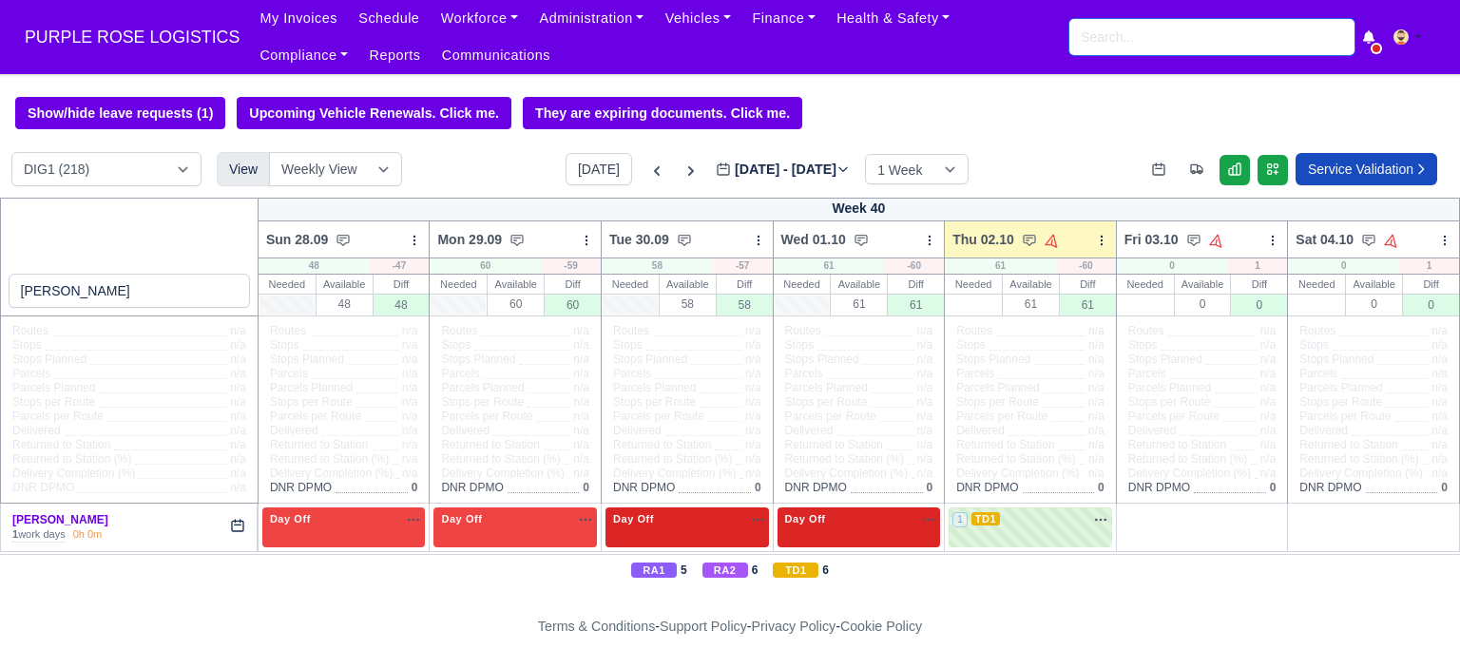
click at [1108, 25] on input "search" at bounding box center [1211, 37] width 285 height 36
type input "mamoud"
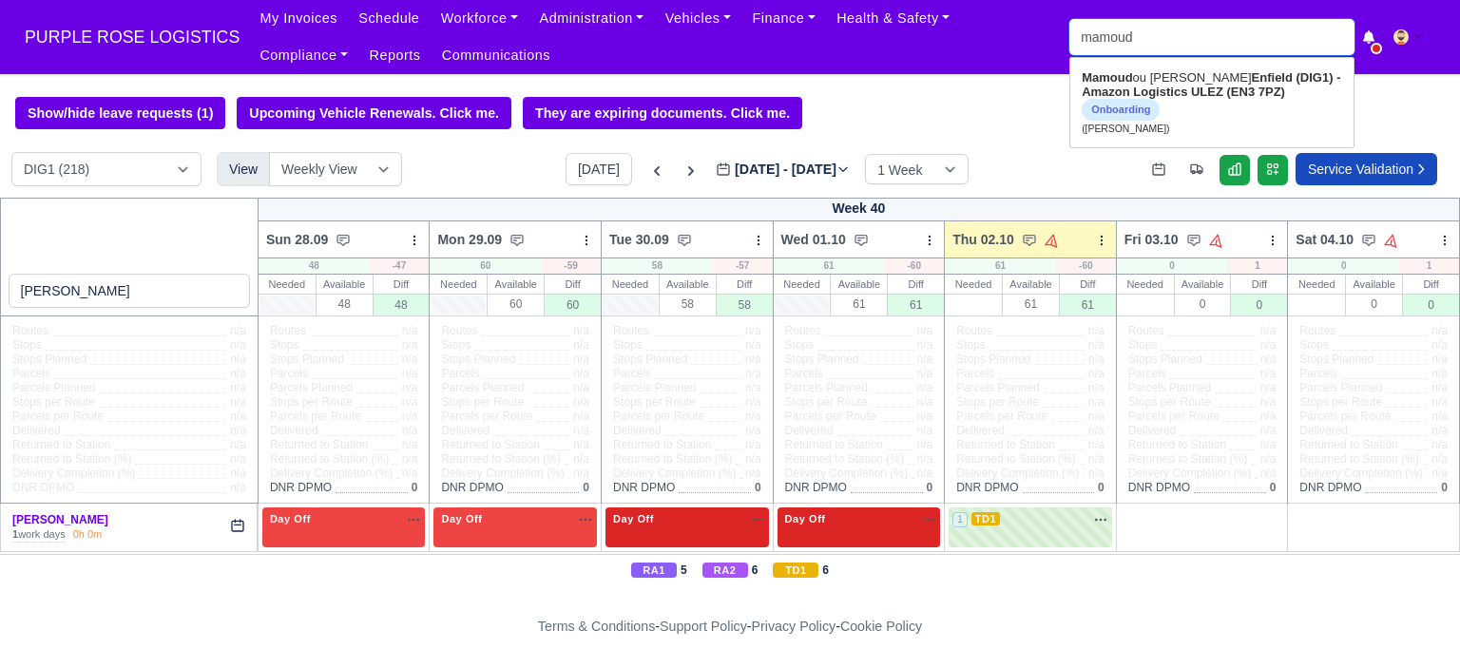
type input "mamoudou Diallo"
click at [1163, 86] on strong "Enfield (DIG1) - Amazon Logistics ULEZ (EN3 7PZ)" at bounding box center [1210, 84] width 258 height 29
type input "[PERSON_NAME]"
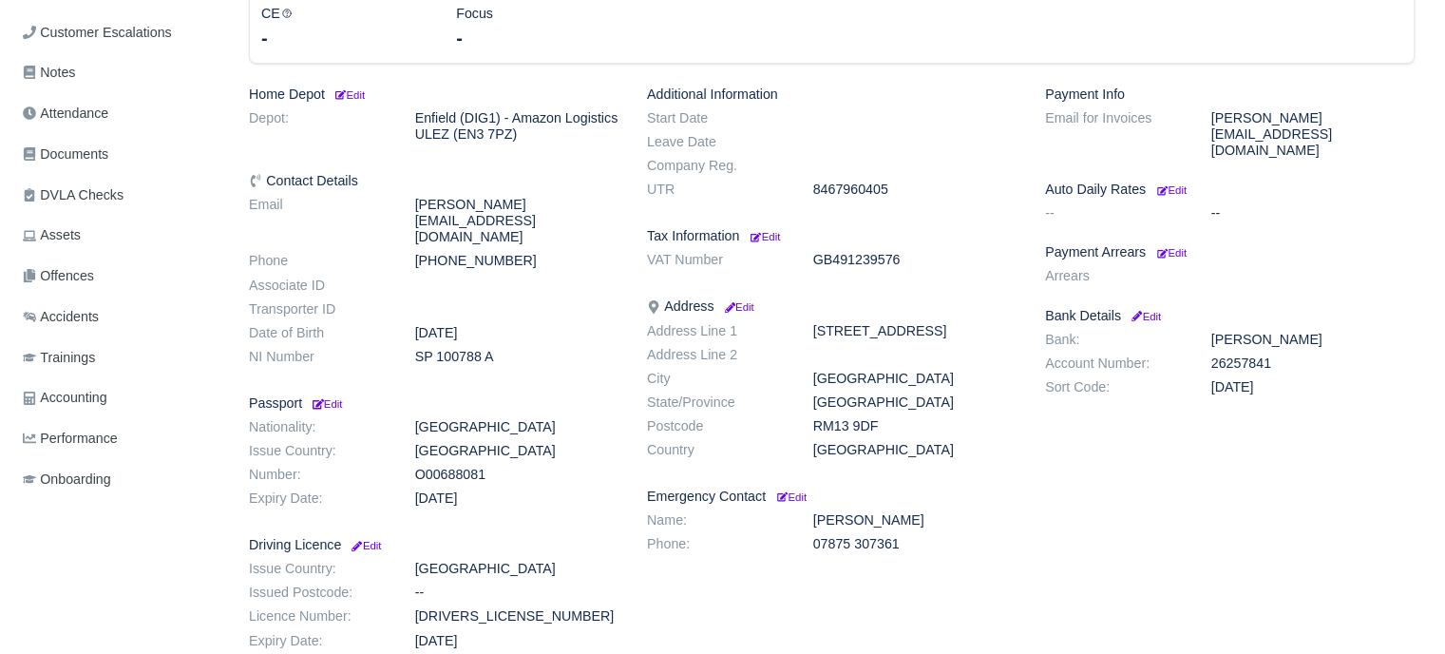
scroll to position [407, 0]
click at [95, 162] on span "Documents" at bounding box center [66, 154] width 86 height 22
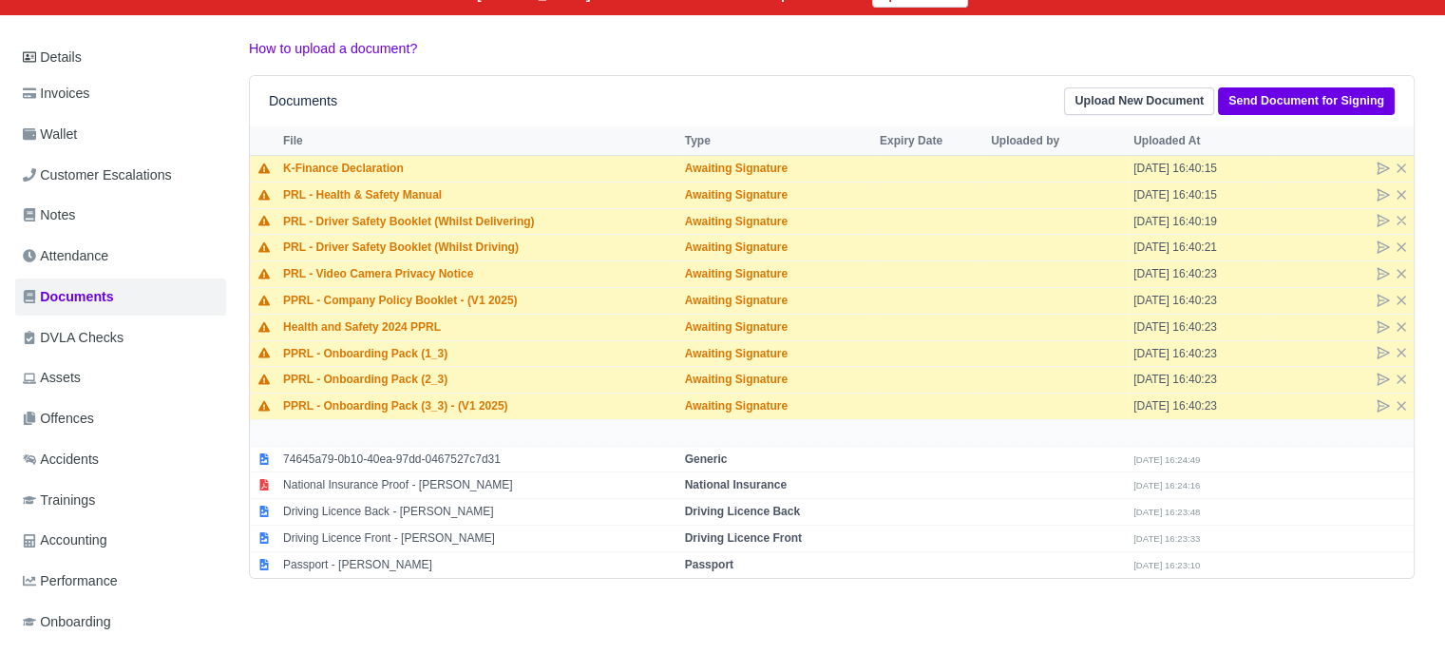
scroll to position [265, 0]
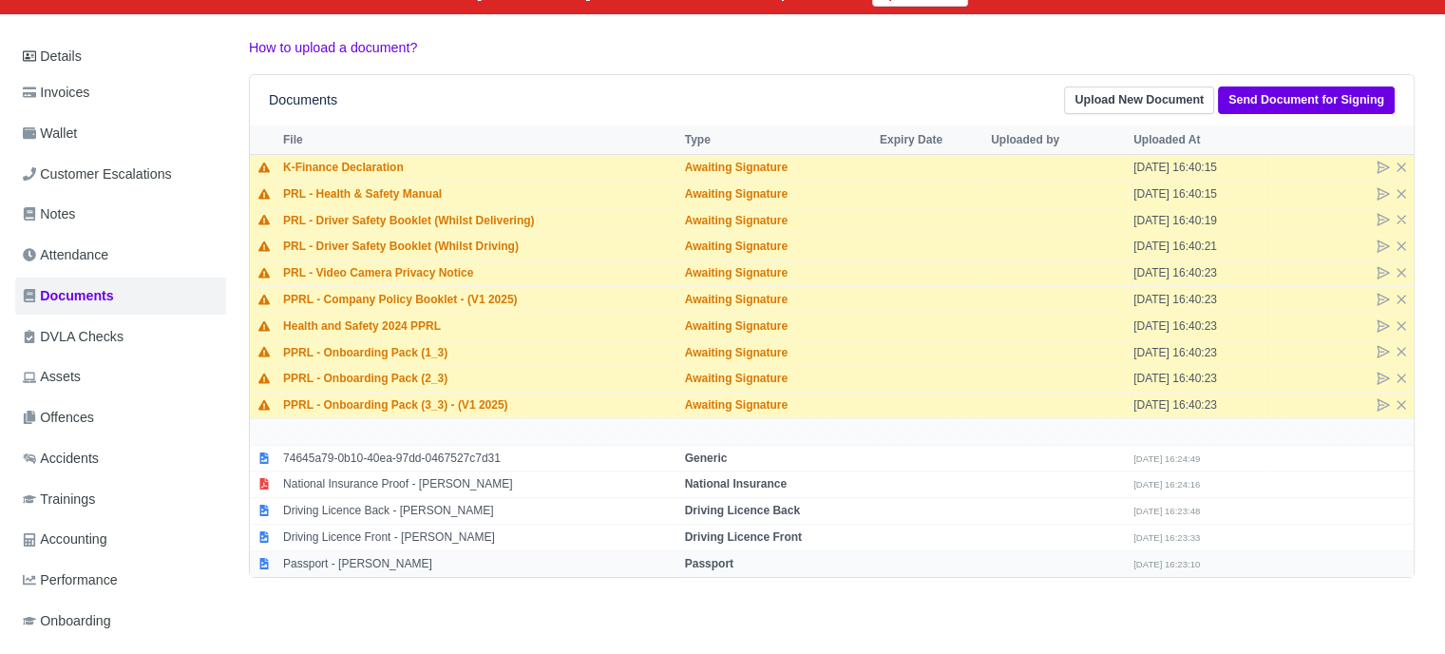
click at [717, 557] on strong "Passport" at bounding box center [709, 563] width 48 height 13
select select "passport"
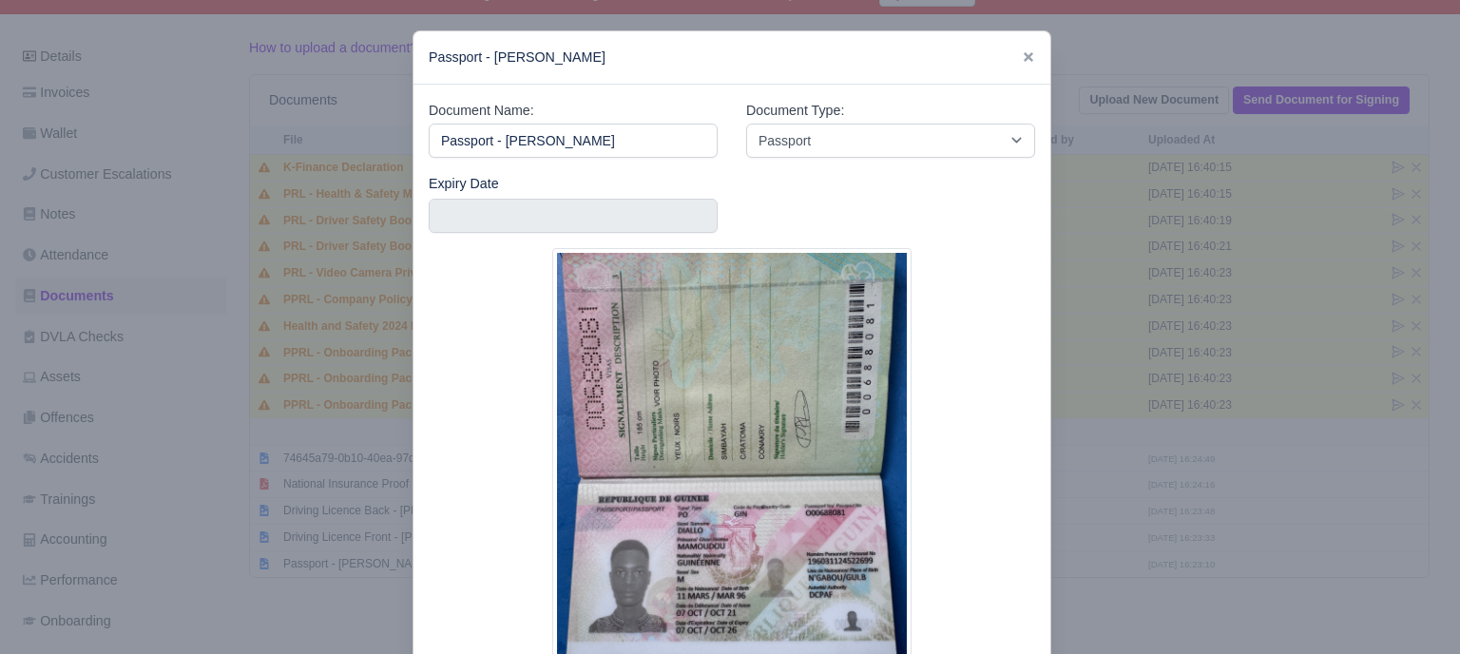
click at [1178, 450] on div at bounding box center [730, 327] width 1460 height 654
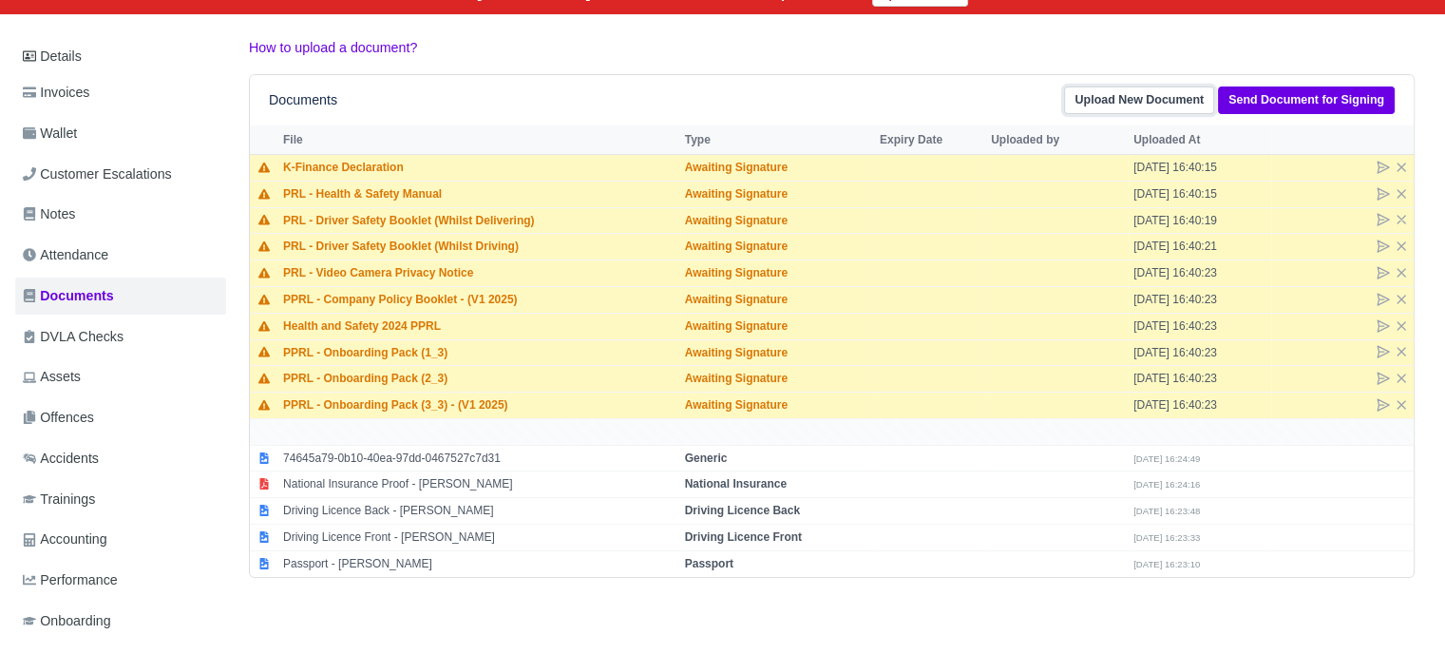
click at [1140, 108] on link "Upload New Document" at bounding box center [1139, 100] width 150 height 28
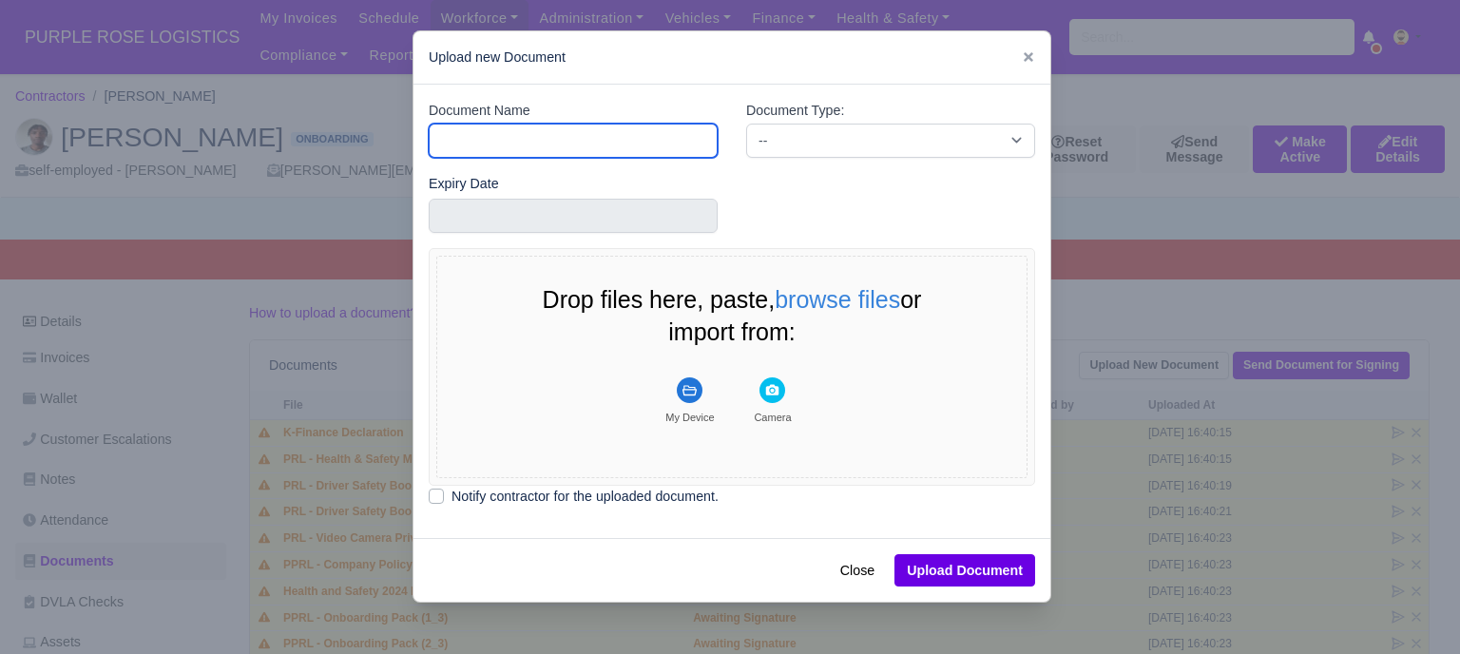
click at [595, 143] on input "Document Name" at bounding box center [573, 141] width 289 height 34
type input "RTW"
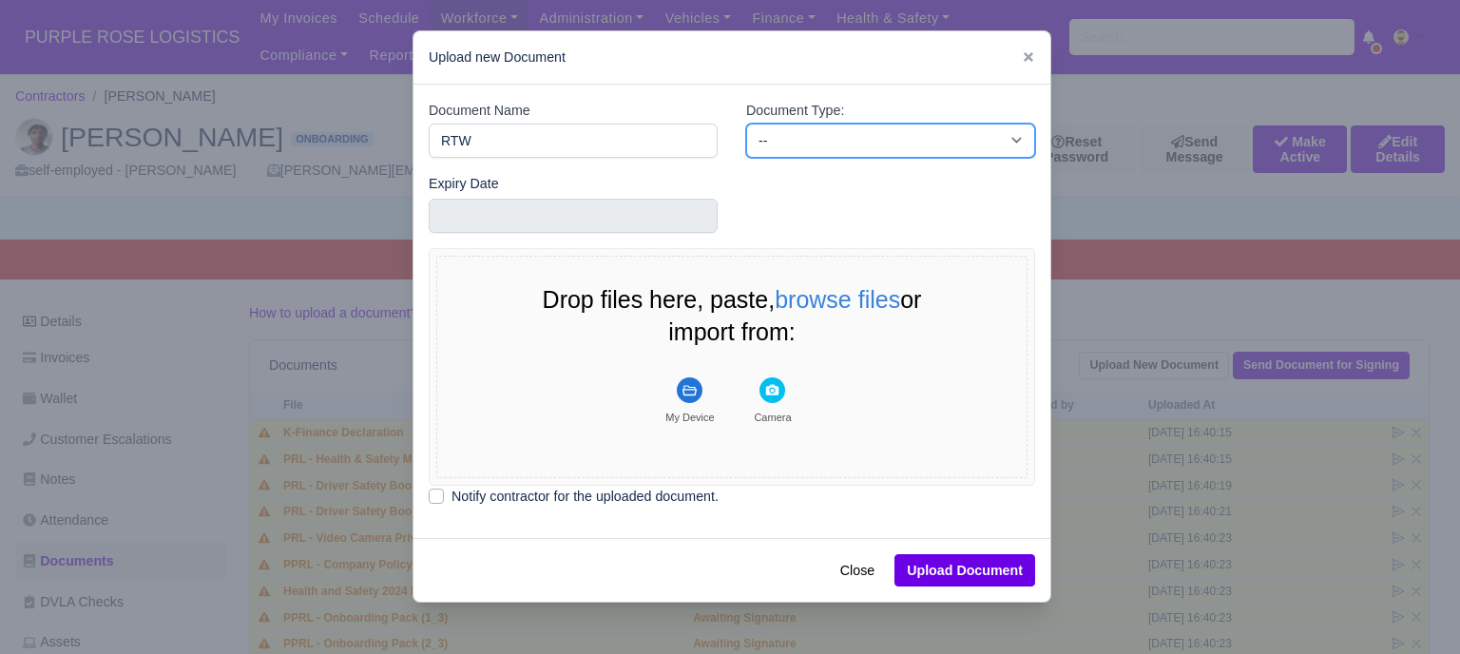
click at [802, 129] on select "-- Accounting Engagement Letter Age Verification Confirmation Background Check …" at bounding box center [890, 141] width 289 height 34
select select "right-to-work"
click at [746, 124] on select "-- Accounting Engagement Letter Age Verification Confirmation Background Check …" at bounding box center [890, 141] width 289 height 34
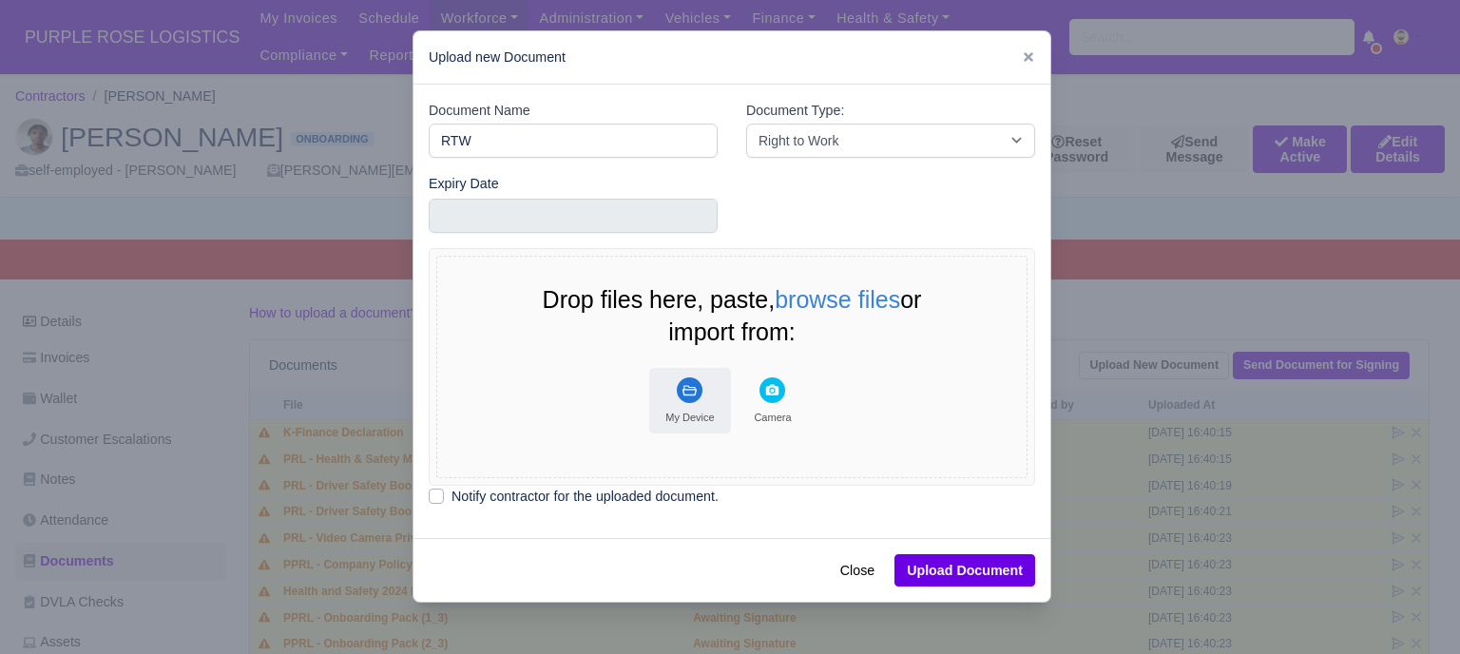
click at [681, 403] on button "My Device" at bounding box center [690, 401] width 82 height 66
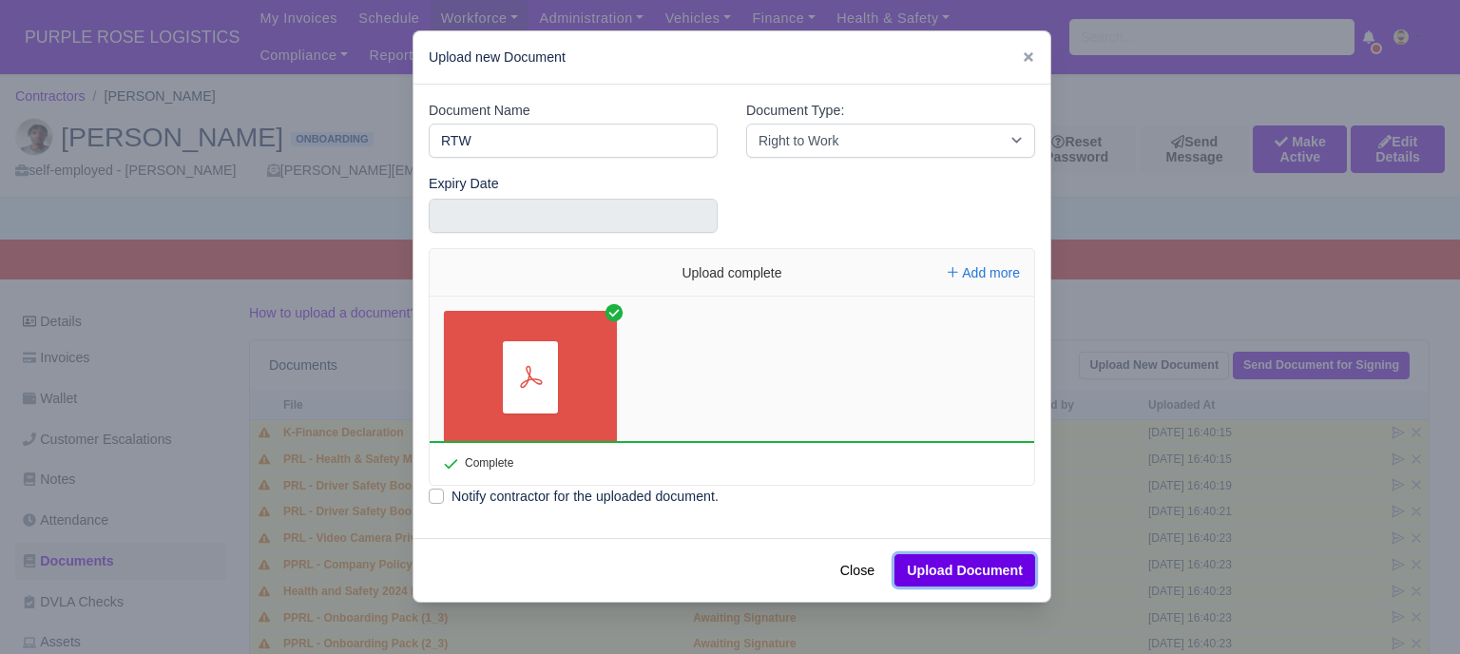
click at [963, 576] on button "Upload Document" at bounding box center [964, 570] width 141 height 32
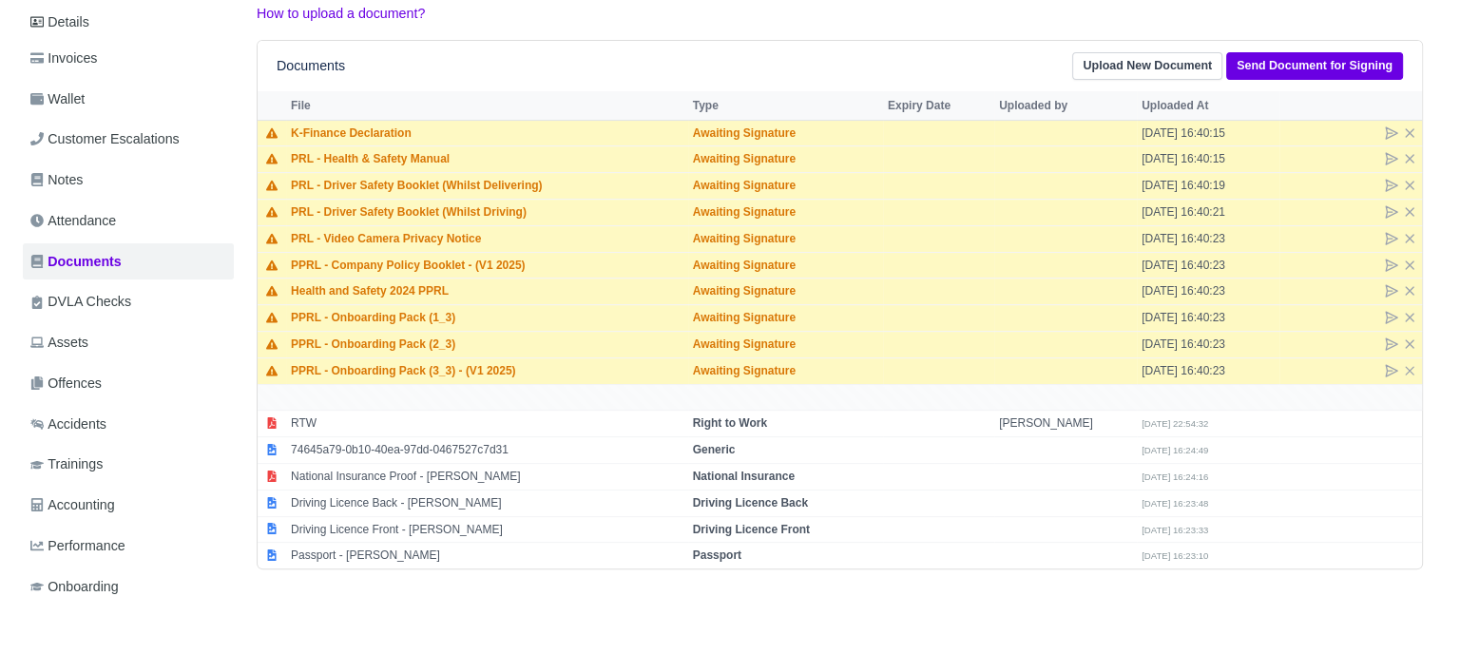
scroll to position [345, 0]
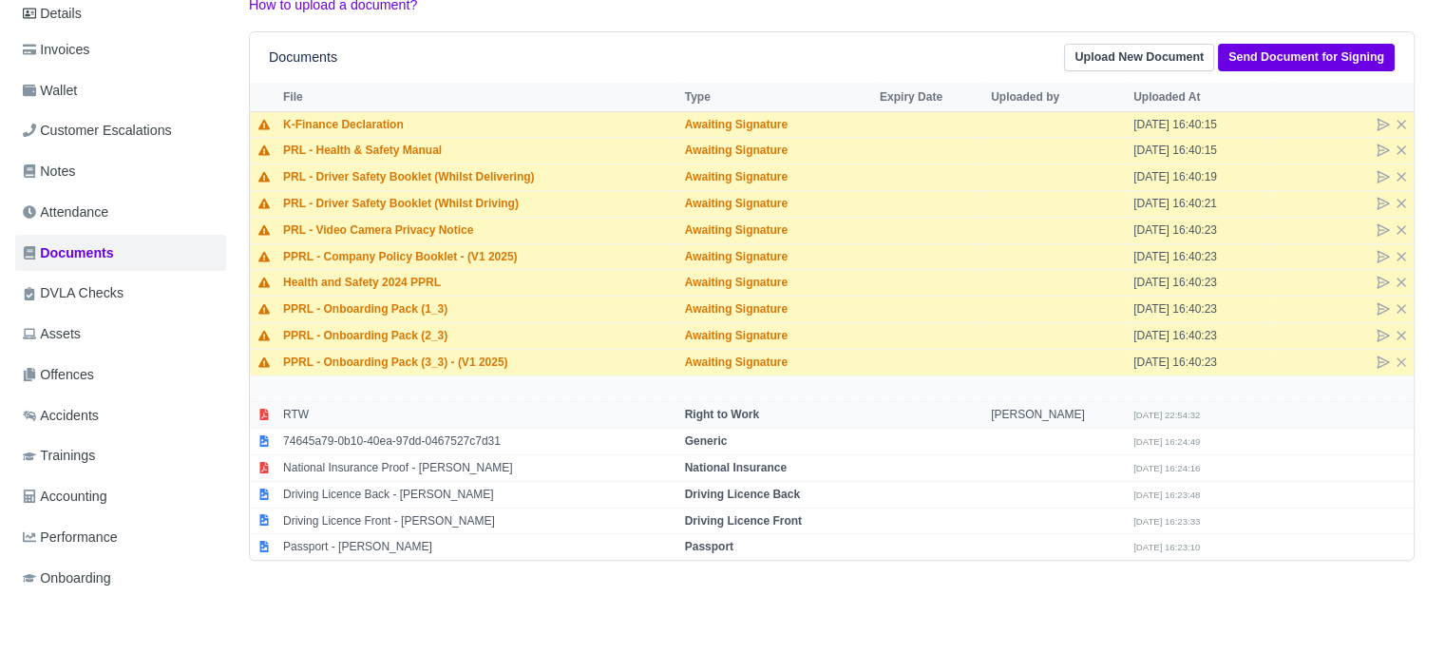
click at [771, 408] on td "Right to Work" at bounding box center [777, 415] width 195 height 27
select select "right-to-work"
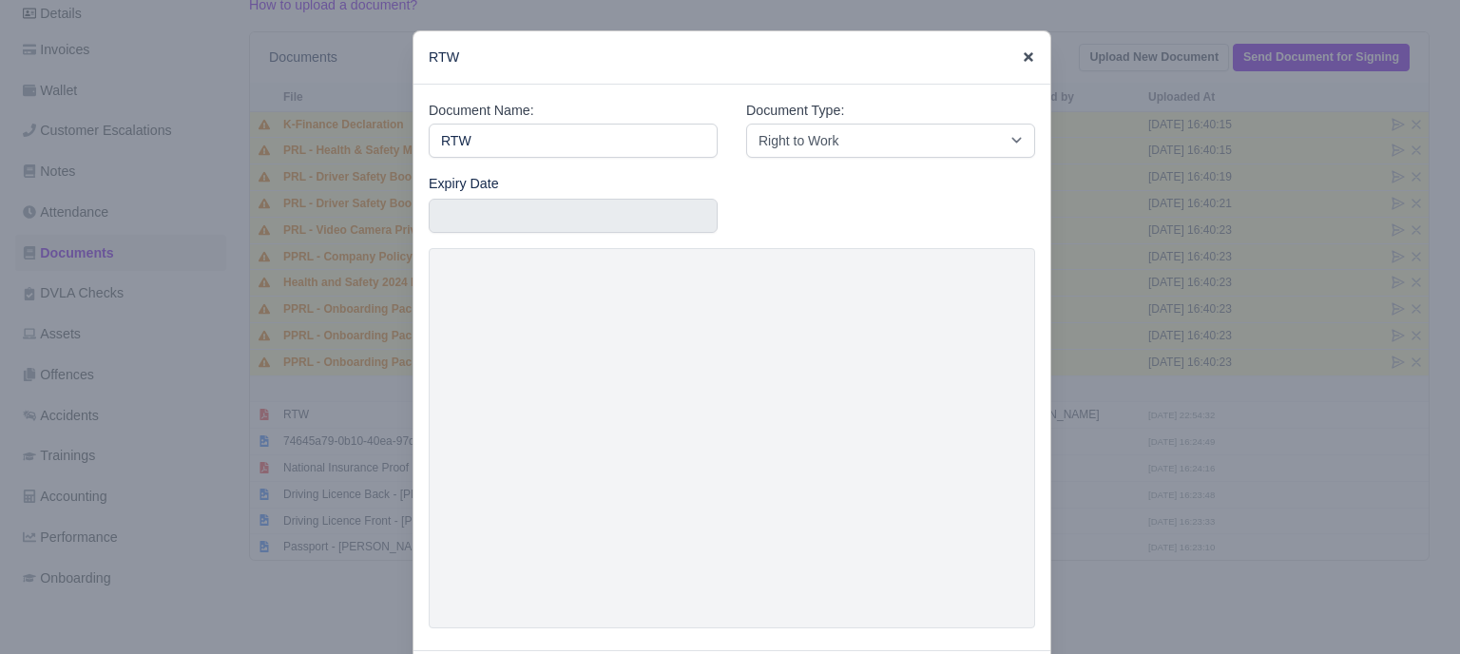
click at [1022, 60] on icon at bounding box center [1028, 56] width 13 height 13
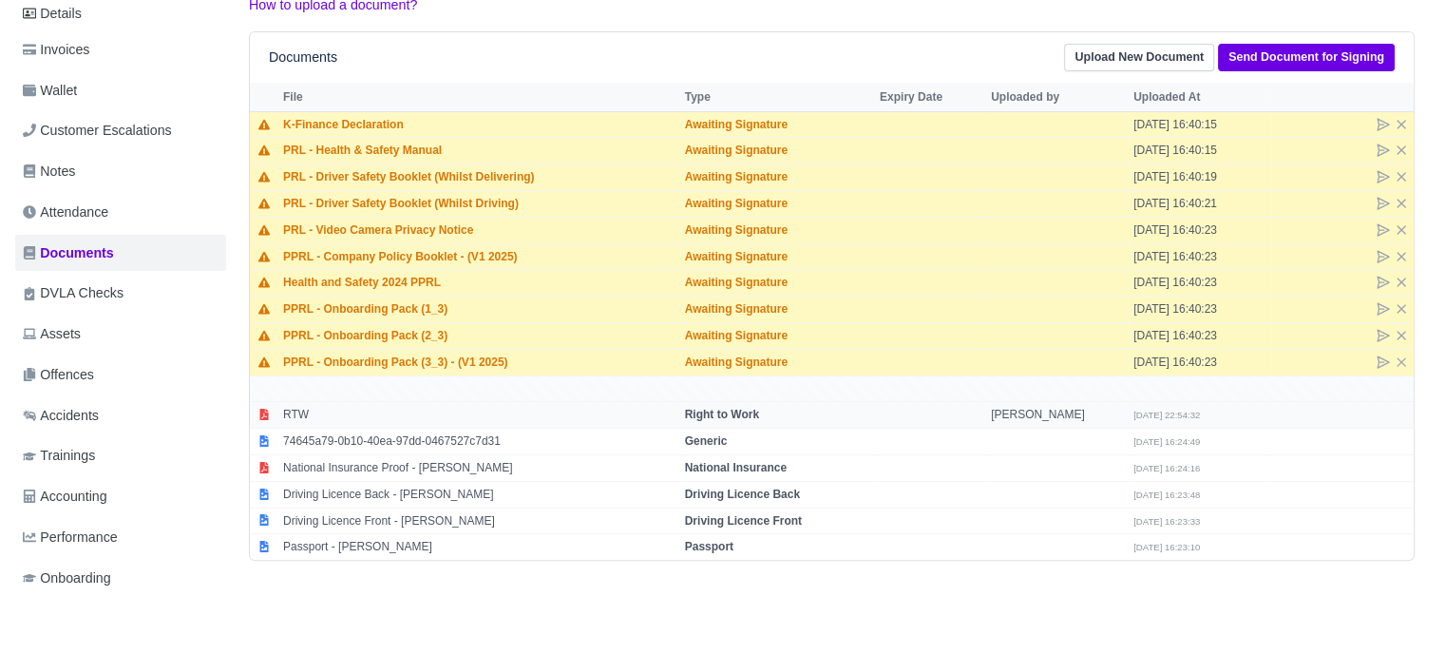
click at [1017, 413] on td "[PERSON_NAME]" at bounding box center [1057, 415] width 143 height 27
select select "right-to-work"
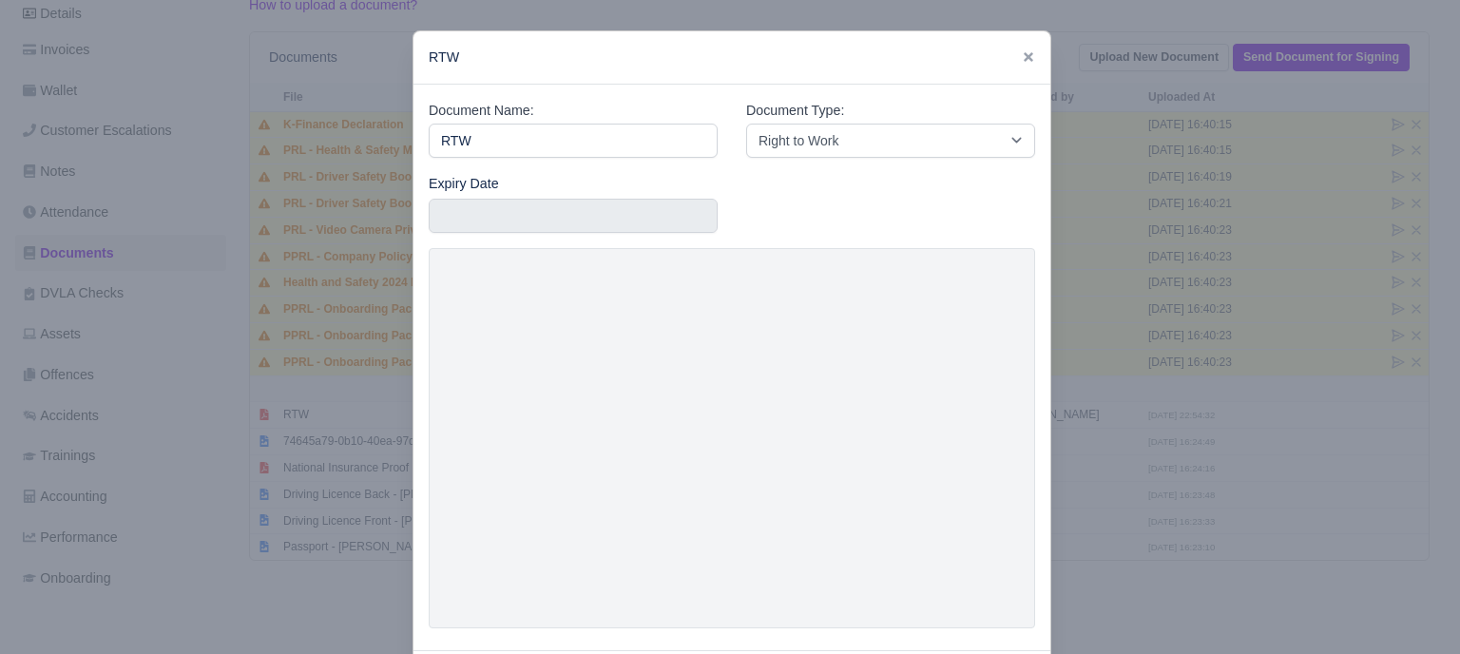
scroll to position [91, 0]
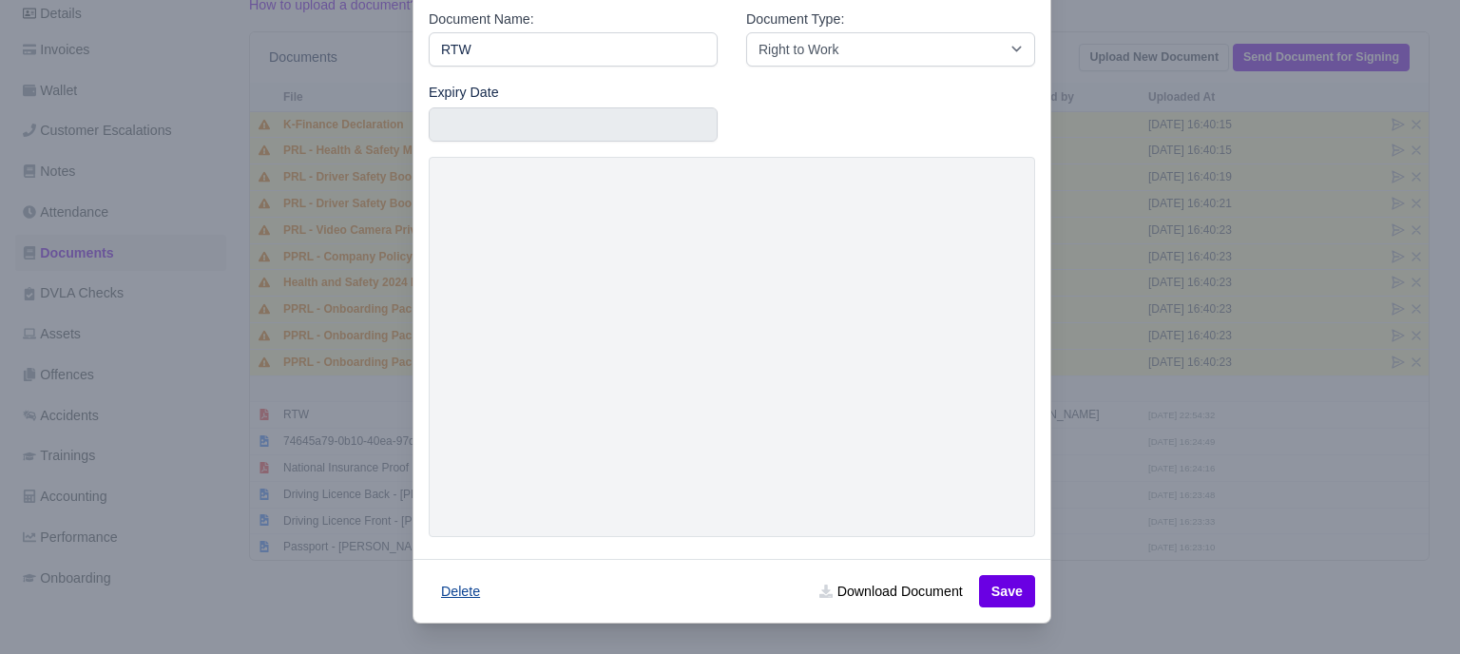
click at [456, 592] on button "Delete" at bounding box center [461, 591] width 64 height 32
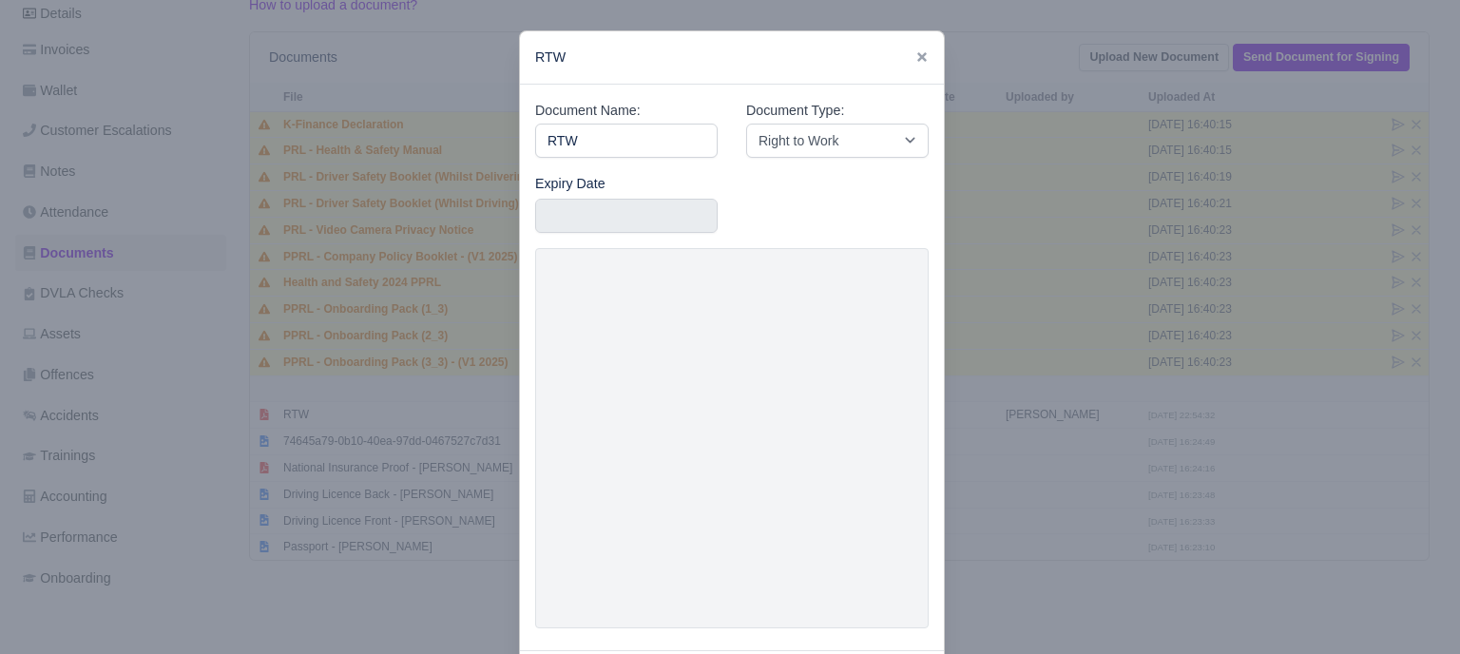
scroll to position [342, 0]
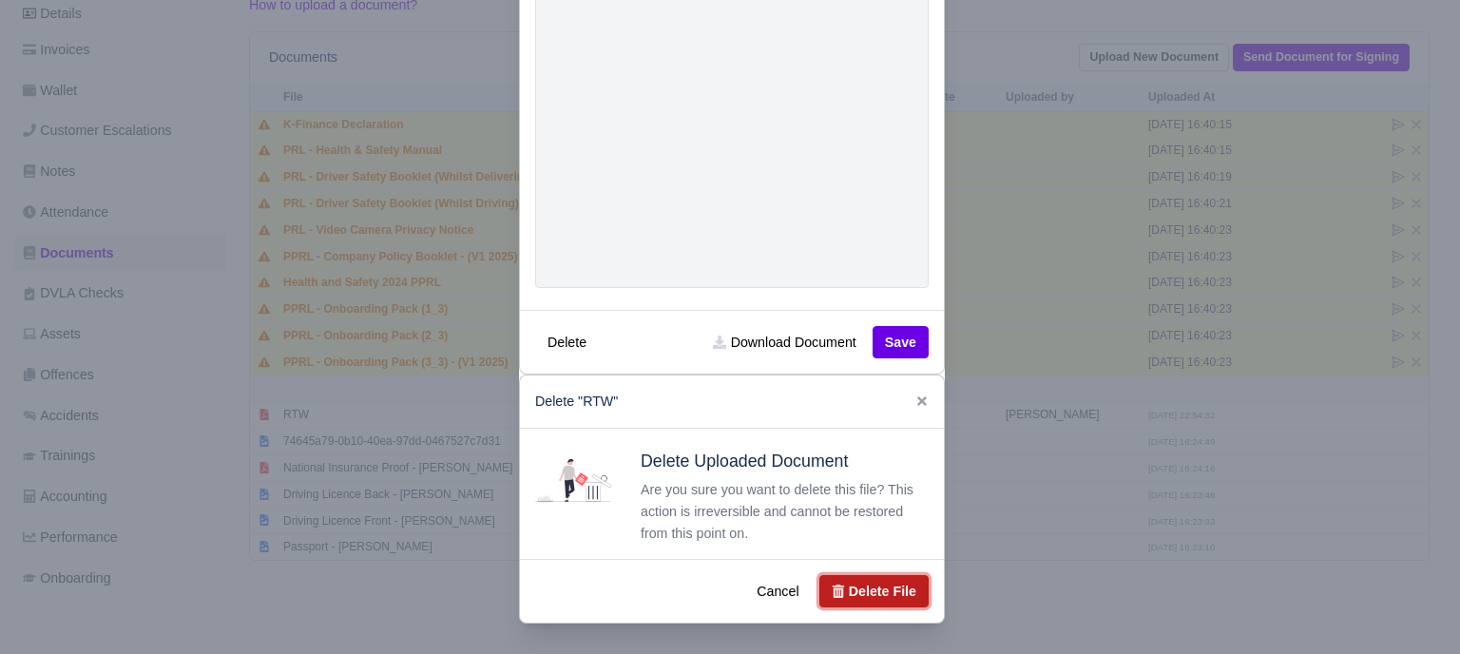
click at [860, 588] on button "Delete File" at bounding box center [873, 591] width 109 height 32
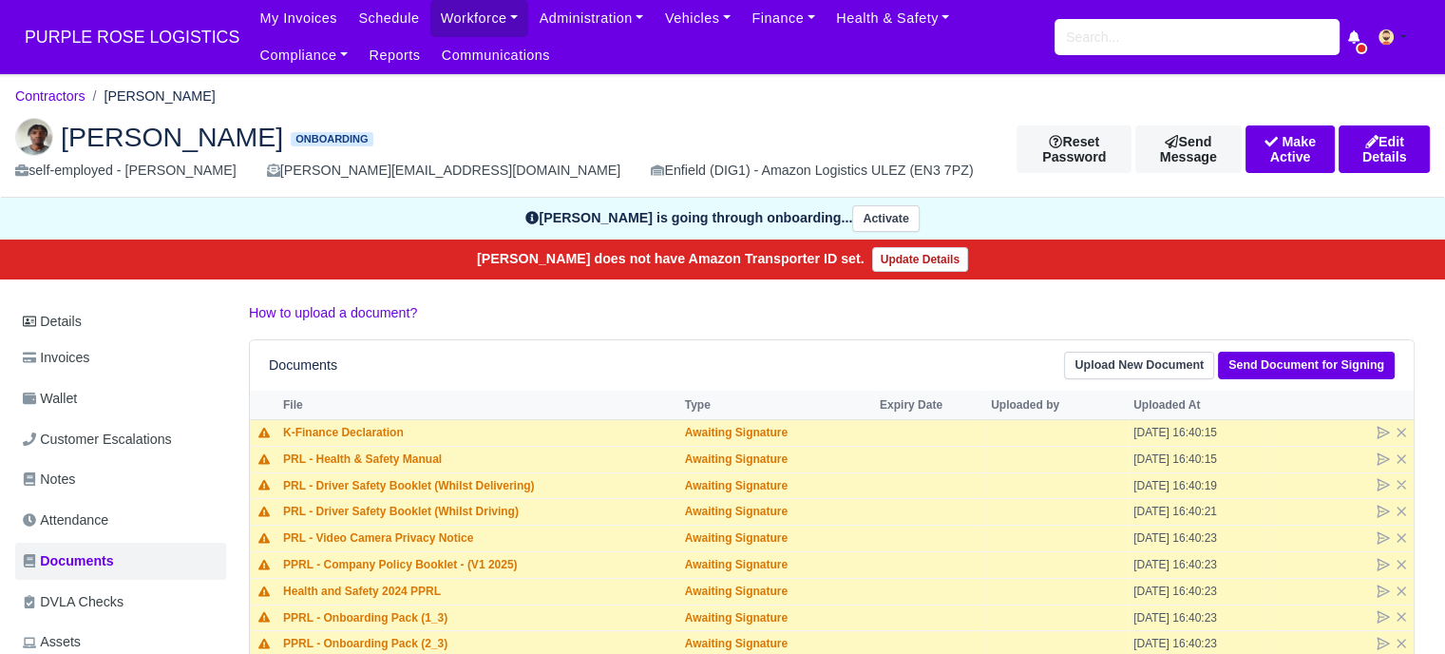
click at [987, 291] on main "Contractors [PERSON_NAME] [PERSON_NAME] Onboarding self-employed - Mamoudou Dia…" at bounding box center [722, 520] width 1445 height 846
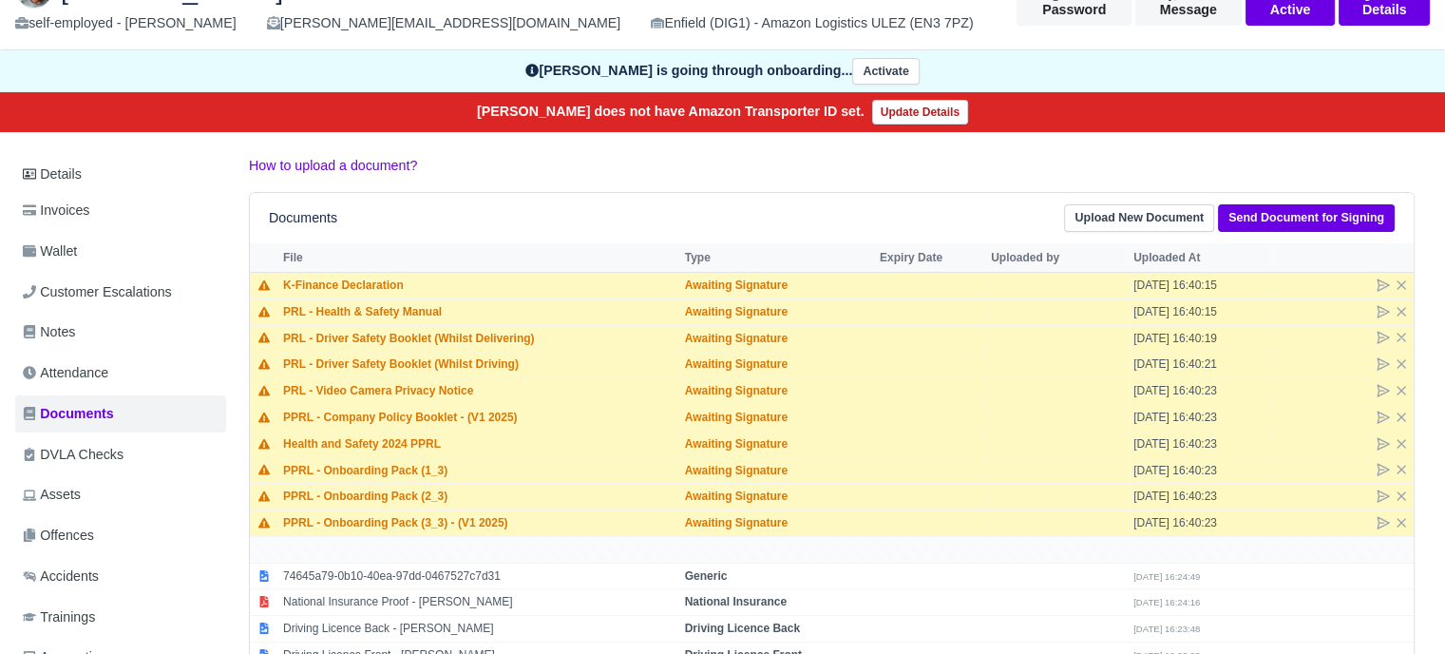
scroll to position [146, 0]
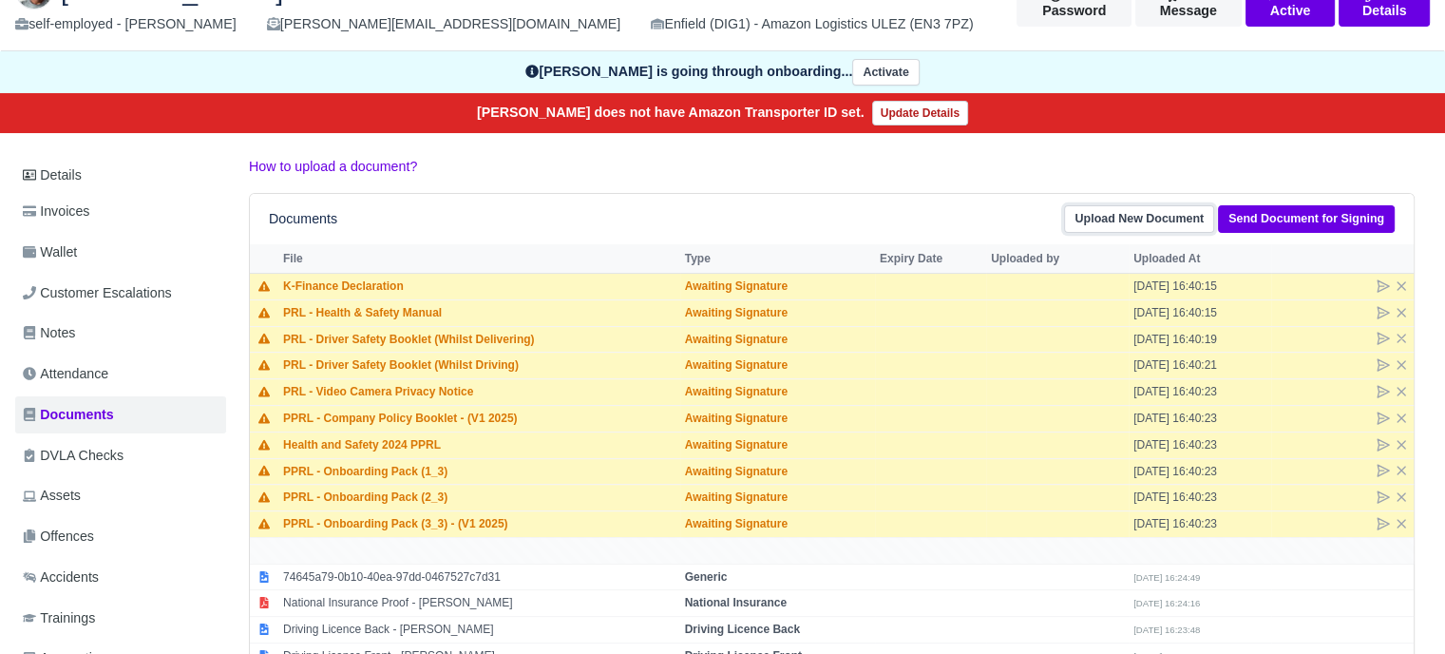
click at [1147, 207] on link "Upload New Document" at bounding box center [1139, 219] width 150 height 28
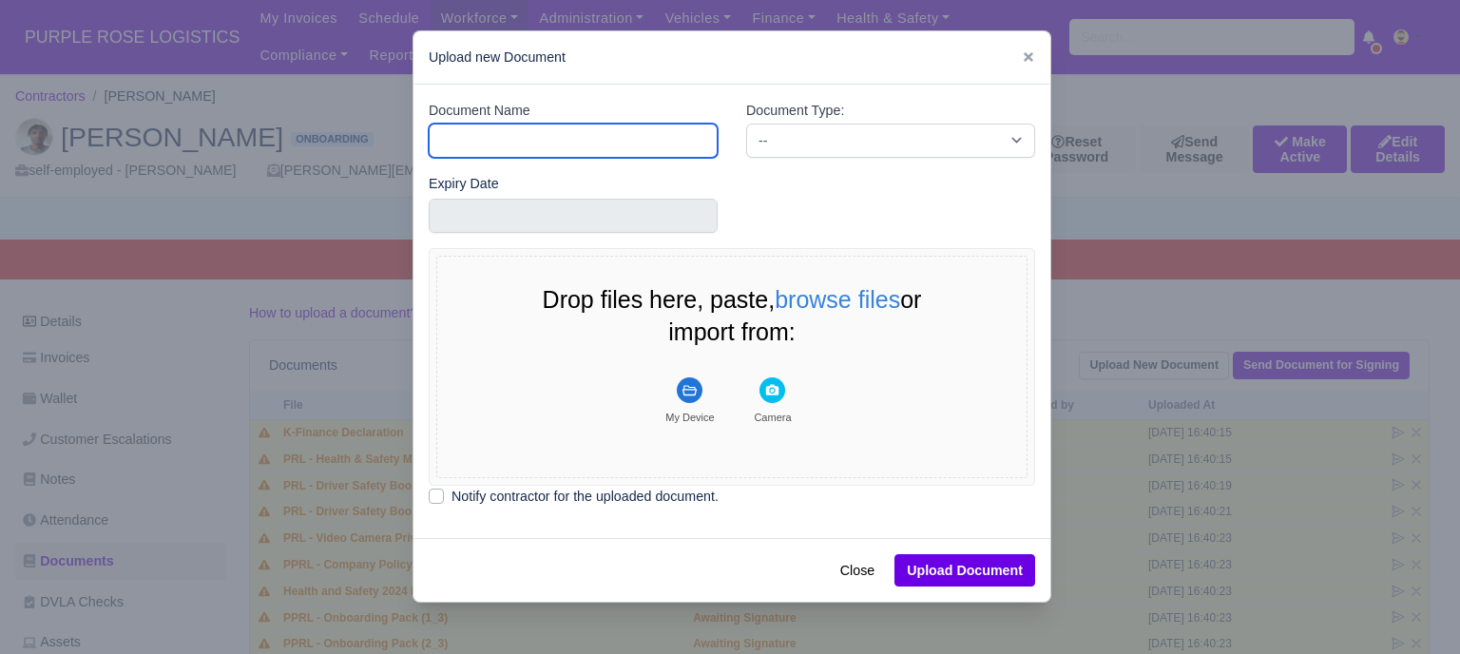
click at [551, 139] on input "Document Name" at bounding box center [573, 141] width 289 height 34
type input "RTW"
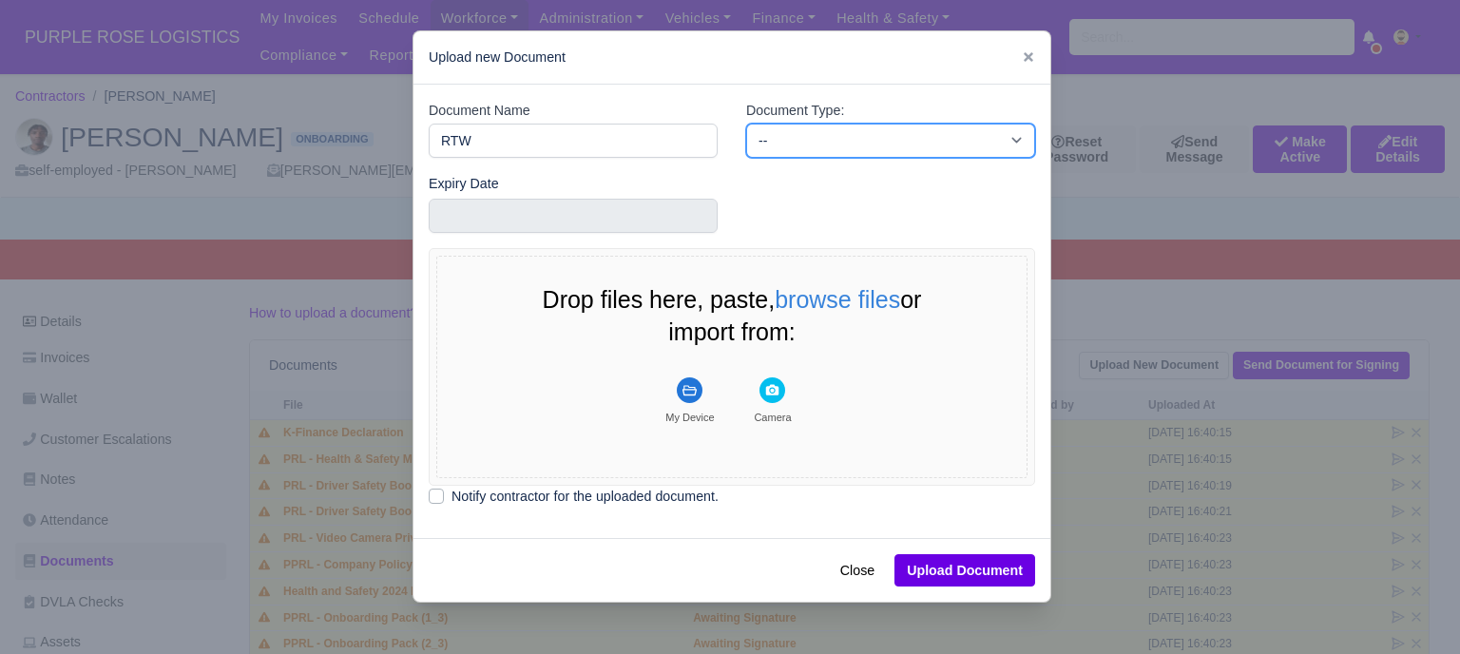
click at [816, 132] on select "-- Accounting Engagement Letter Age Verification Confirmation Background Check …" at bounding box center [890, 141] width 289 height 34
select select "right-to-work"
click at [746, 124] on select "-- Accounting Engagement Letter Age Verification Confirmation Background Check …" at bounding box center [890, 141] width 289 height 34
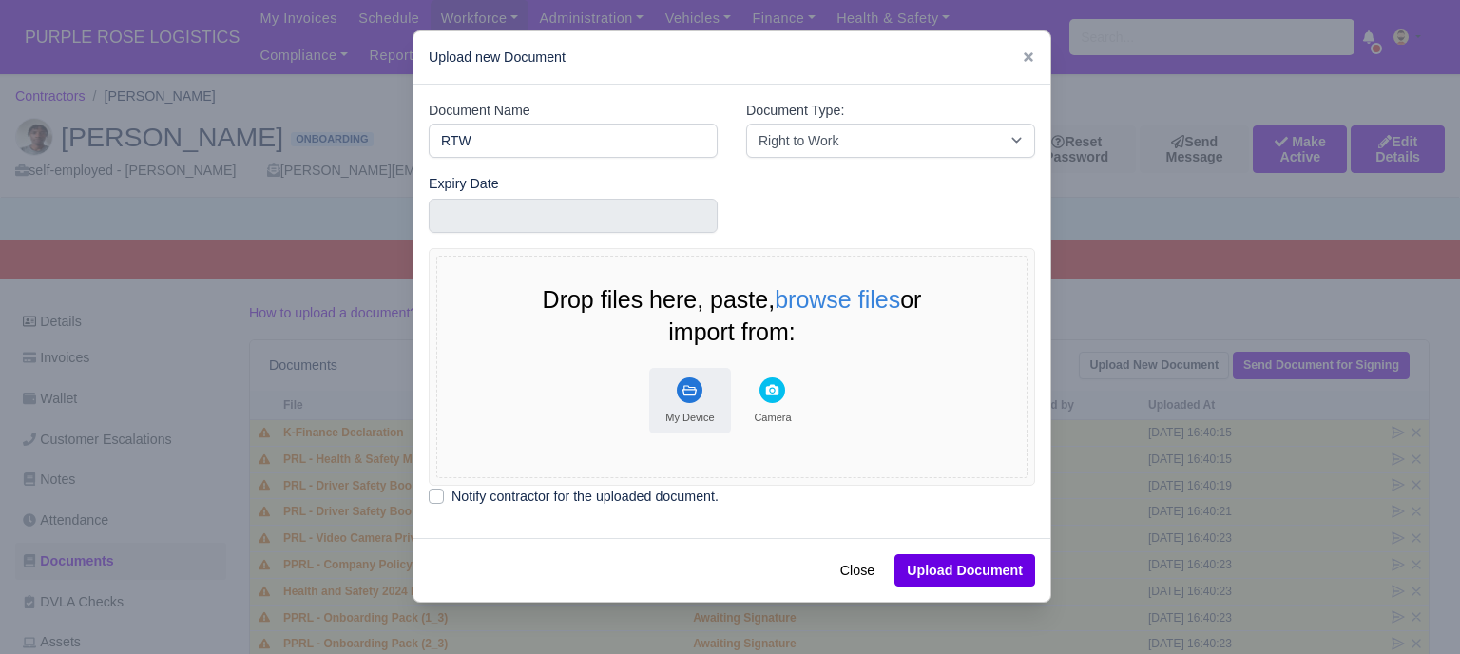
click at [684, 387] on icon "File Uploader" at bounding box center [689, 390] width 14 height 10
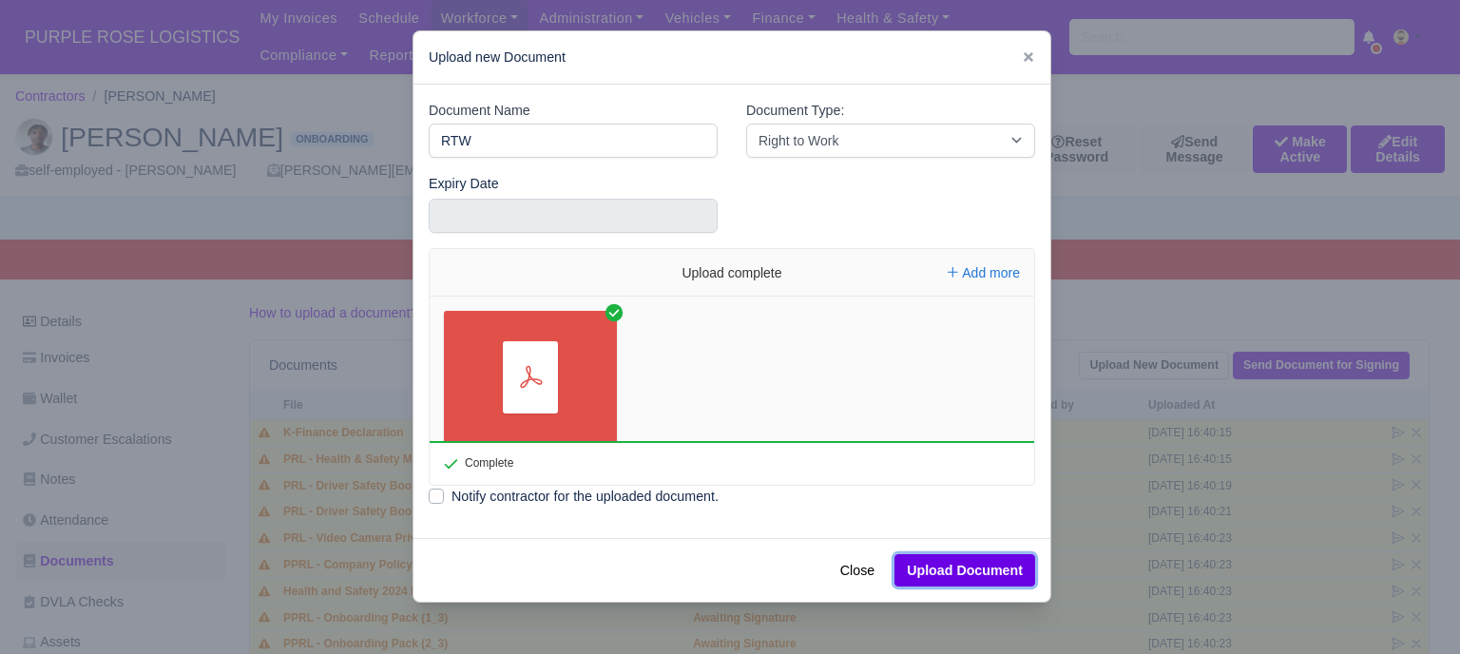
click at [994, 579] on button "Upload Document" at bounding box center [964, 570] width 141 height 32
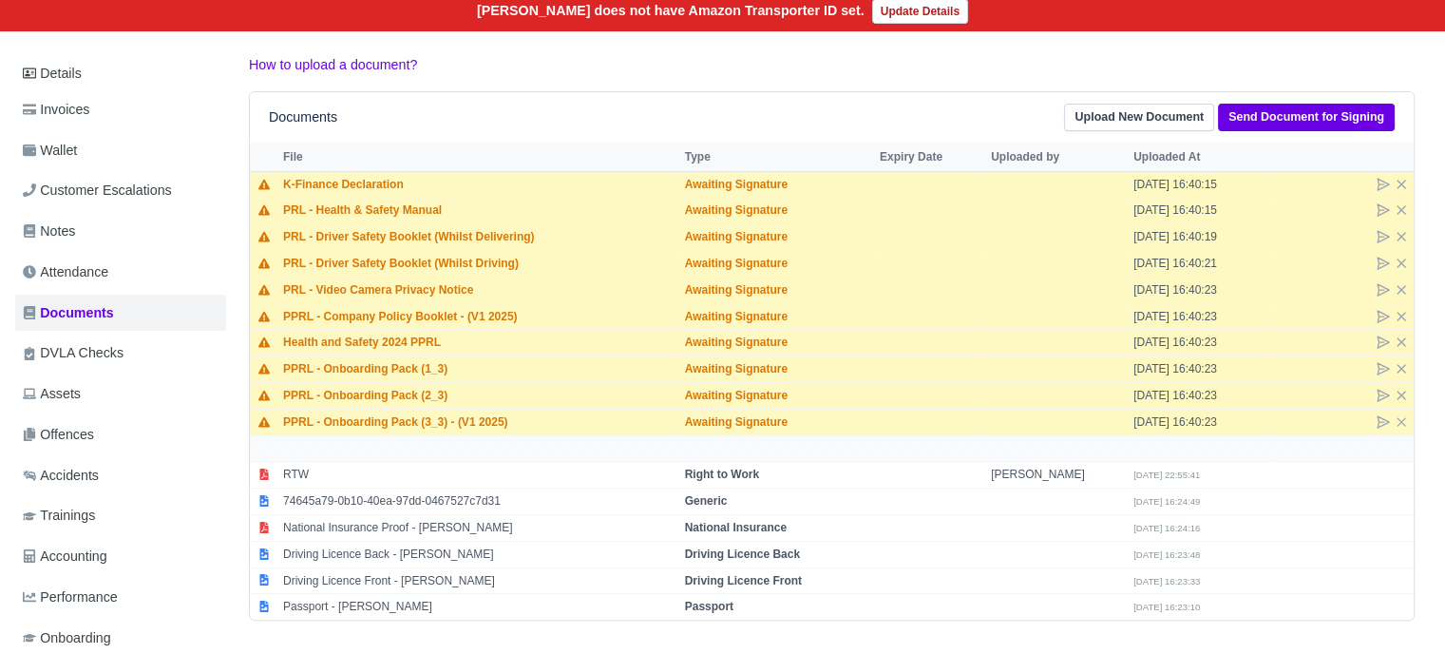
scroll to position [350, 0]
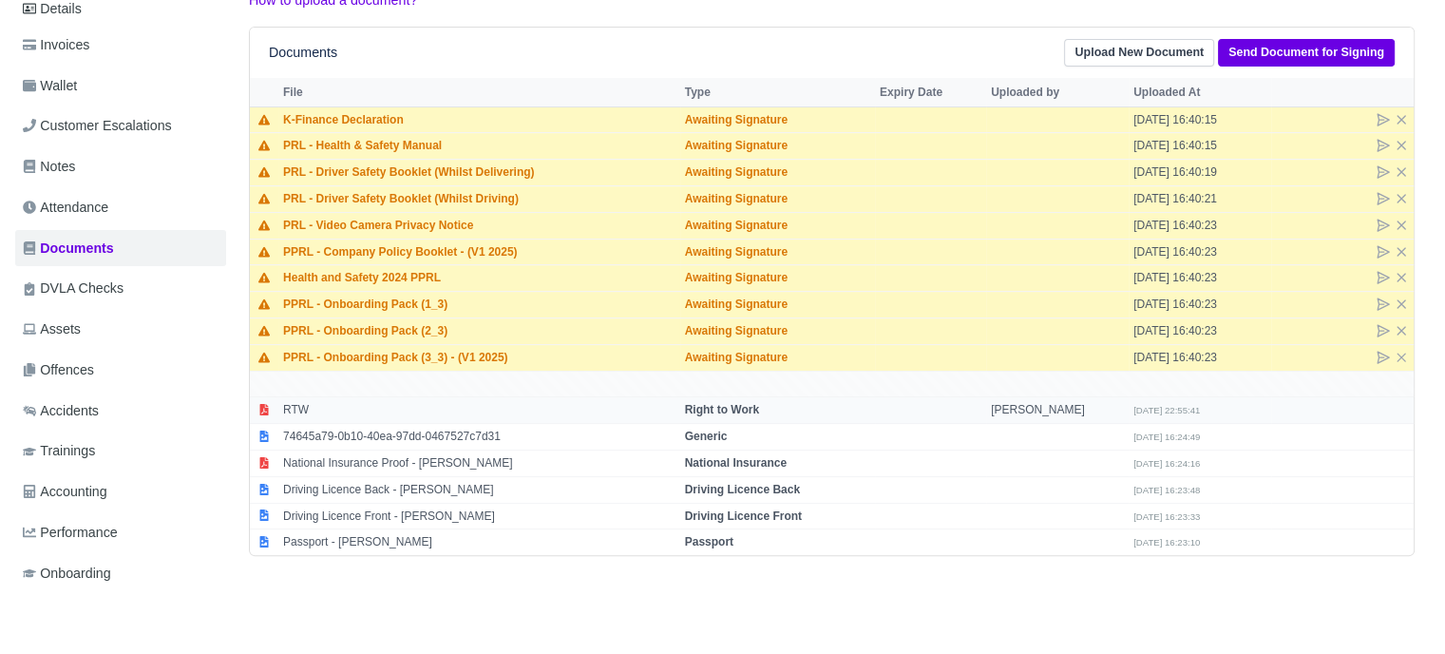
click at [720, 406] on strong "Right to Work" at bounding box center [722, 409] width 74 height 13
select select "right-to-work"
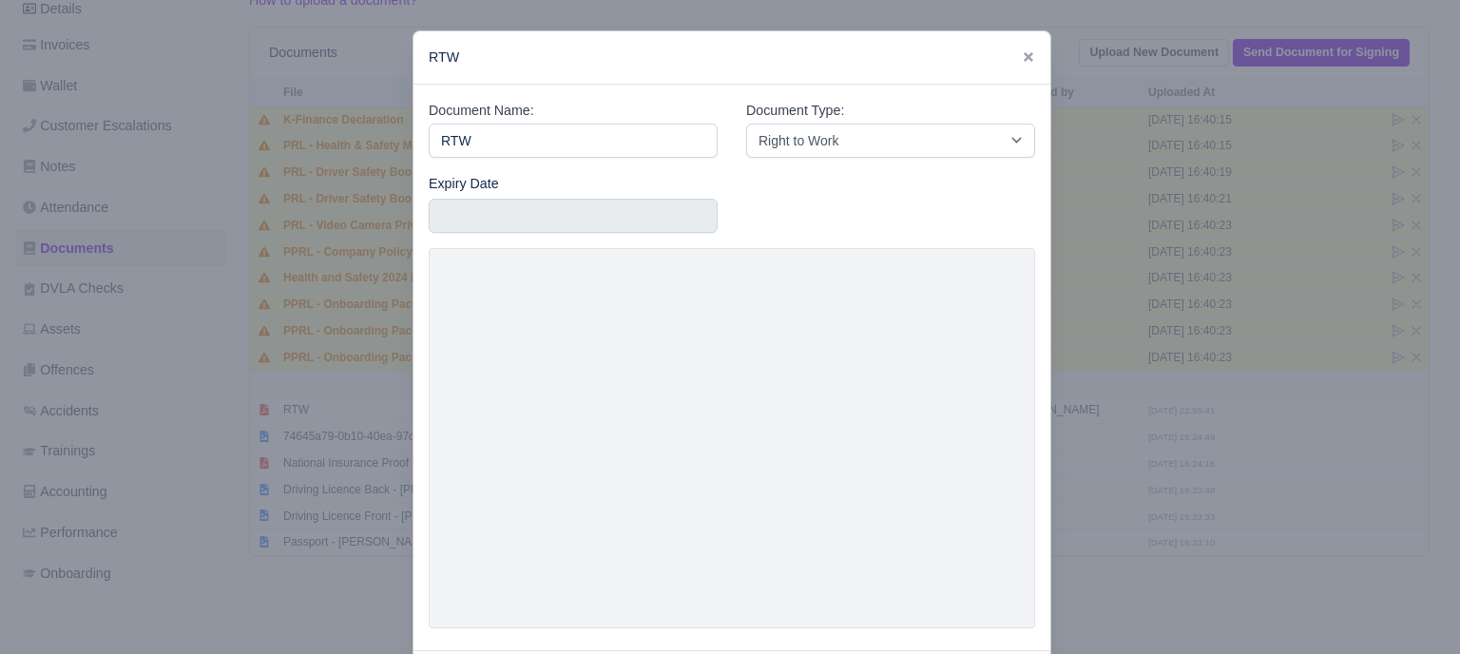
click at [1101, 387] on div at bounding box center [730, 327] width 1460 height 654
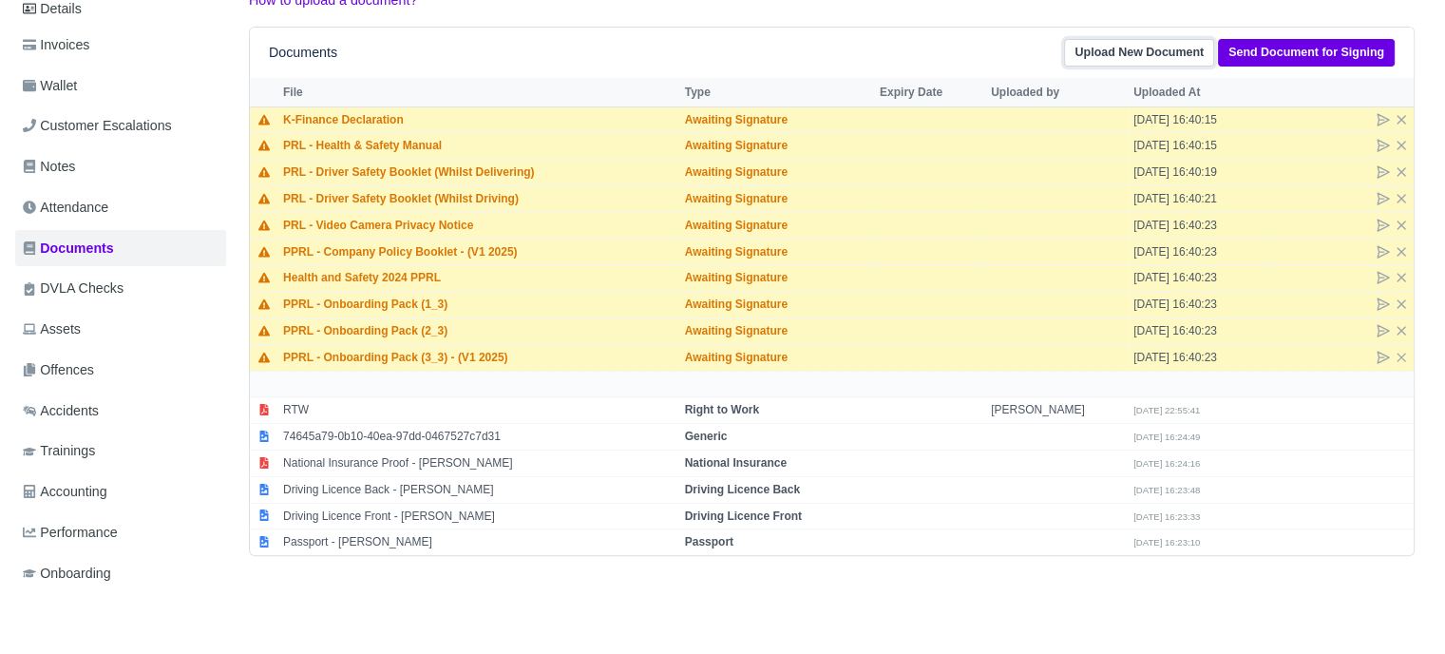
click at [1125, 55] on link "Upload New Document" at bounding box center [1139, 53] width 150 height 28
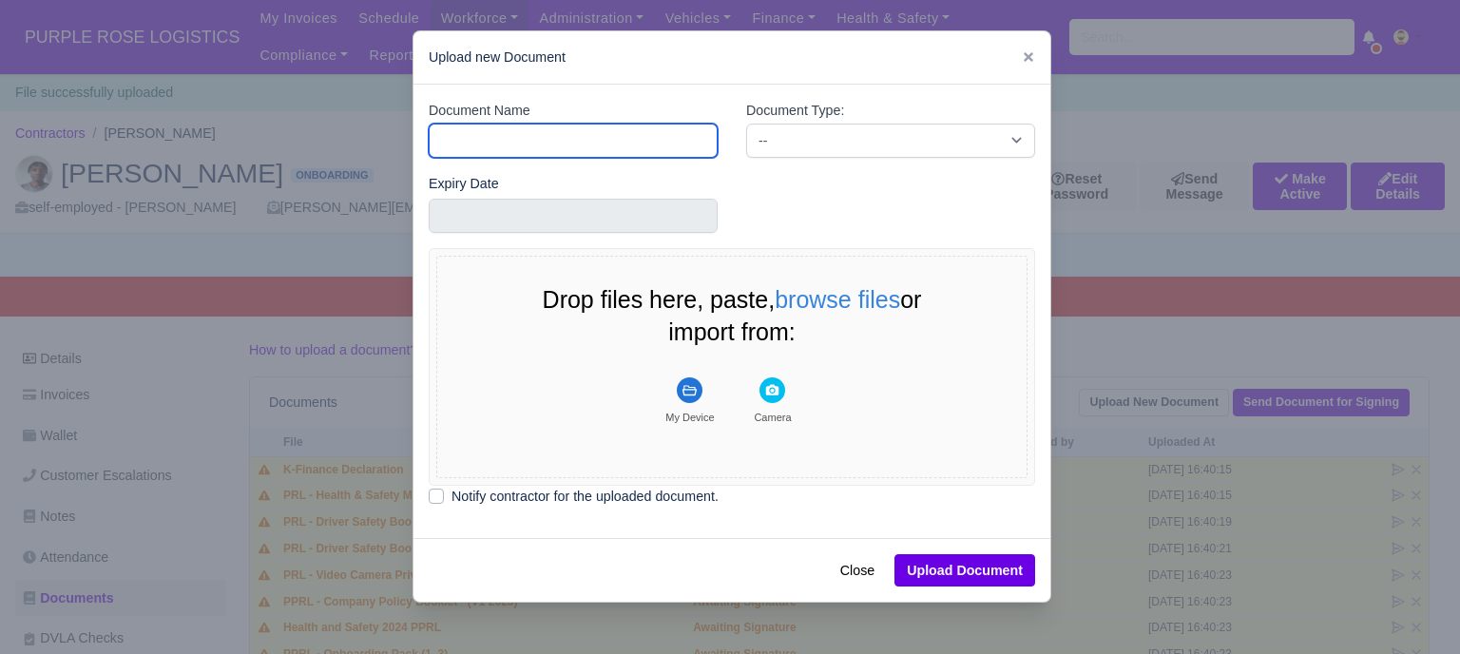
click at [641, 143] on input "Document Name" at bounding box center [573, 141] width 289 height 34
type input "Driver License"
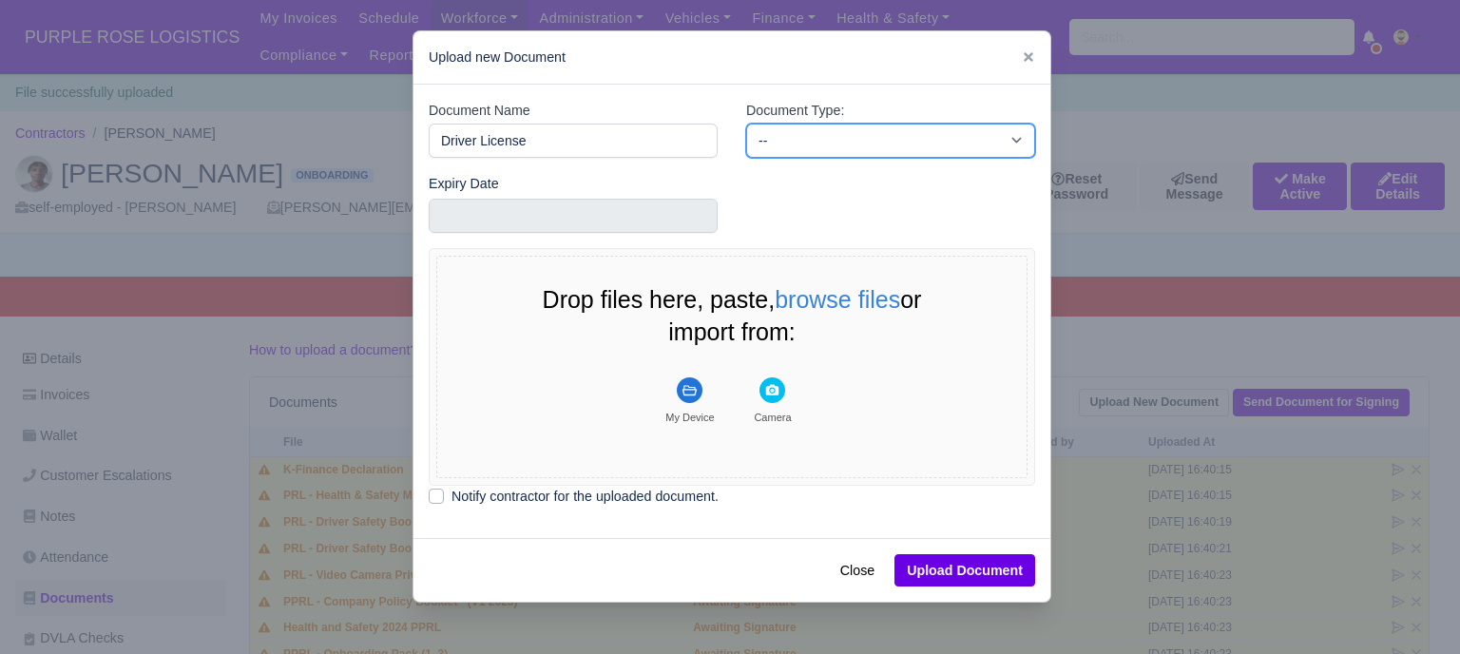
click at [822, 143] on select "-- Accounting Engagement Letter Age Verification Confirmation Background Check …" at bounding box center [890, 141] width 289 height 34
select select "driver-licence-declaration"
click at [746, 124] on select "-- Accounting Engagement Letter Age Verification Confirmation Background Check …" at bounding box center [890, 141] width 289 height 34
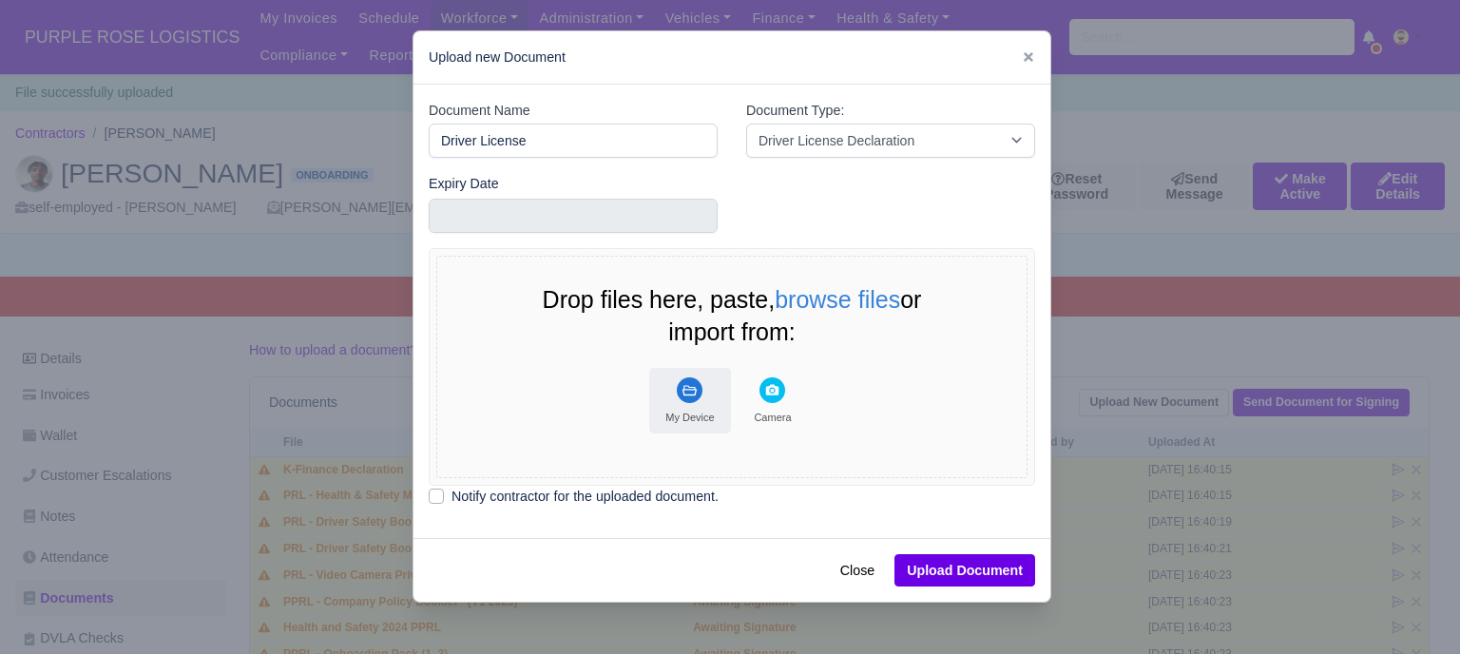
click at [677, 399] on rect "File Uploader" at bounding box center [690, 390] width 26 height 26
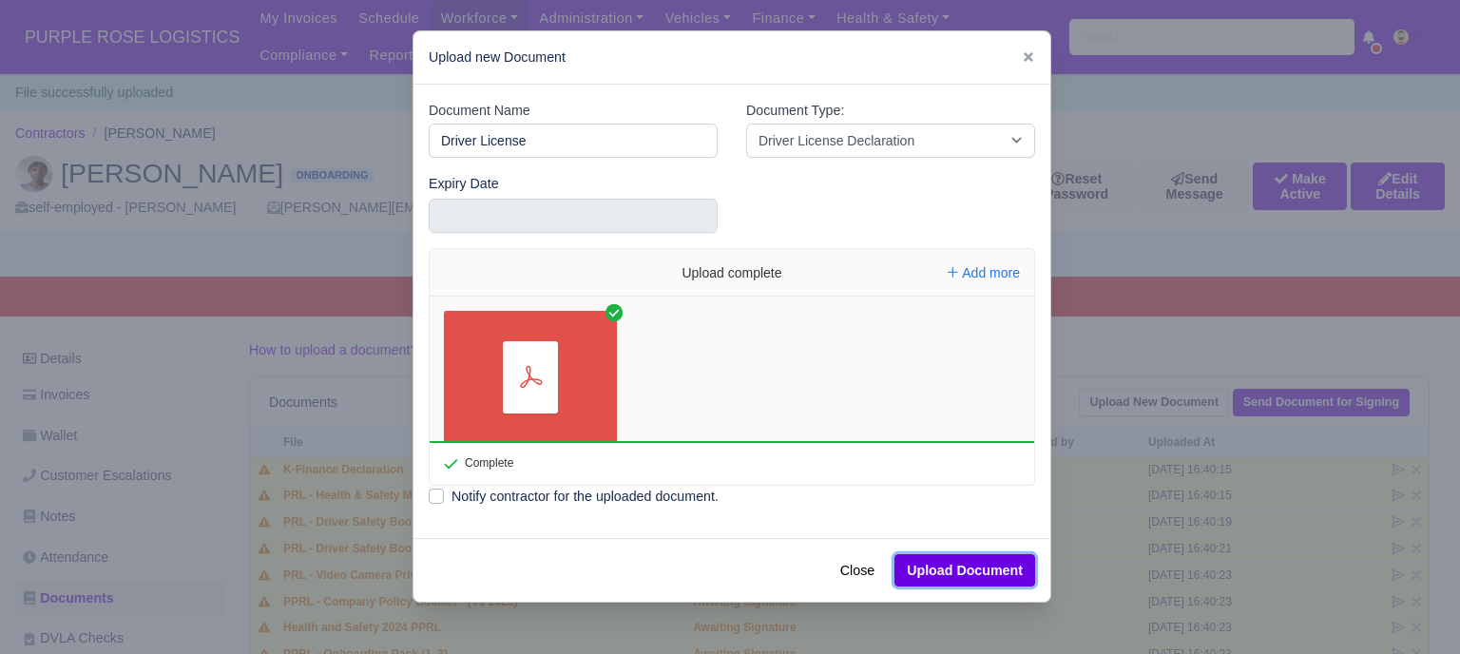
click at [950, 573] on button "Upload Document" at bounding box center [964, 570] width 141 height 32
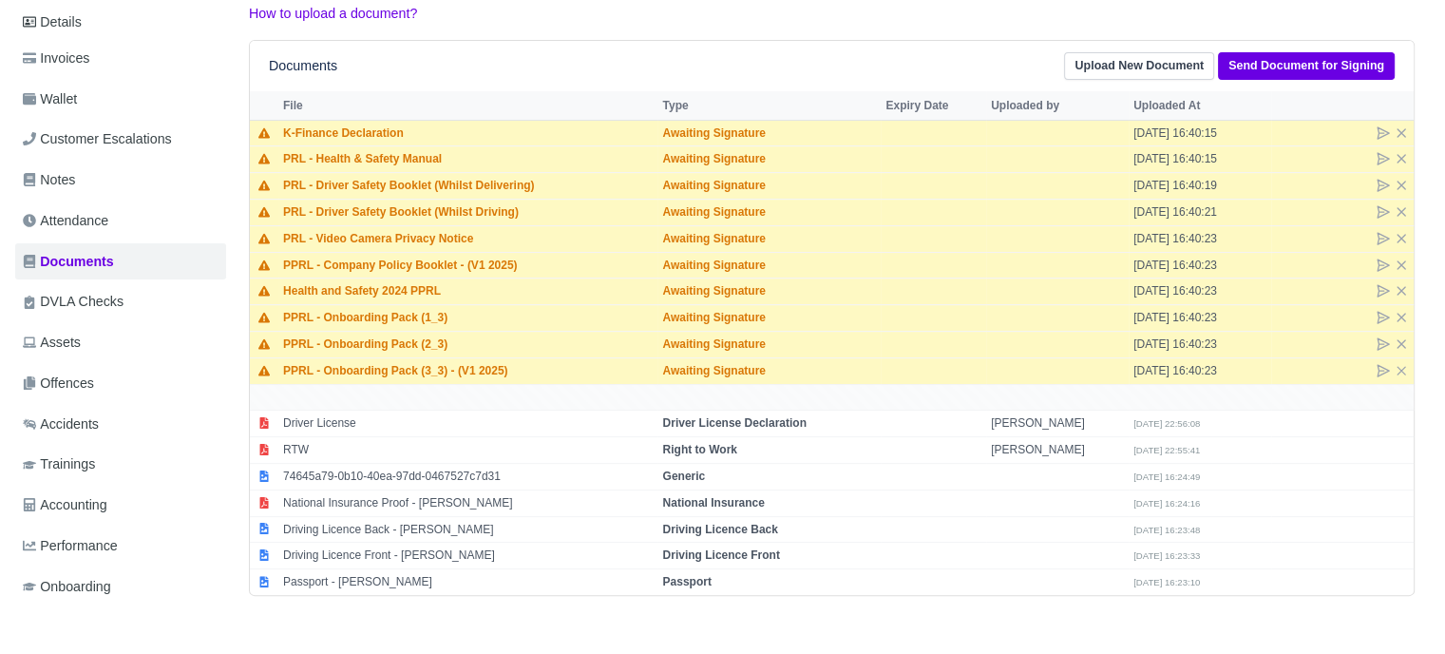
scroll to position [338, 0]
click at [1000, 417] on td "[PERSON_NAME]" at bounding box center [1057, 422] width 143 height 27
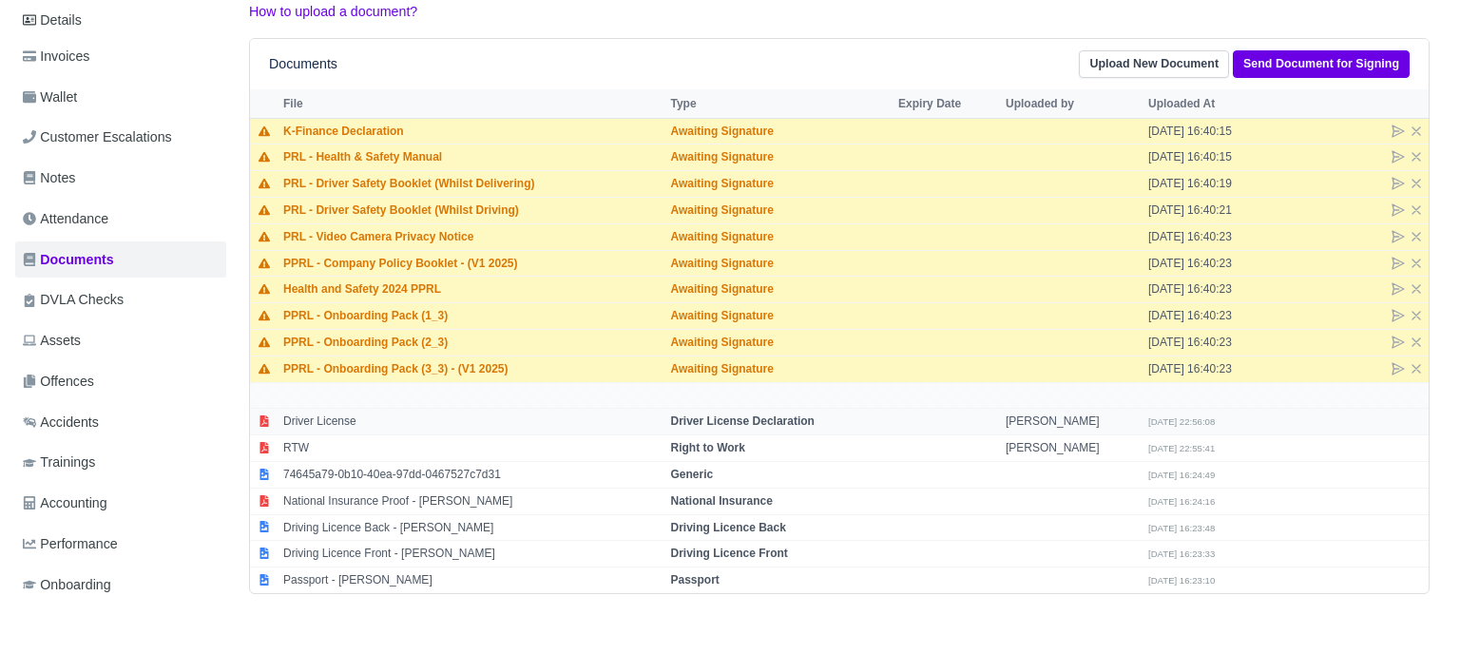
select select "driver-licence-declaration"
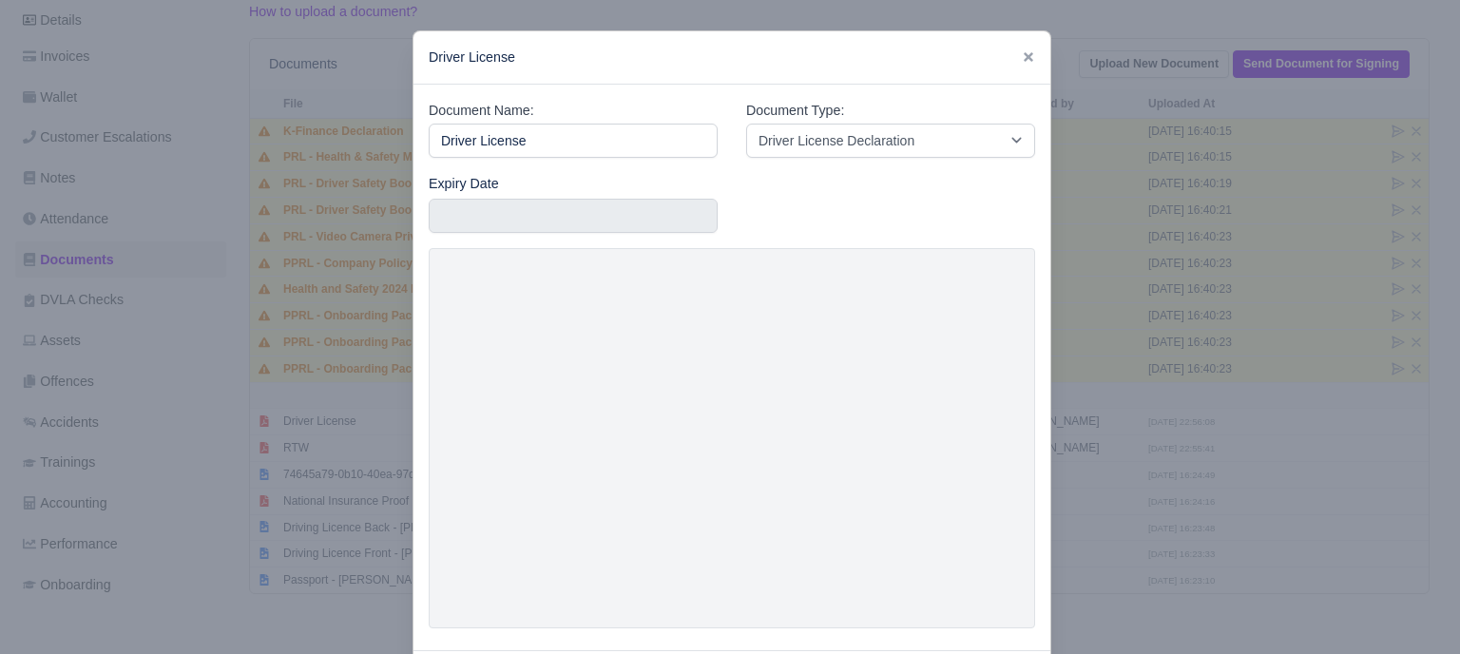
click at [1149, 443] on div at bounding box center [730, 327] width 1460 height 654
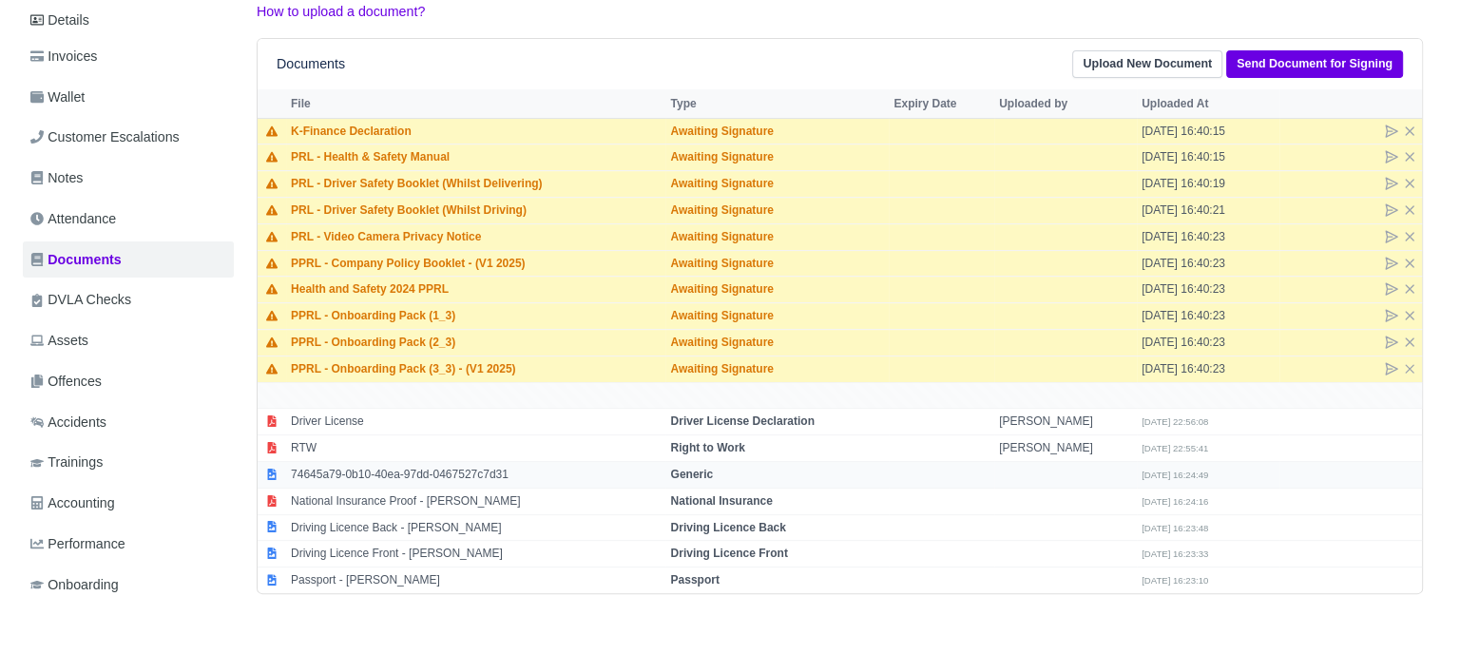
scroll to position [407, 0]
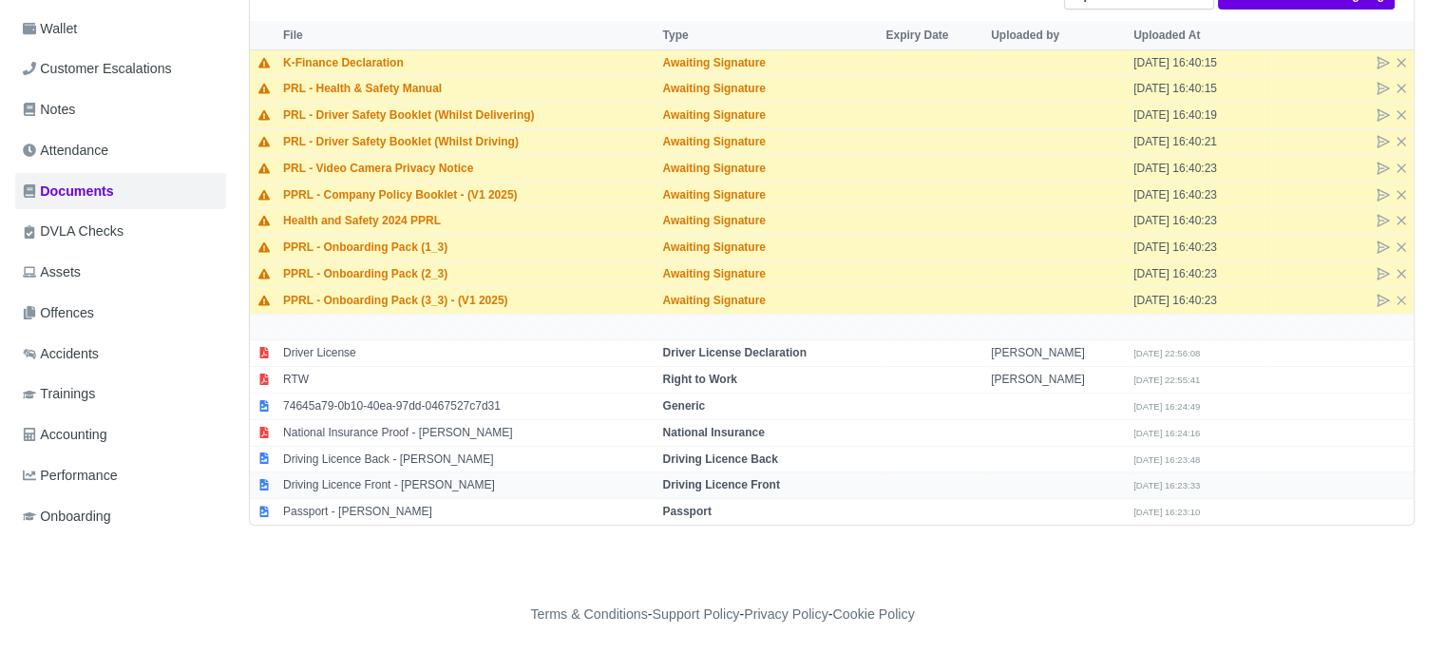
click at [764, 478] on strong "Driving Licence Front" at bounding box center [720, 484] width 117 height 13
select select "driving-licence-front"
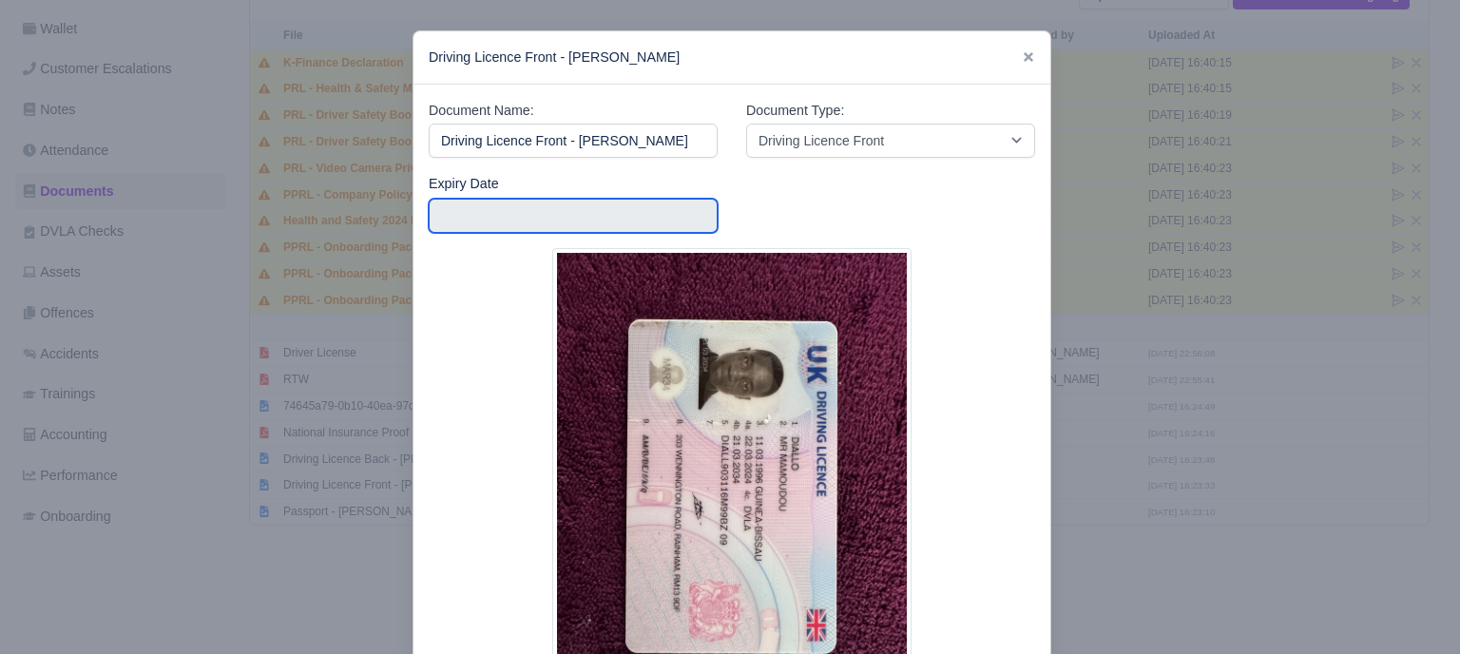
click at [575, 217] on input "text" at bounding box center [573, 216] width 289 height 34
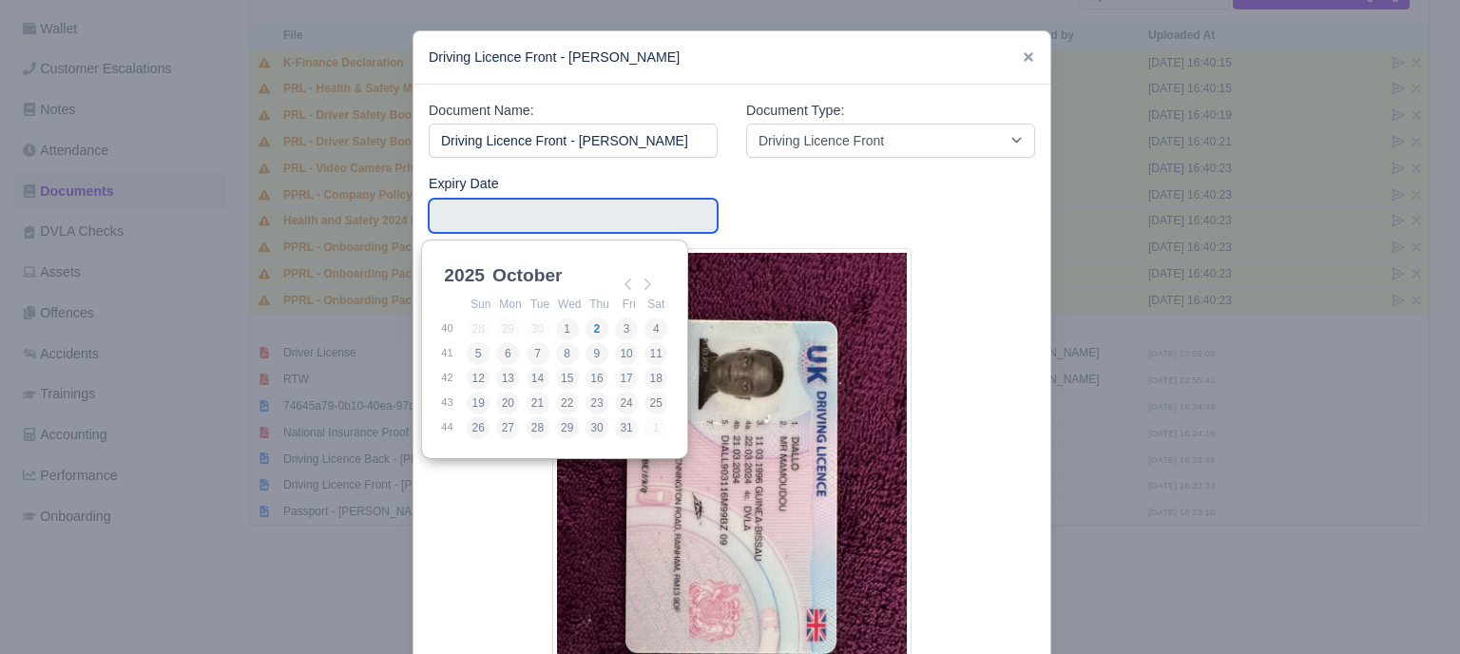
click at [575, 217] on input "Use the arrow keys to pick a date" at bounding box center [573, 216] width 289 height 34
click at [473, 269] on select "2025 2026 2027 2028 2029 2030 2031 2032 2033 2034 2035 2036 2037 2038 2039 2040…" at bounding box center [483, 282] width 86 height 40
click at [537, 273] on select "January February March April May June July August September October November De…" at bounding box center [551, 282] width 126 height 40
type input "[DATE]"
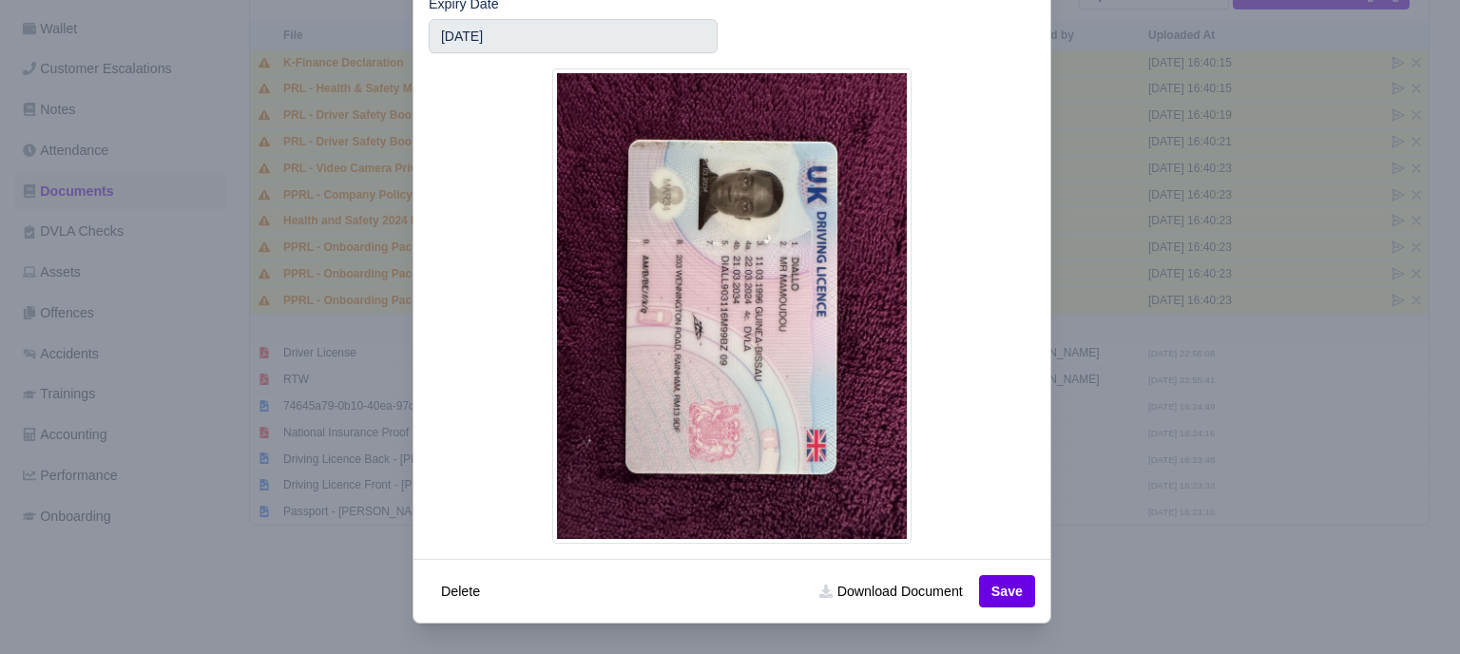
scroll to position [180, 0]
click at [1004, 587] on button "Save" at bounding box center [1007, 591] width 56 height 32
